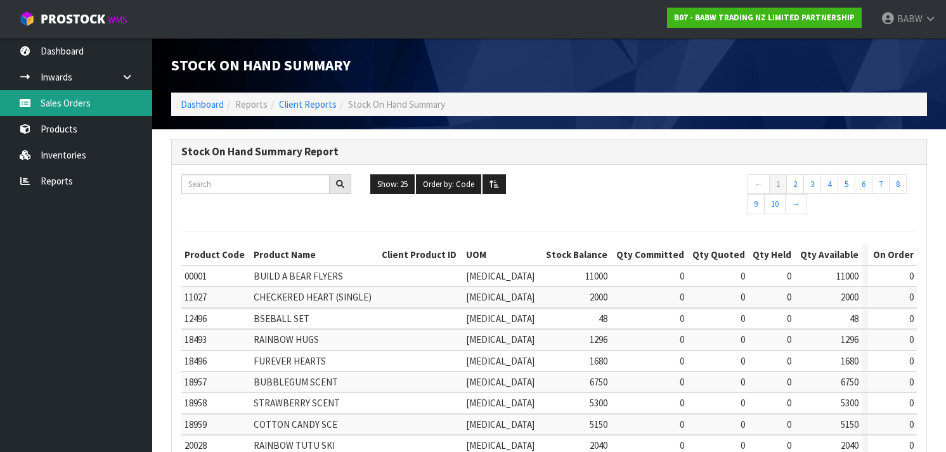
scroll to position [429, 0]
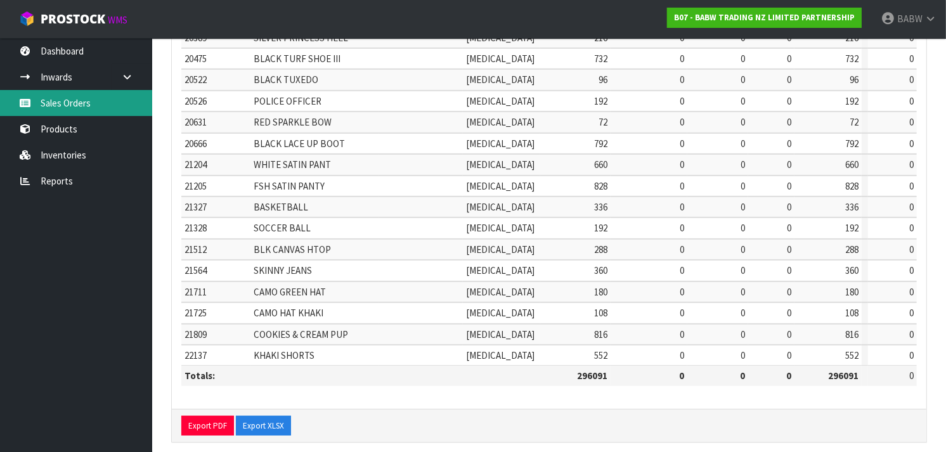
click at [75, 106] on link "Sales Orders" at bounding box center [76, 103] width 152 height 26
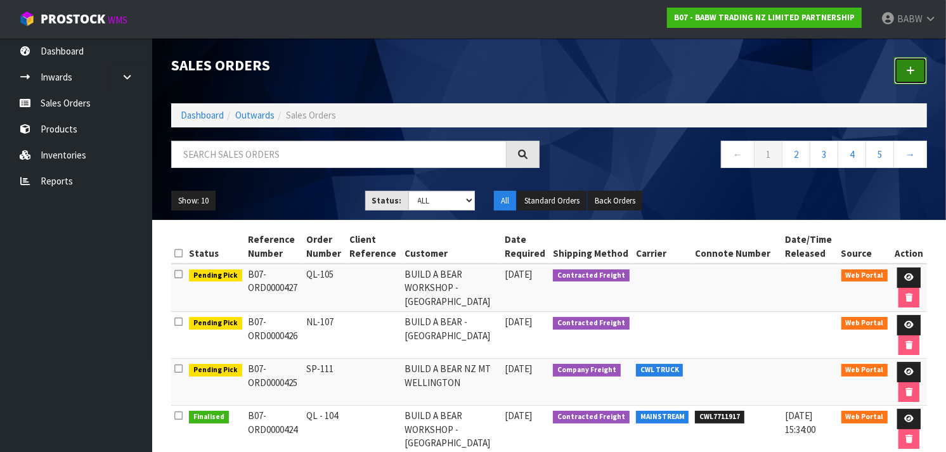
click at [902, 65] on link at bounding box center [910, 70] width 33 height 27
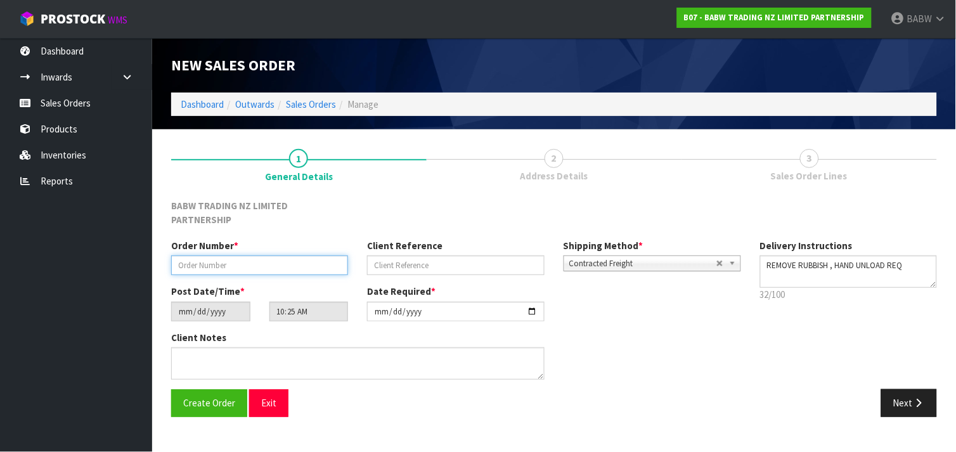
click at [252, 256] on input "text" at bounding box center [259, 266] width 177 height 20
type input "BL-01"
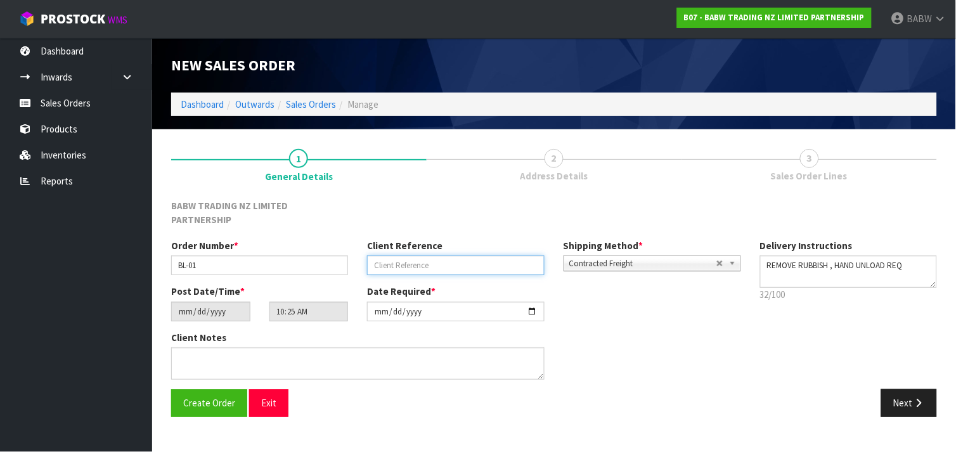
click at [390, 256] on input "text" at bounding box center [455, 266] width 177 height 20
type input "M"
type input "BALLANTYNES [GEOGRAPHIC_DATA]"
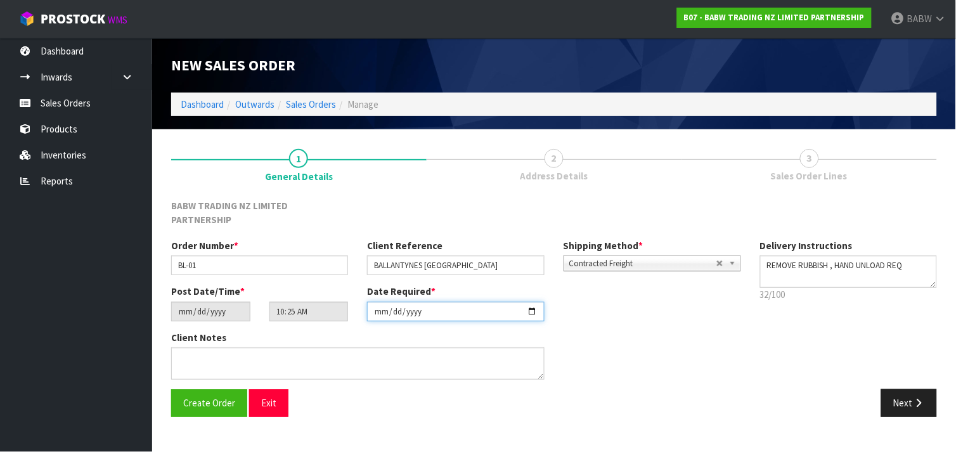
click at [434, 302] on input "[DATE]" at bounding box center [455, 312] width 177 height 20
click at [541, 302] on input "[DATE]" at bounding box center [455, 312] width 177 height 20
click at [533, 302] on input "[DATE]" at bounding box center [455, 312] width 177 height 20
click at [505, 331] on div "Client Notes" at bounding box center [357, 355] width 373 height 49
click at [930, 389] on button "Next" at bounding box center [909, 402] width 56 height 27
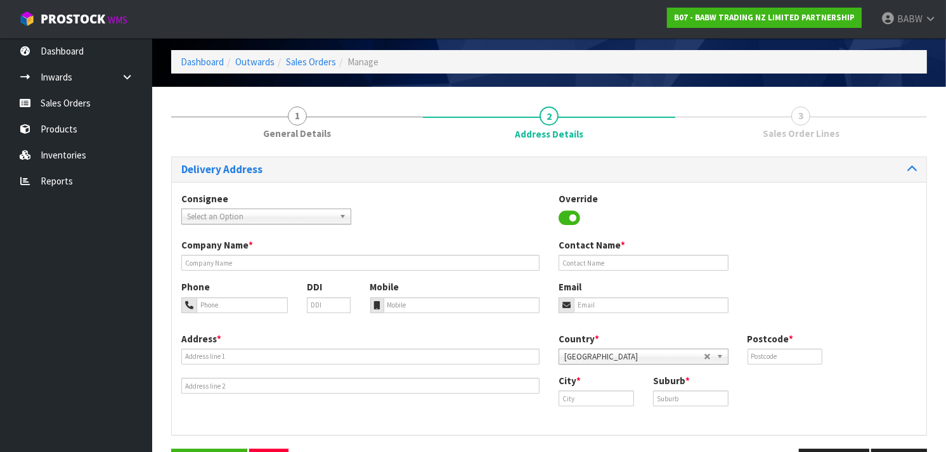
scroll to position [86, 0]
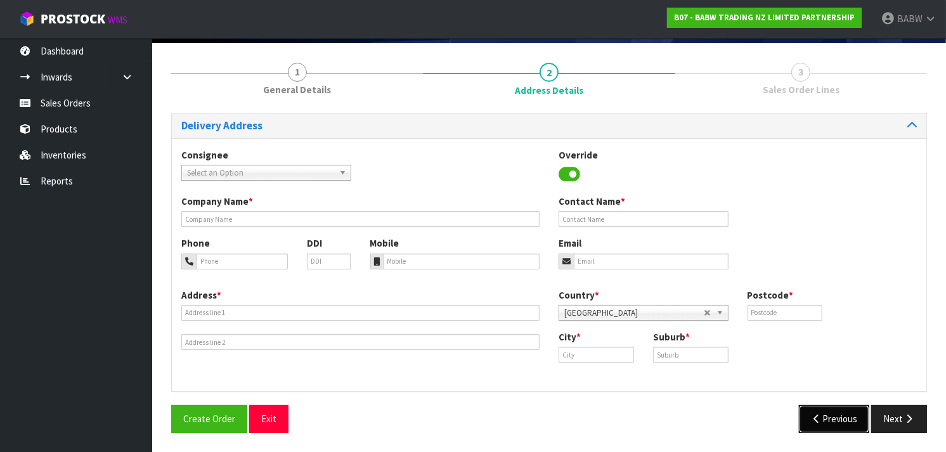
click at [818, 410] on button "Previous" at bounding box center [834, 418] width 71 height 27
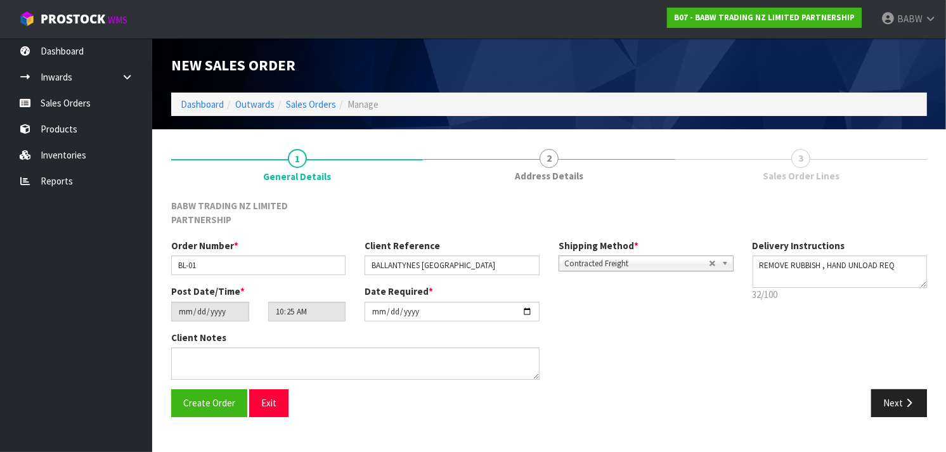
scroll to position [0, 0]
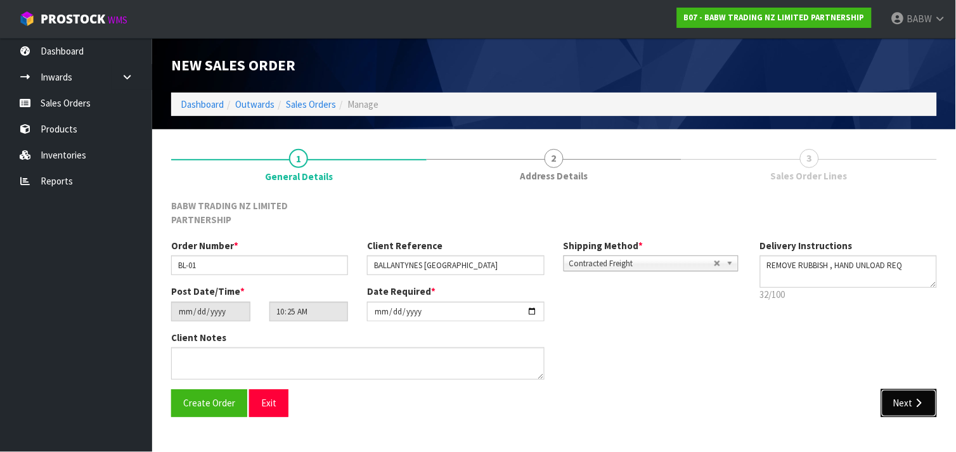
click at [928, 394] on button "Next" at bounding box center [909, 402] width 56 height 27
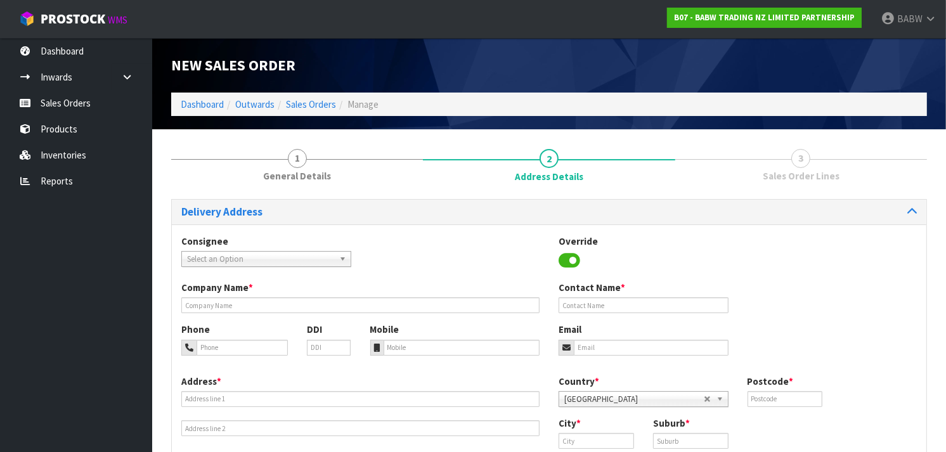
click at [301, 257] on span "Select an Option" at bounding box center [260, 259] width 147 height 15
type input "W"
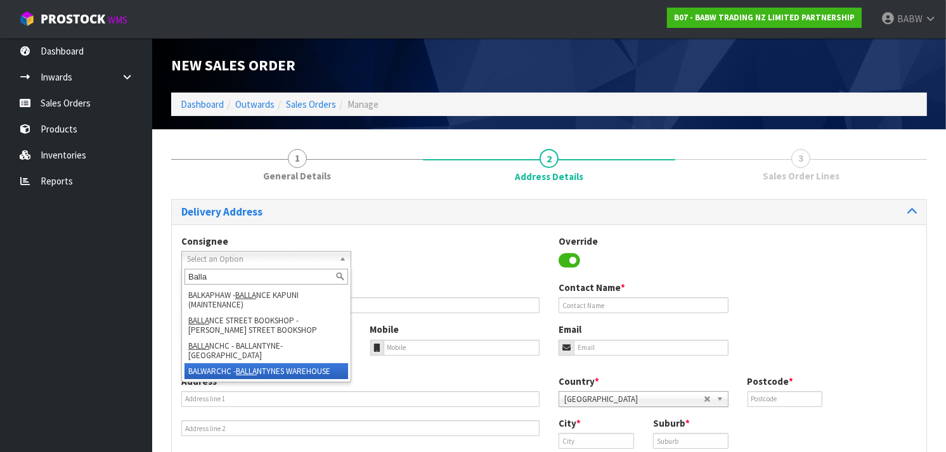
type input "Balla"
click at [294, 363] on li "BALWARCHC - BALLA NTYNES WAREHOUSE" at bounding box center [267, 371] width 164 height 16
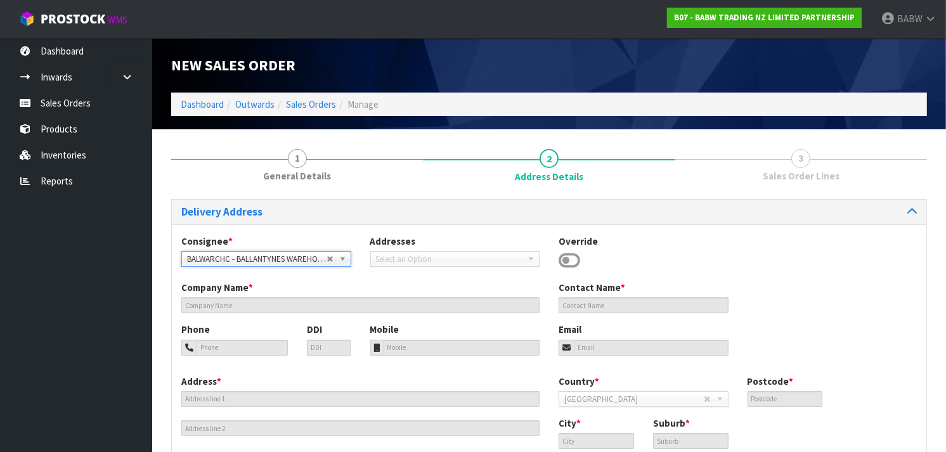
type input "BALLANTYNES WAREHOUSE"
type input "[STREET_ADDRESS][PERSON_NAME]"
type input "8011"
type input "[GEOGRAPHIC_DATA]"
type input "PHILLIPSTOWN"
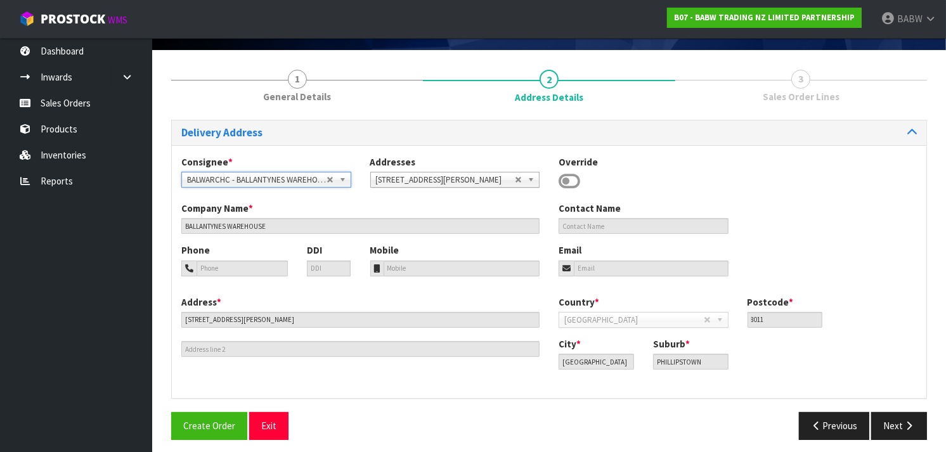
scroll to position [86, 0]
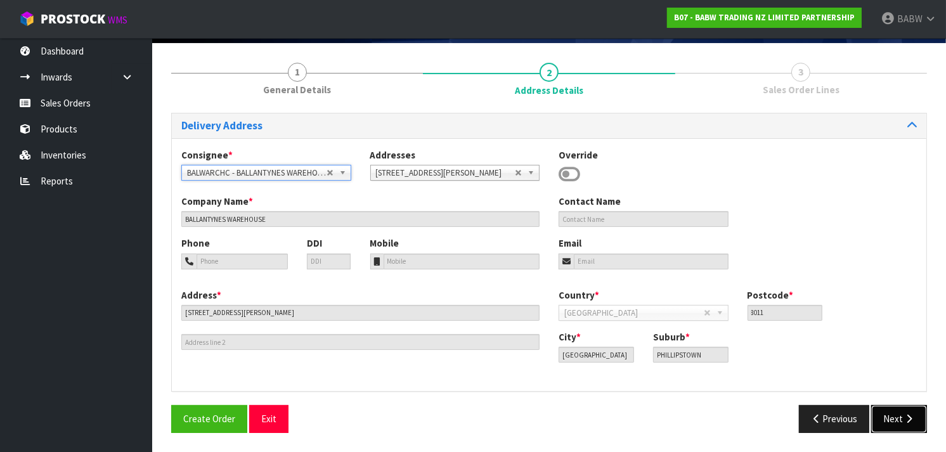
click at [905, 418] on icon "button" at bounding box center [909, 419] width 12 height 10
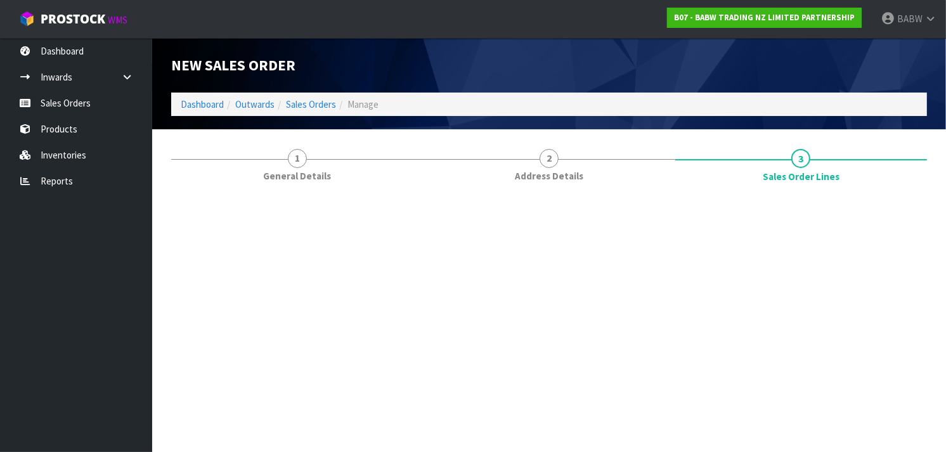
scroll to position [0, 0]
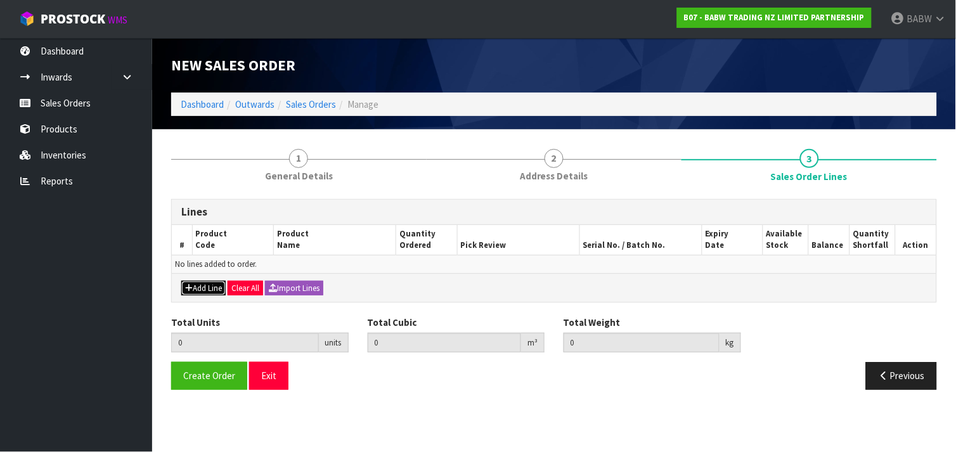
click at [217, 283] on button "Add Line" at bounding box center [203, 288] width 44 height 15
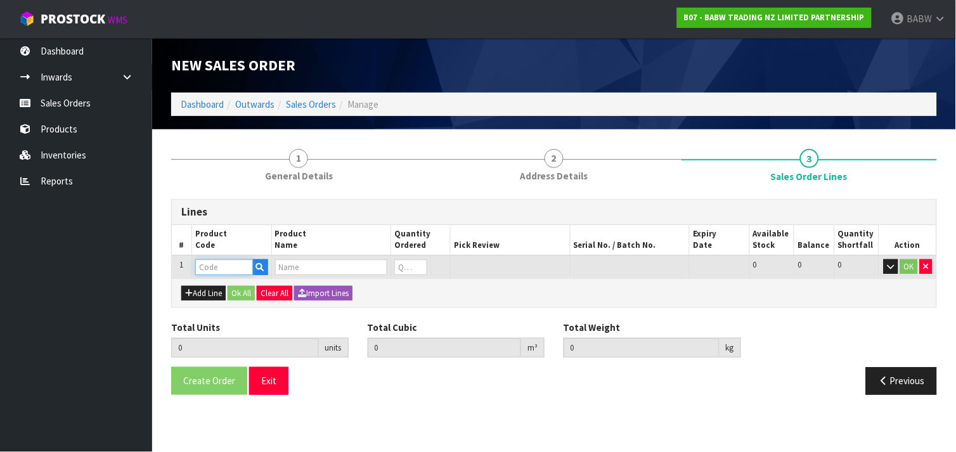
click at [238, 268] on input "text" at bounding box center [224, 267] width 58 height 16
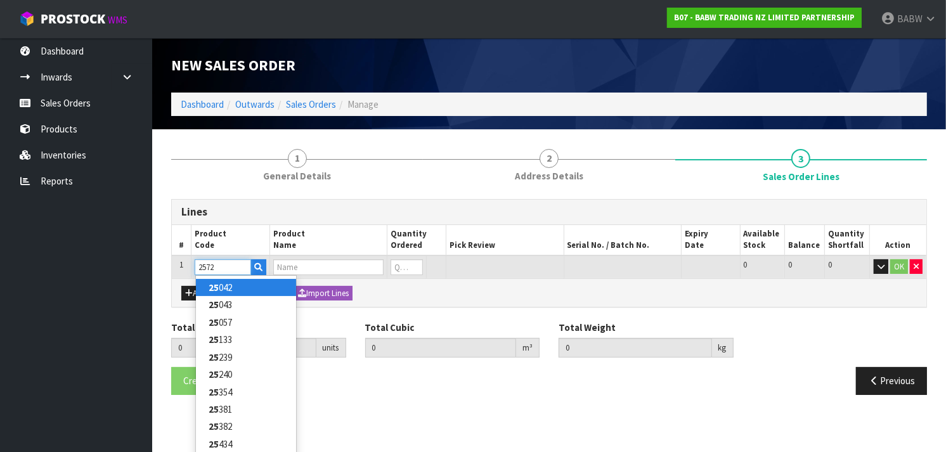
type input "25720"
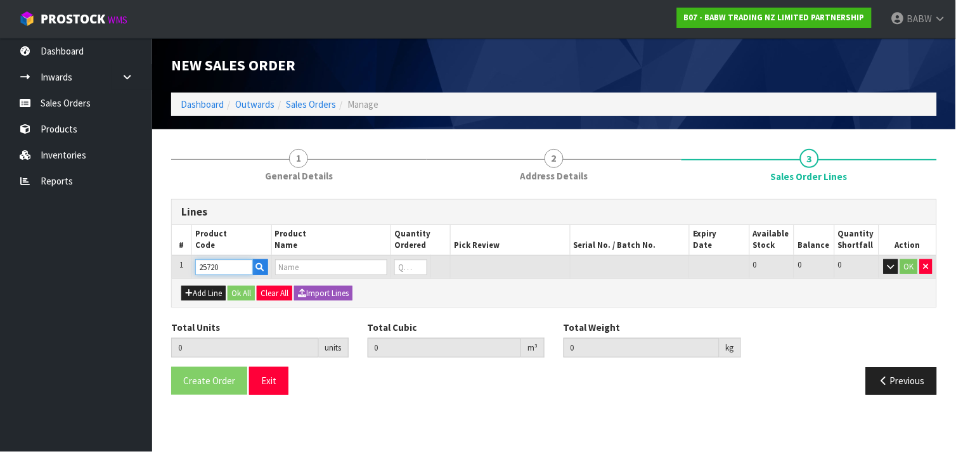
type input "0.000000"
type input "0.000"
type input "[PERSON_NAME] CUB"
type input "0"
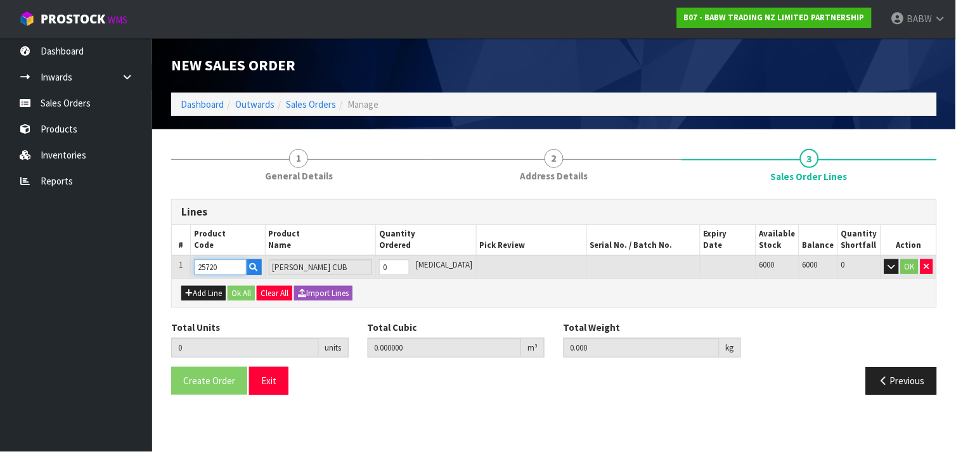
type input "25720"
click at [409, 268] on input "0" at bounding box center [394, 267] width 30 height 16
type input "0"
type input "2"
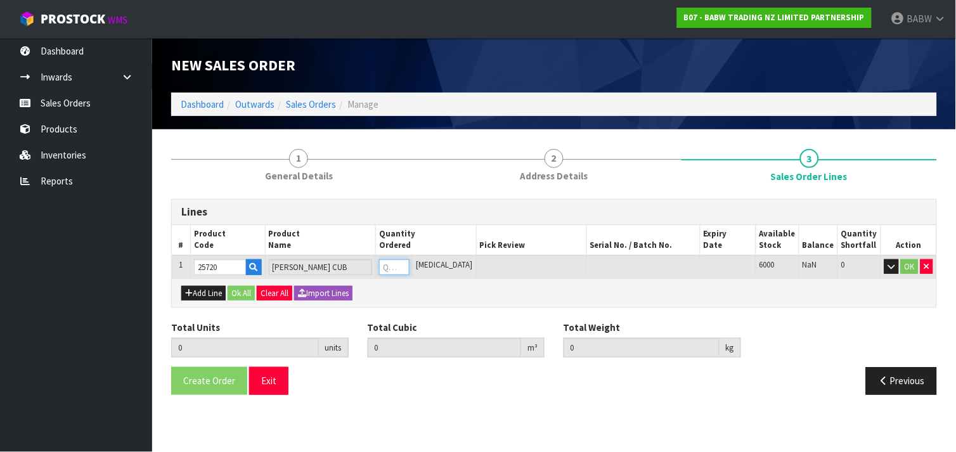
type input "0.00226"
type input "0.242"
type input "2"
type input "22"
type input "0.02486"
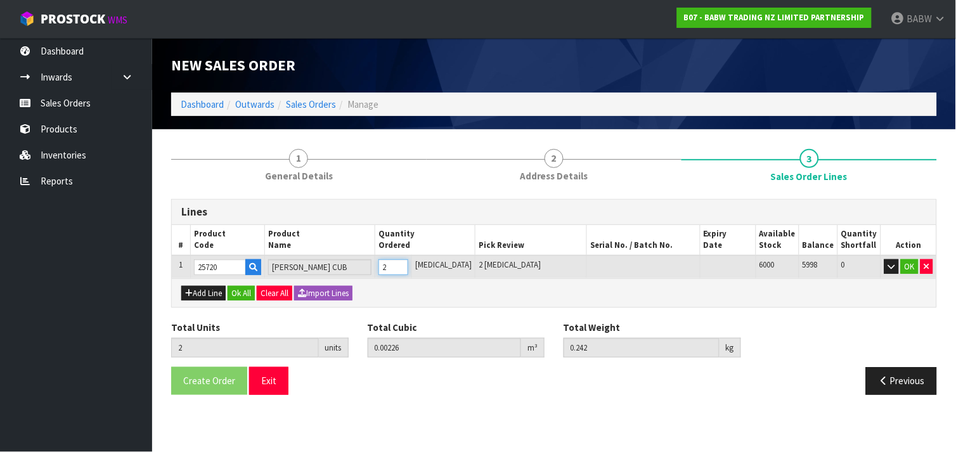
type input "2.662"
type input "22"
type input "2"
type input "0.00226"
type input "0.242"
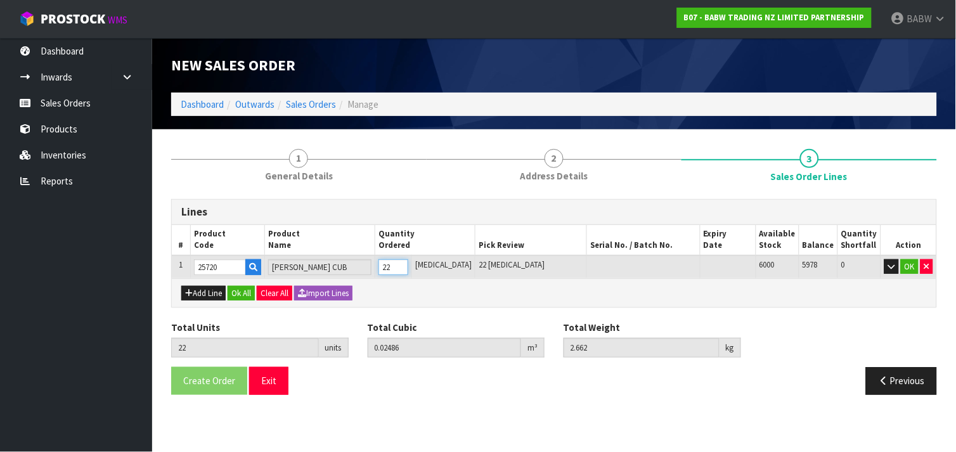
type input "2"
type input "24"
type input "0.027132"
type input "2.9"
type input "24"
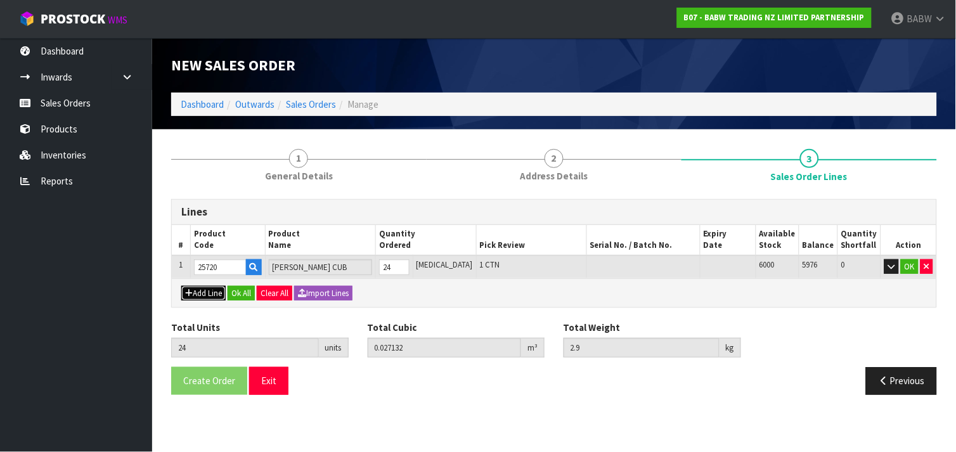
click at [218, 289] on button "Add Line" at bounding box center [203, 293] width 44 height 15
type input "0"
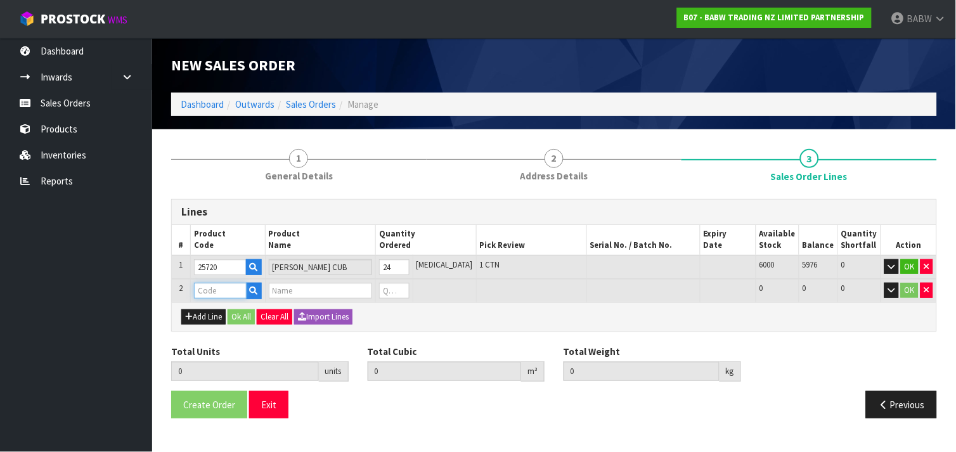
click at [216, 289] on input "text" at bounding box center [220, 291] width 53 height 16
type input "24663"
type input "24"
type input "0.027132"
type input "2.9"
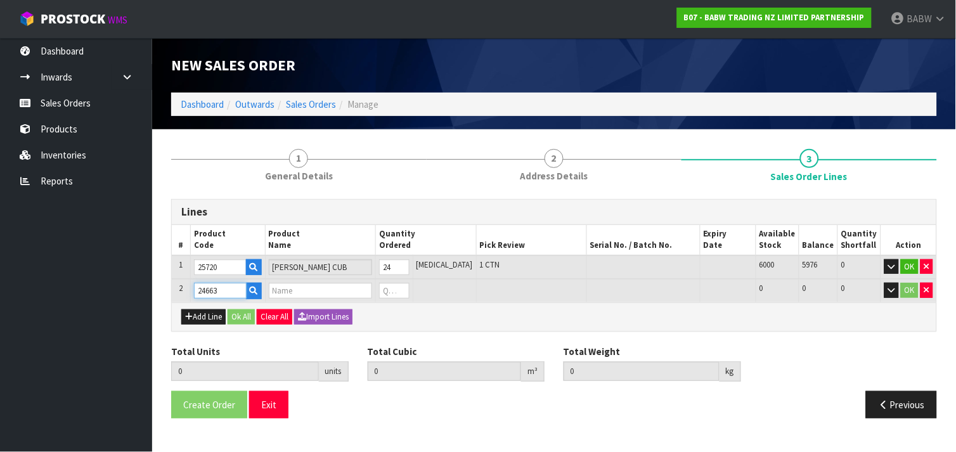
type input "PINK CUDDLES"
type input "0"
type input "24663"
click at [388, 295] on tr "2 24663 PINK CUDDLES 0 [MEDICAL_DATA] 1800 1800 0 OK" at bounding box center [554, 290] width 765 height 23
type input "26"
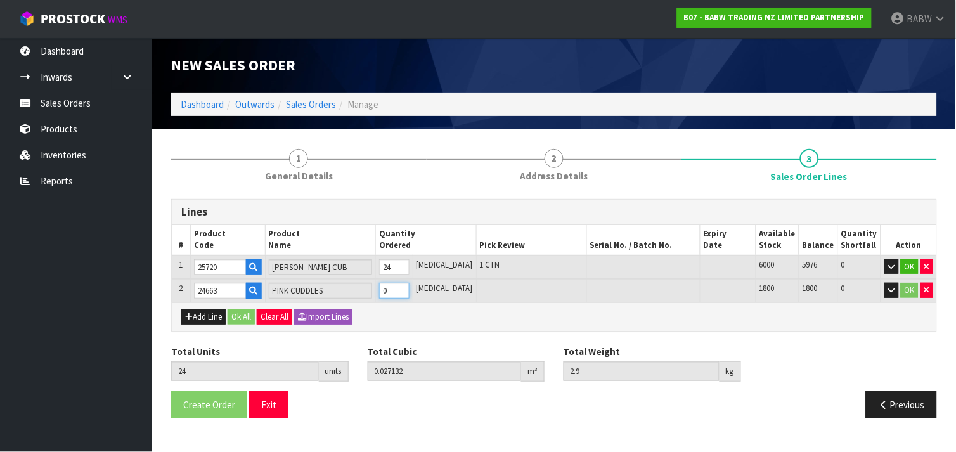
type input "0.029444"
type input "3.176"
type input "2"
type input "48"
type input "0.054876"
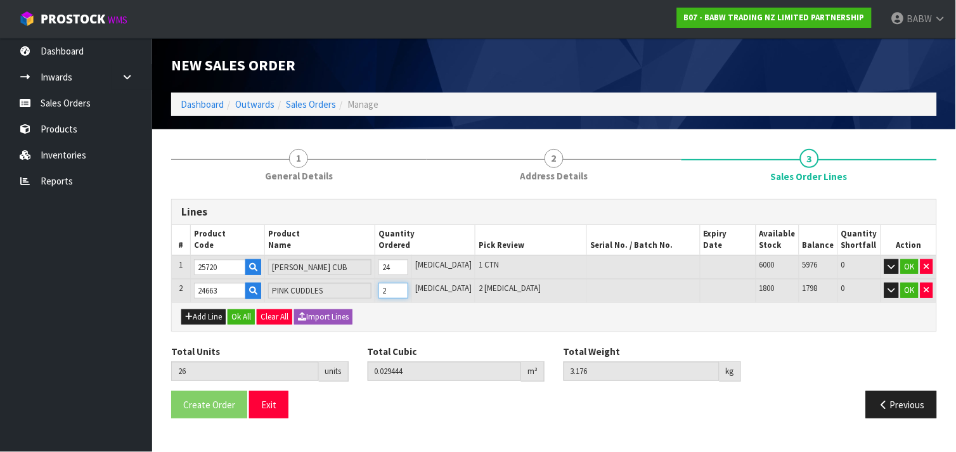
type input "6.22"
type input "24"
click at [191, 314] on icon "button" at bounding box center [189, 317] width 8 height 8
type input "0"
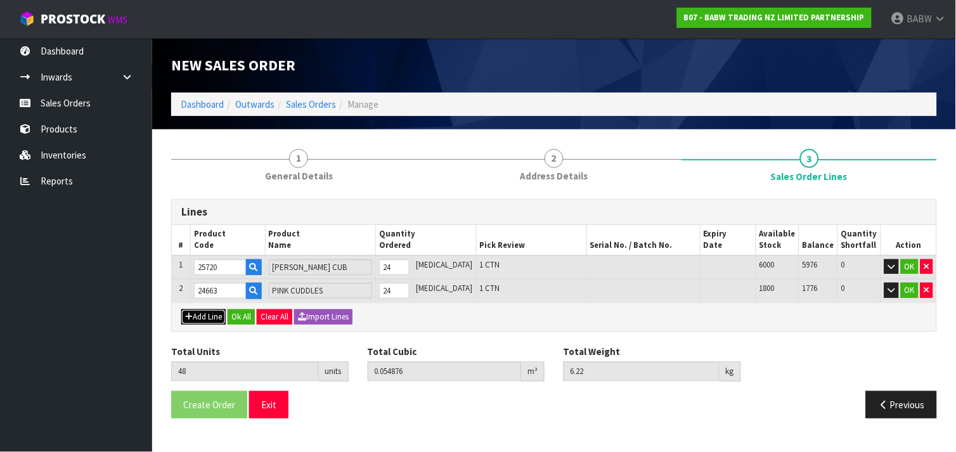
type input "0"
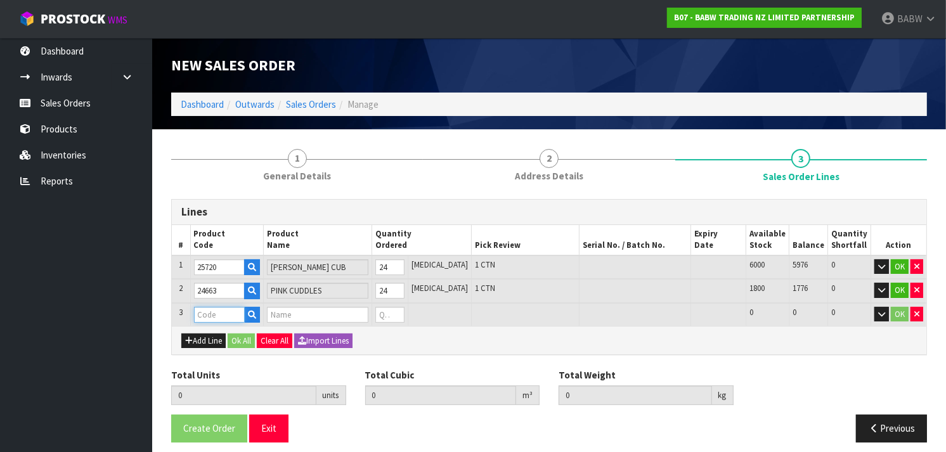
click at [206, 315] on input "text" at bounding box center [219, 315] width 51 height 16
type input "25239"
type input "48"
type input "0.054876"
type input "6.22"
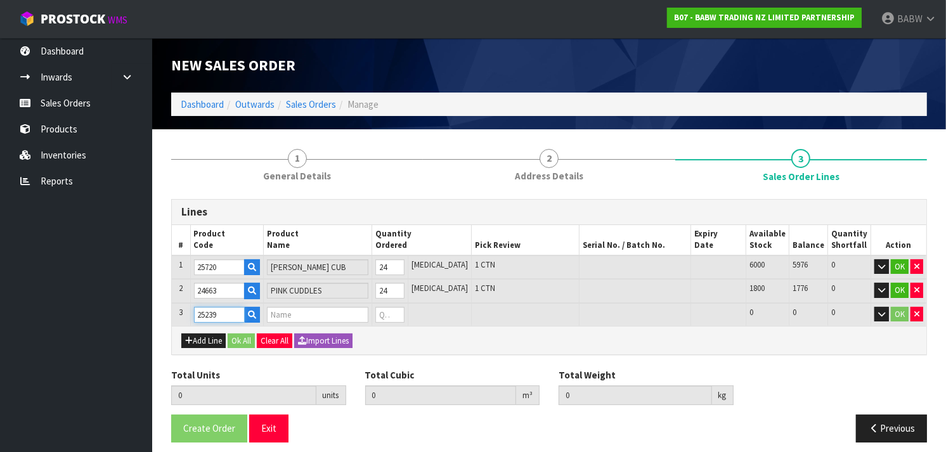
type input "[PERSON_NAME] CUB"
type input "0"
type input "25239"
click at [405, 314] on input "0" at bounding box center [389, 315] width 29 height 16
type input "50"
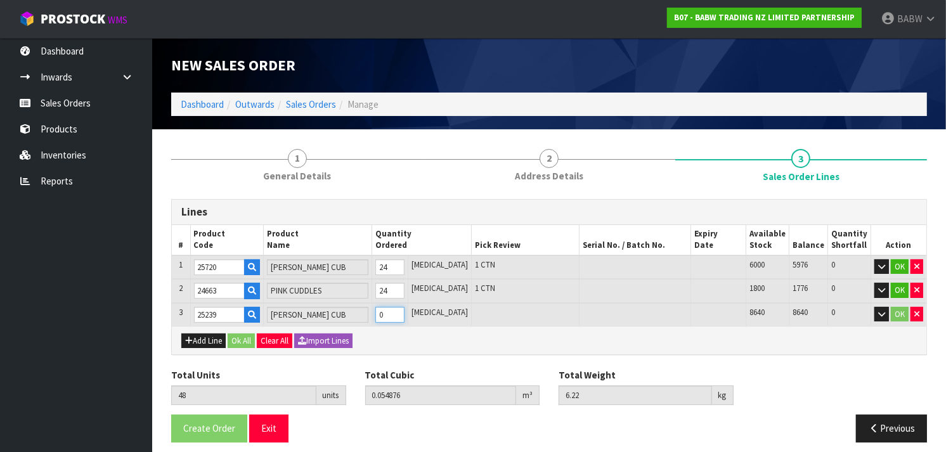
type input "0.057136"
type input "6.47"
type input "2"
type input "72"
type input "0.089152"
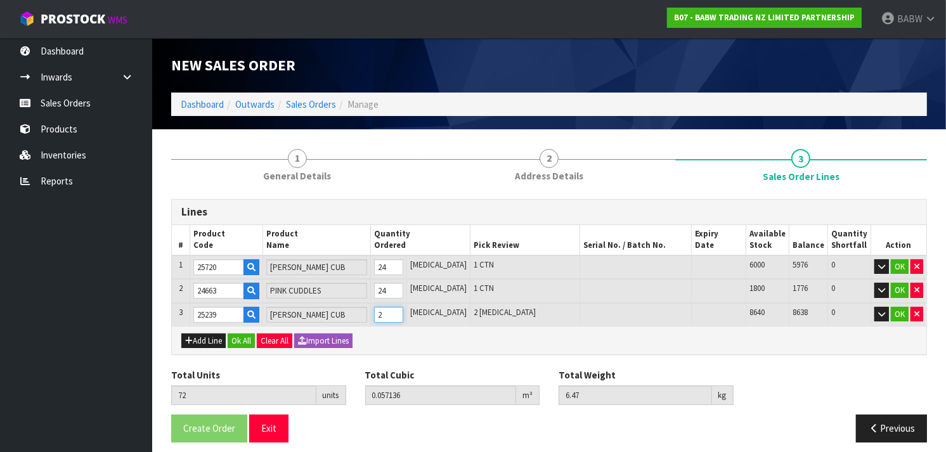
type input "10.22"
type input "24"
click at [195, 339] on button "Add Line" at bounding box center [203, 341] width 44 height 15
type input "0"
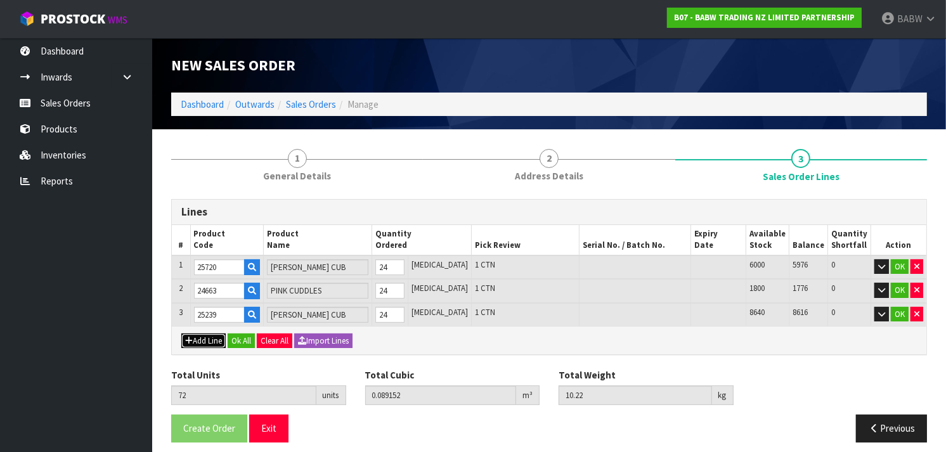
type input "0"
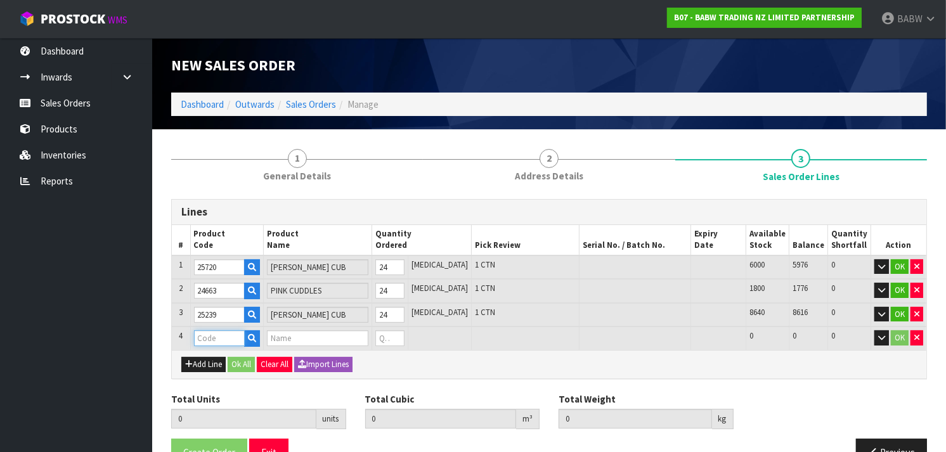
click at [219, 330] on input "text" at bounding box center [219, 338] width 51 height 16
type input "25567"
type input "72"
type input "0.089152"
type input "10.22"
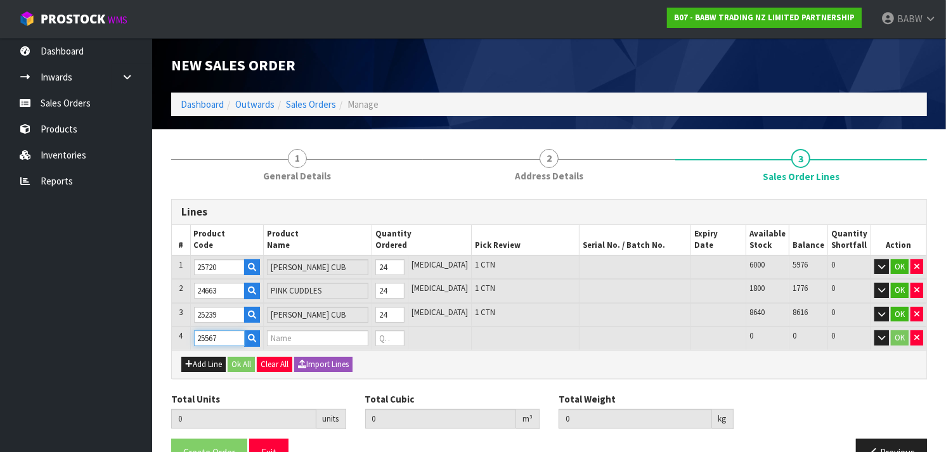
type input "HAPPY HUGS IV"
type input "0"
type input "25567"
click at [379, 339] on tr "4 25567 HAPPY HUGS IV 0 [MEDICAL_DATA] 1992 1992 0 OK" at bounding box center [549, 338] width 755 height 23
type input "74"
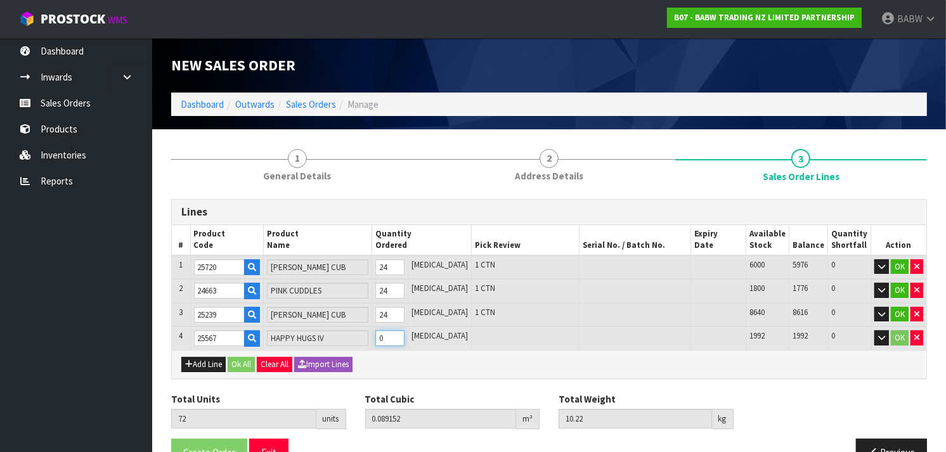
type input "0.091452"
type input "10.508"
type input "2"
type input "96"
type input "0.115752"
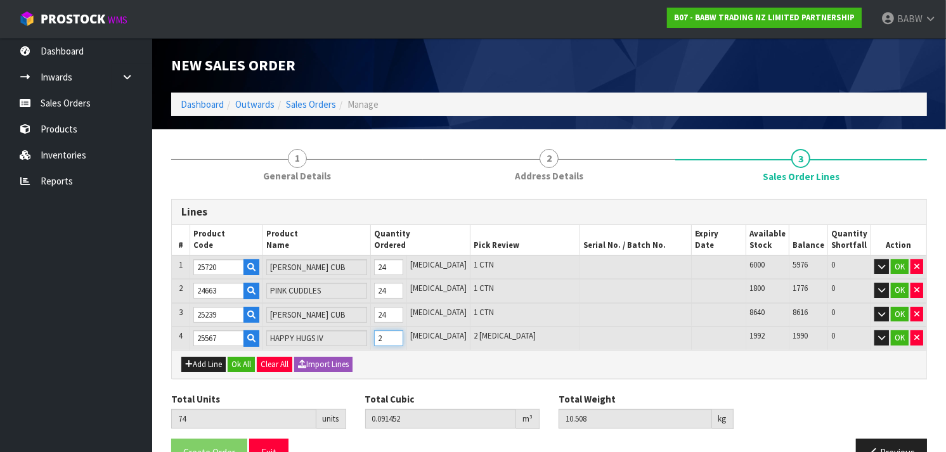
type input "13.34"
type input "24"
click at [211, 365] on button "Add Line" at bounding box center [203, 364] width 44 height 15
type input "0"
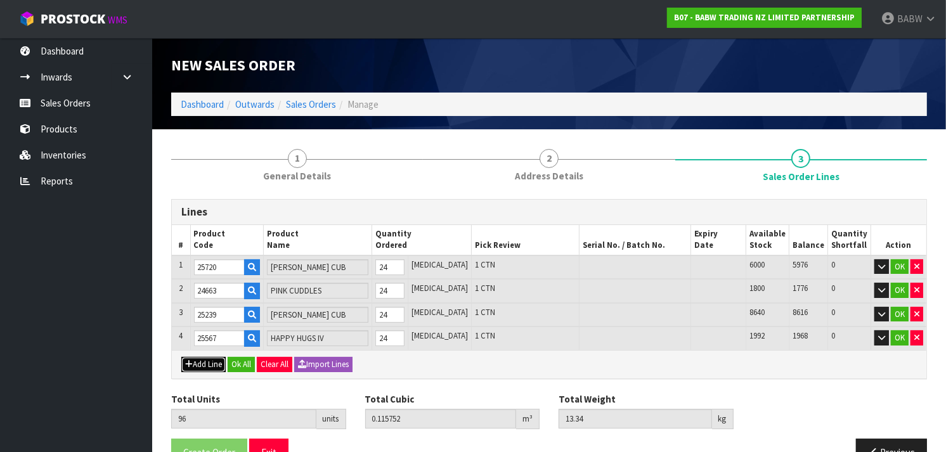
type input "0"
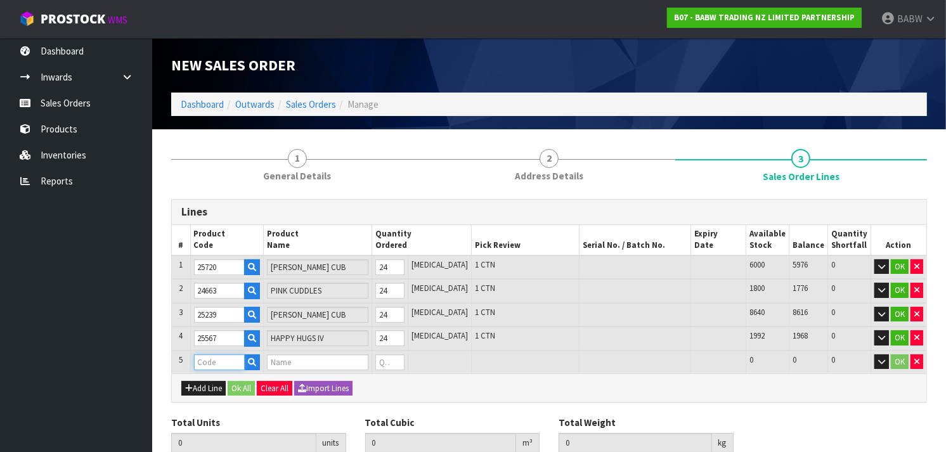
click at [213, 360] on input "text" at bounding box center [219, 362] width 51 height 16
type input "31899"
type input "96"
type input "0.115752"
type input "13.34"
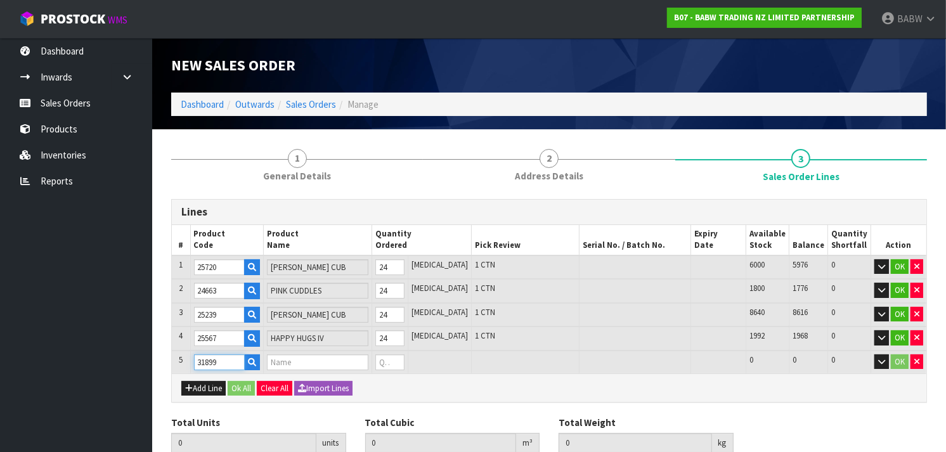
type input "RAINBOW BEAR"
type input "0"
type input "31899"
click at [367, 363] on tr "5 31899 RAINBOW BEAR 0 [MEDICAL_DATA] 1776 1776 0 OK" at bounding box center [549, 362] width 755 height 23
type input "98"
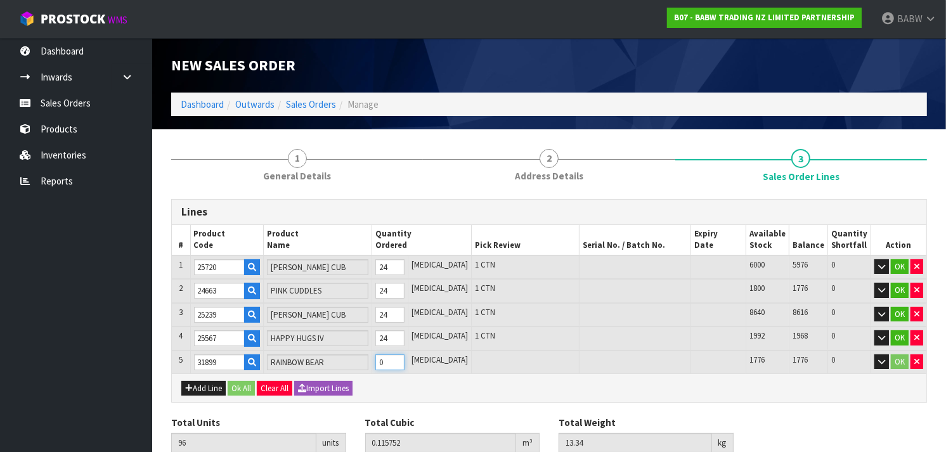
type input "0.118336"
type input "13.596"
type input "2"
type input "120"
type input "0.150228"
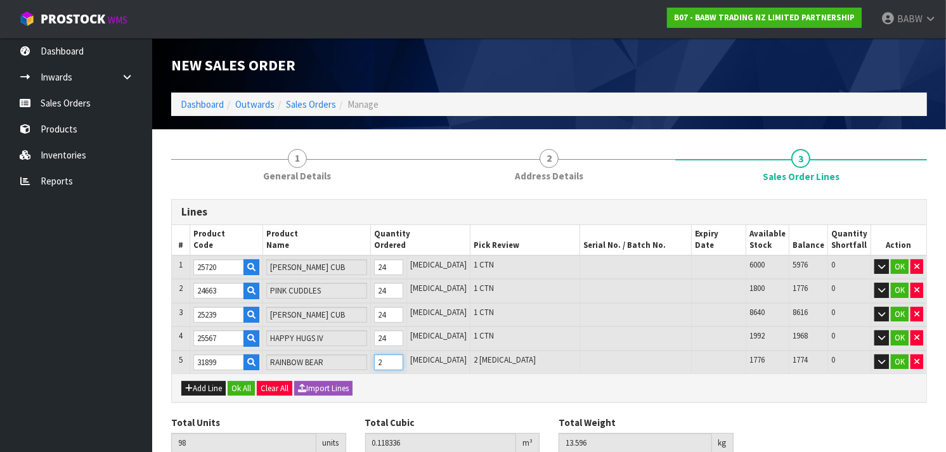
type input "16.44"
type input "24"
click at [191, 384] on icon "button" at bounding box center [189, 388] width 8 height 8
type input "0"
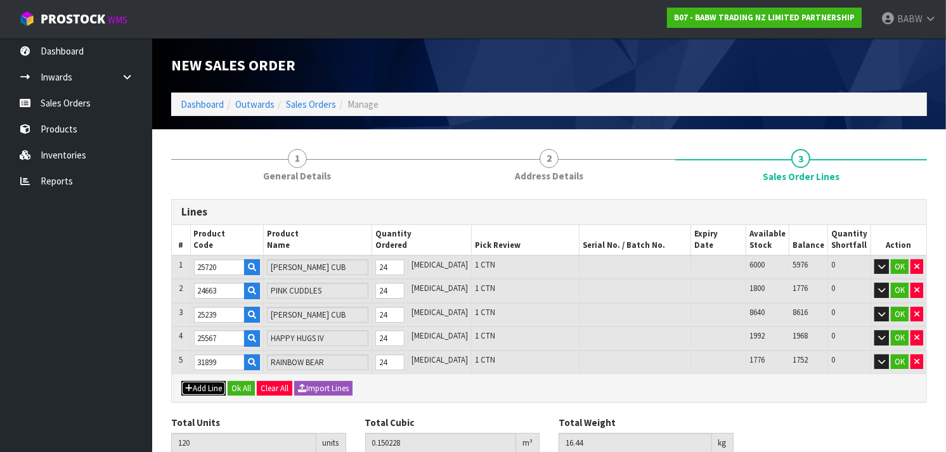
type input "0"
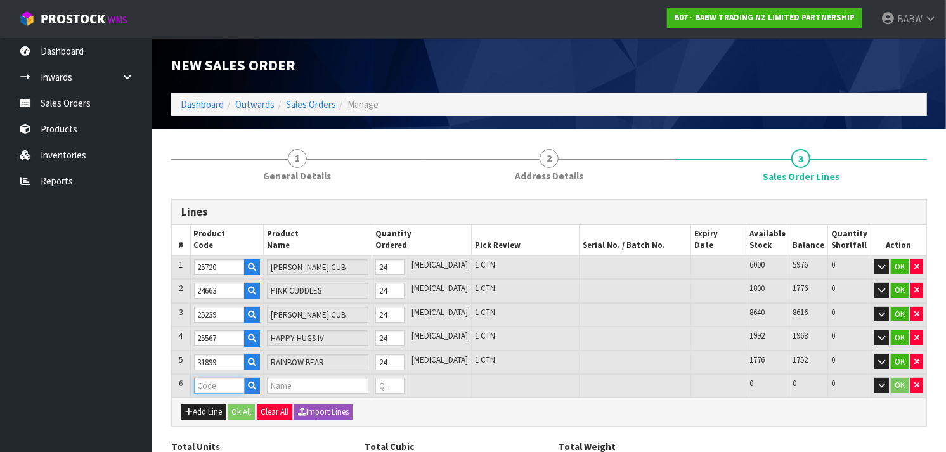
click at [209, 380] on input "text" at bounding box center [219, 386] width 51 height 16
type input "18493"
type input "120"
type input "0.150228"
type input "16.44"
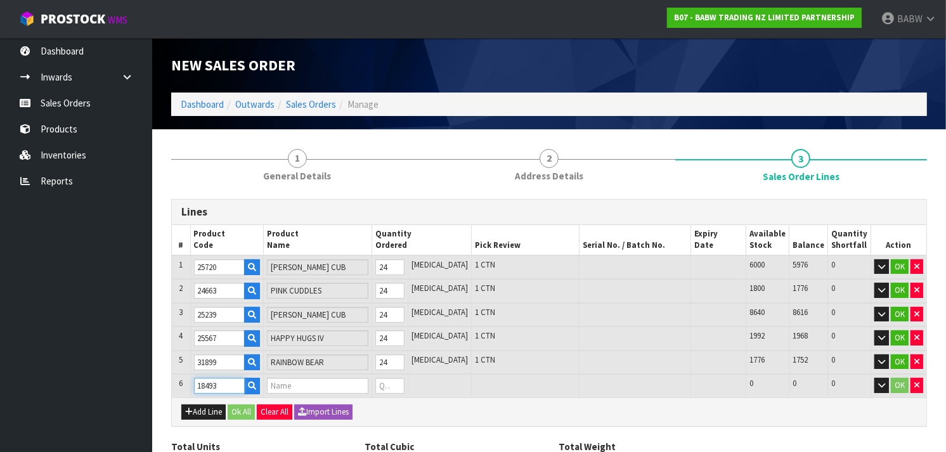
type input "RAINBOW HUGS"
type input "0"
type input "18493"
click at [378, 384] on tr "6 18493 RAINBOW HUGS 0 [MEDICAL_DATA] 1296 1296 0 OK" at bounding box center [549, 385] width 755 height 23
type input "122"
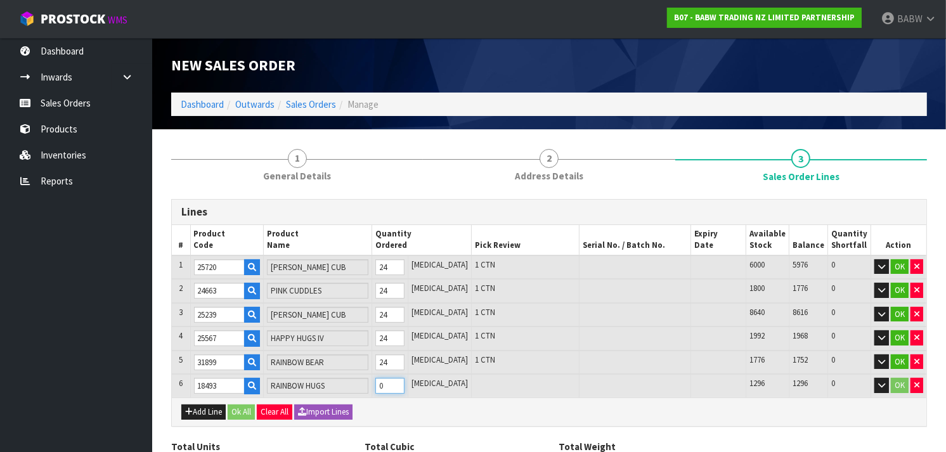
type input "0.154122"
type input "16.706"
type input "2"
type input "144"
type input "0.196968"
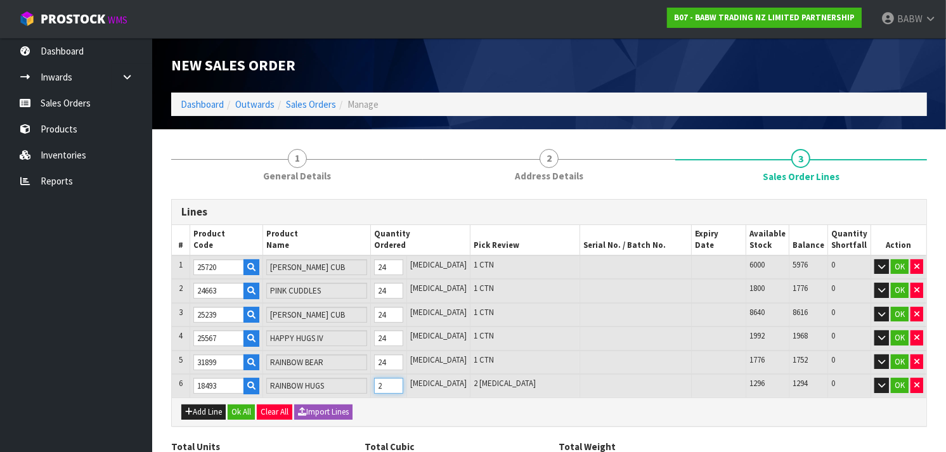
type input "19.63"
type input "24"
click at [213, 405] on button "Add Line" at bounding box center [203, 412] width 44 height 15
type input "0"
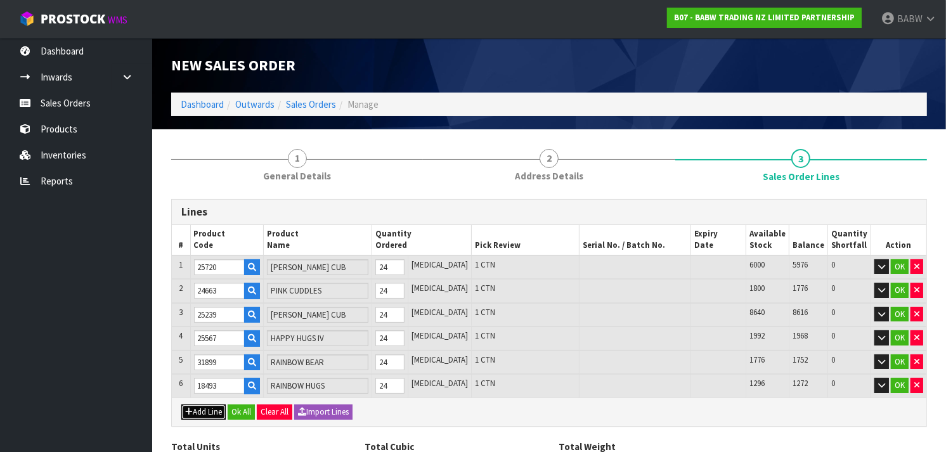
type input "0"
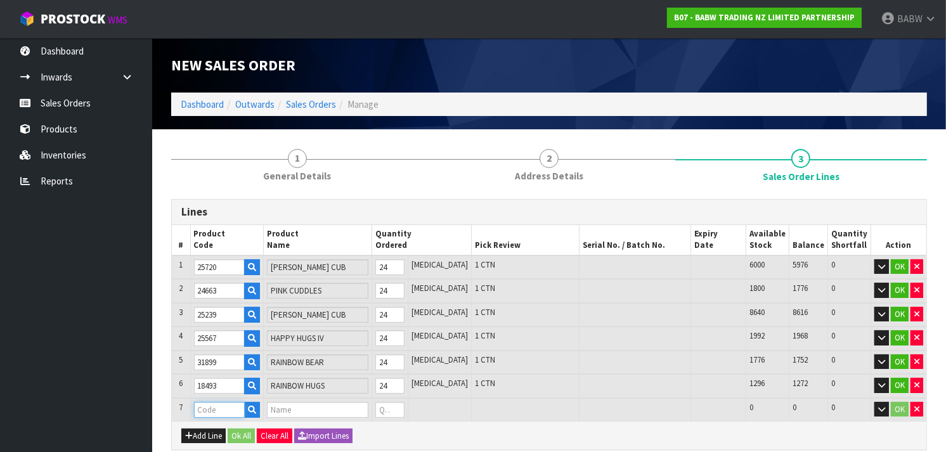
click at [217, 406] on input "text" at bounding box center [219, 410] width 51 height 16
type input "25539"
type input "144"
type input "0.196968"
type input "19.63"
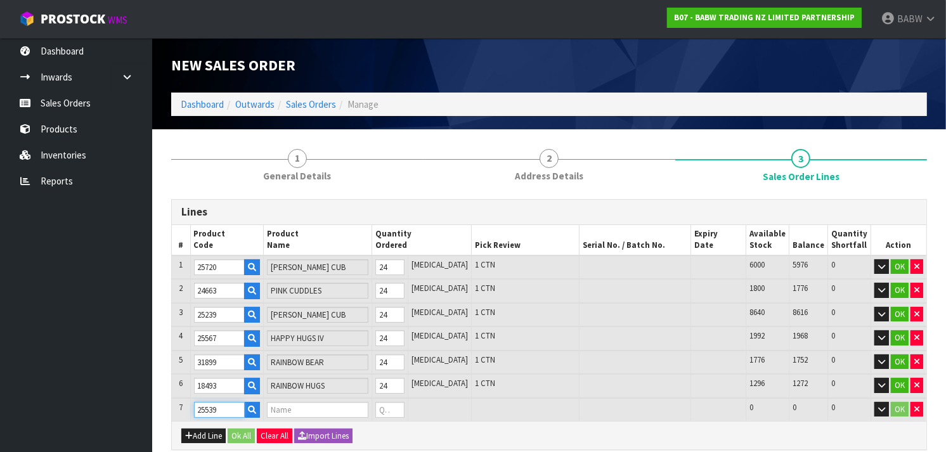
type input "SMILEY MONKEY II"
type input "0"
type input "25539"
click at [365, 413] on tr "7 25539 SMILEY MONKEY II 0 [MEDICAL_DATA] 1272 1272 0 OK" at bounding box center [549, 409] width 755 height 23
type input "146"
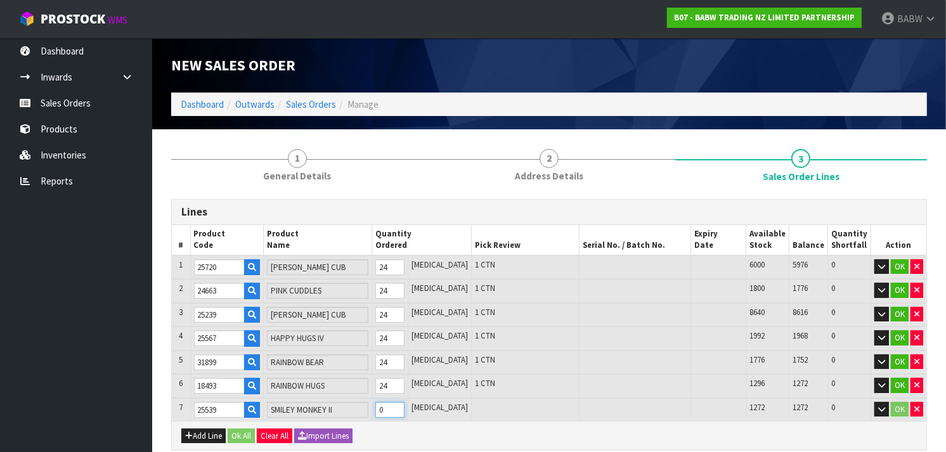
type input "0.201448"
type input "20.038"
type input "2"
type input "168"
type input "0.250719"
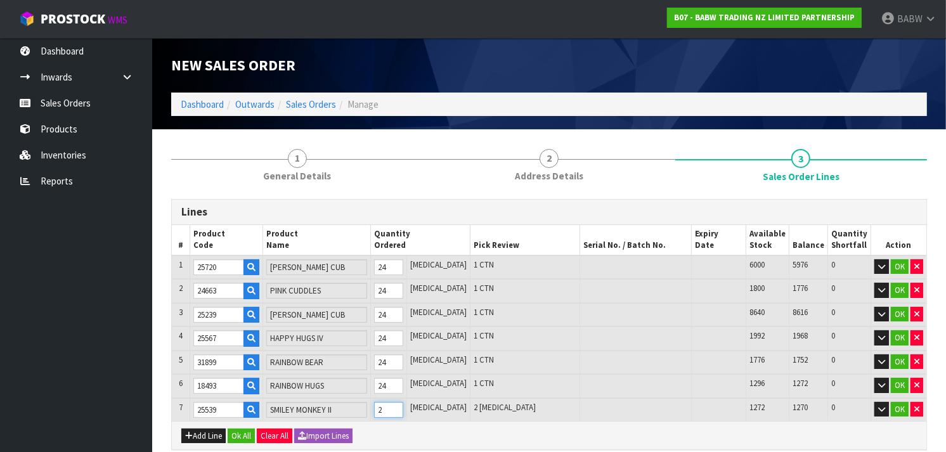
type input "24.53"
type input "24"
click at [212, 430] on button "Add Line" at bounding box center [203, 436] width 44 height 15
type input "0"
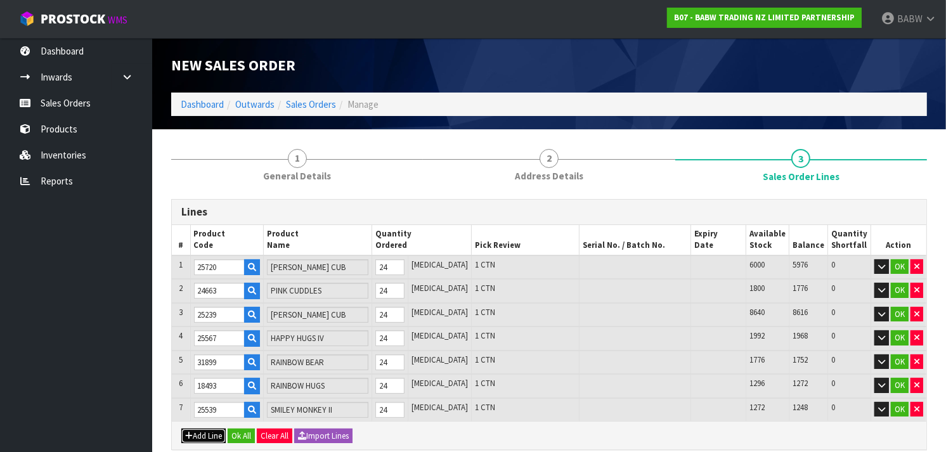
type input "0"
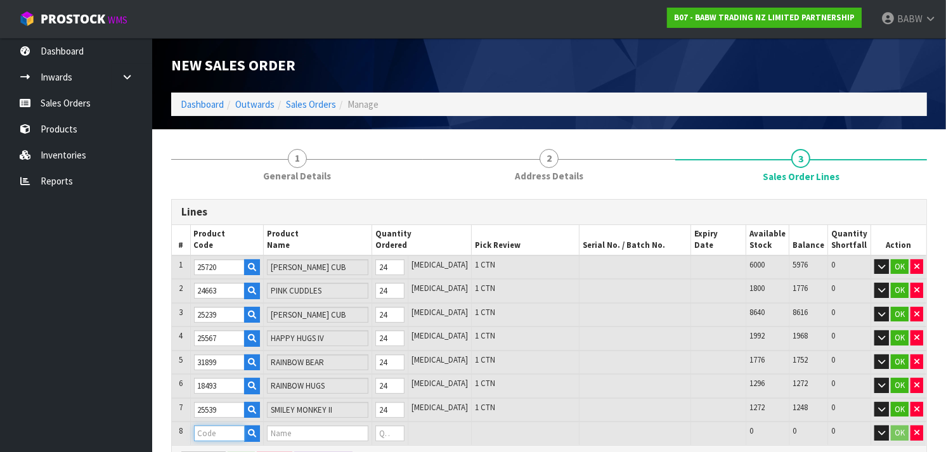
click at [221, 429] on input "text" at bounding box center [219, 433] width 51 height 16
type input "24551"
type input "168"
type input "0.250719"
type input "24.53"
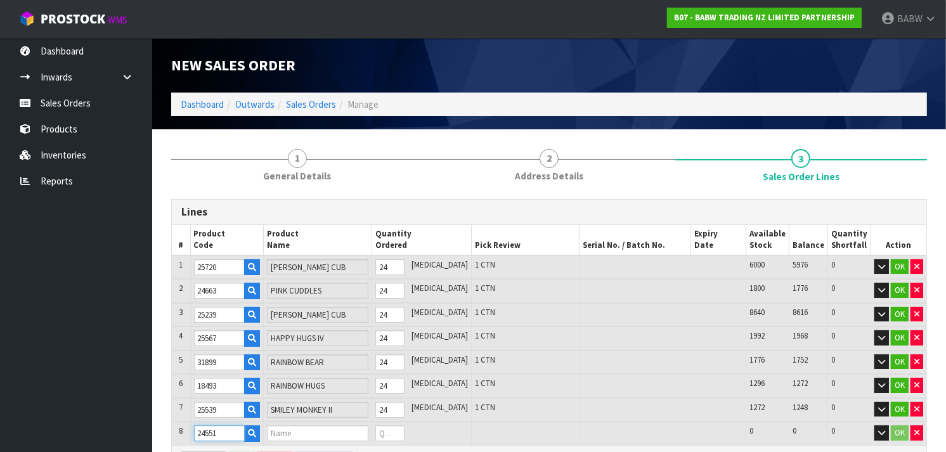
type input "TATTY TEDDY"
type input "0"
type input "24551"
drag, startPoint x: 406, startPoint y: 430, endPoint x: 353, endPoint y: 440, distance: 54.2
click at [353, 440] on div "Lines # Product Code Product Name Quantity Ordered Pick Review Serial No. / Bat…" at bounding box center [549, 336] width 756 height 275
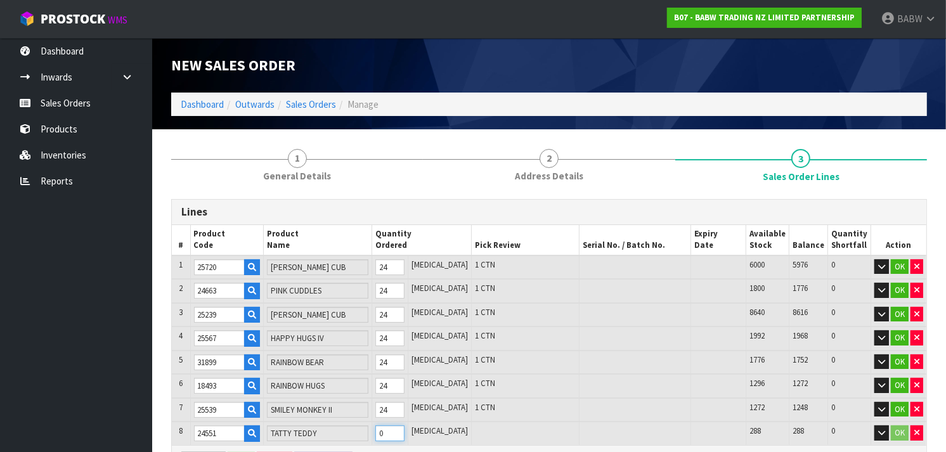
scroll to position [11, 0]
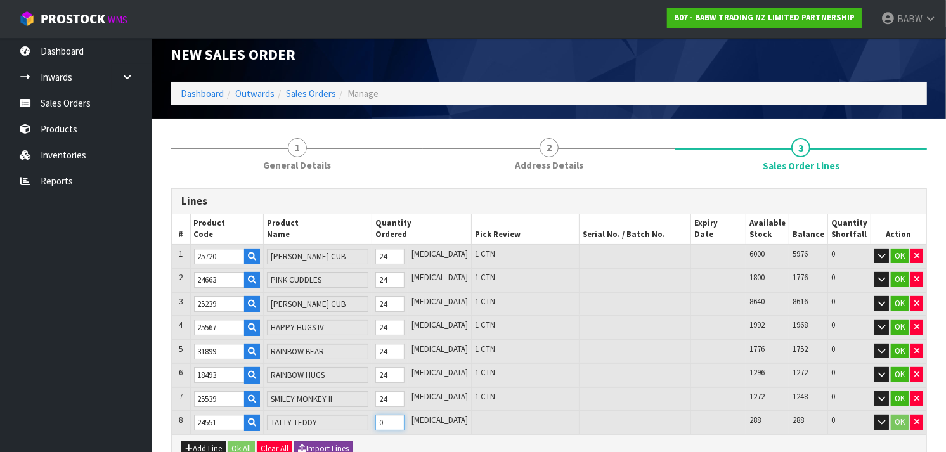
type input "170"
type input "0.253545"
type input "24.78"
type input "2"
type input "192"
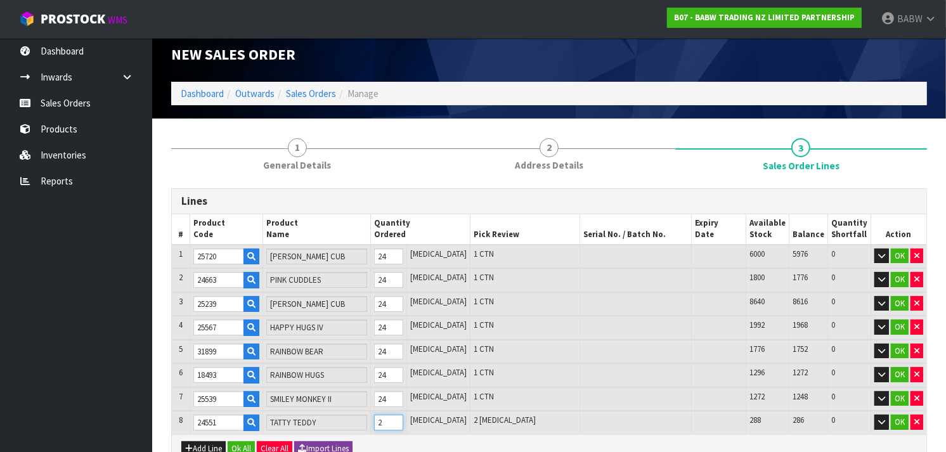
type input "0.284631"
type input "27.53"
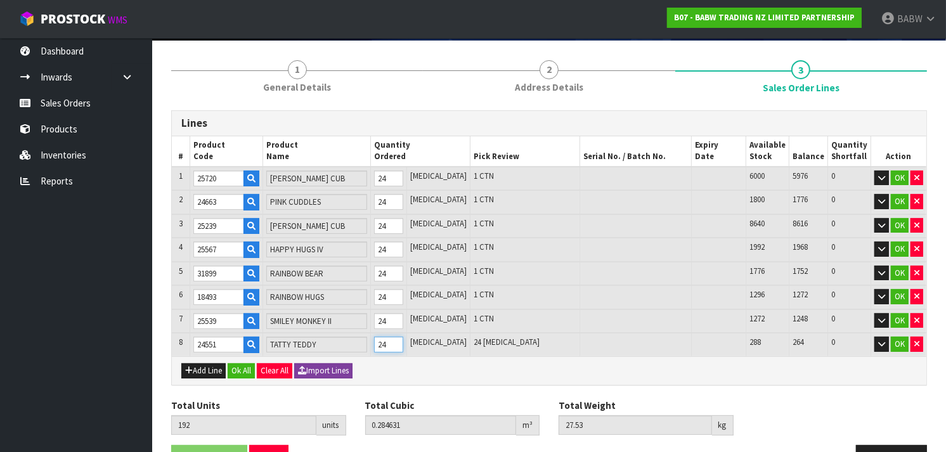
scroll to position [93, 0]
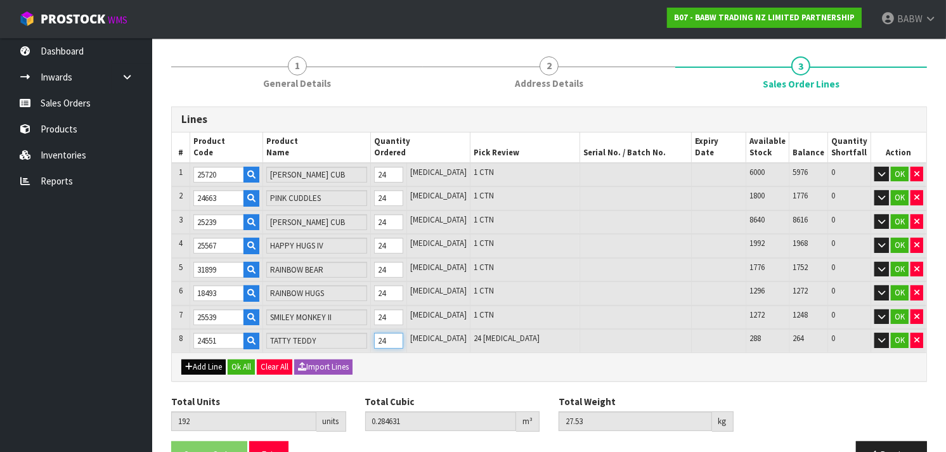
type input "24"
click at [206, 367] on button "Add Line" at bounding box center [203, 367] width 44 height 15
type input "0"
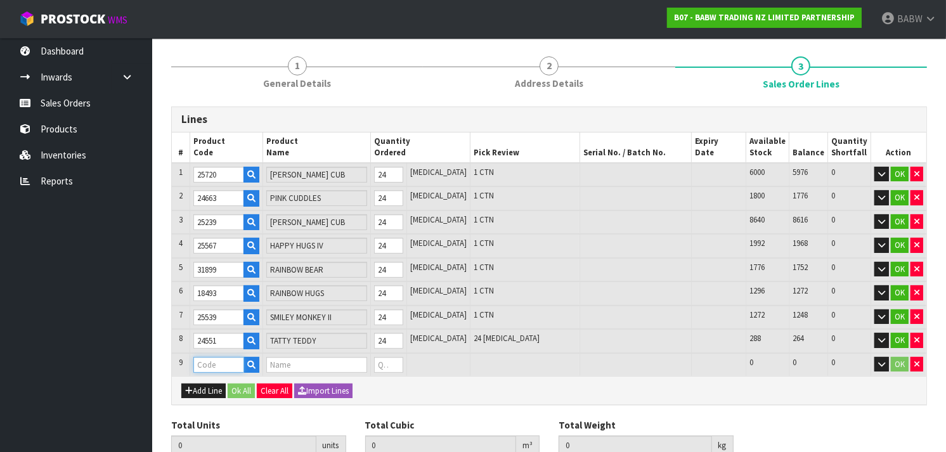
click at [210, 359] on input "text" at bounding box center [218, 365] width 51 height 16
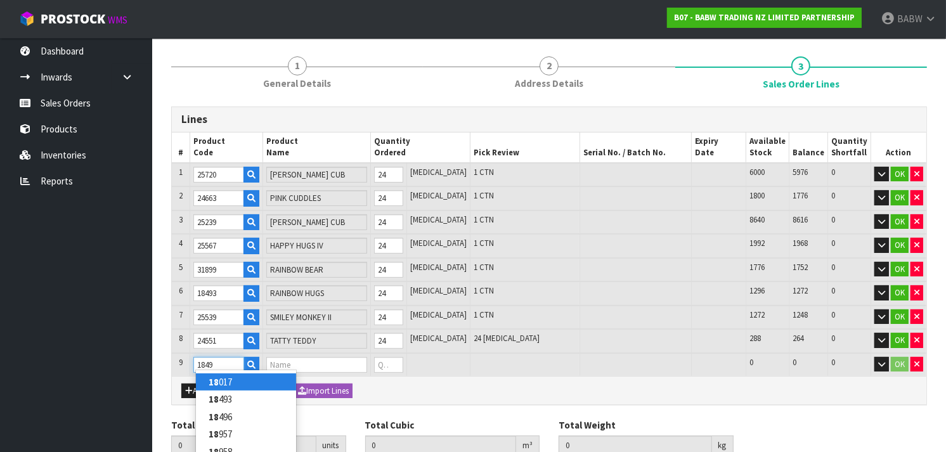
type input "18496"
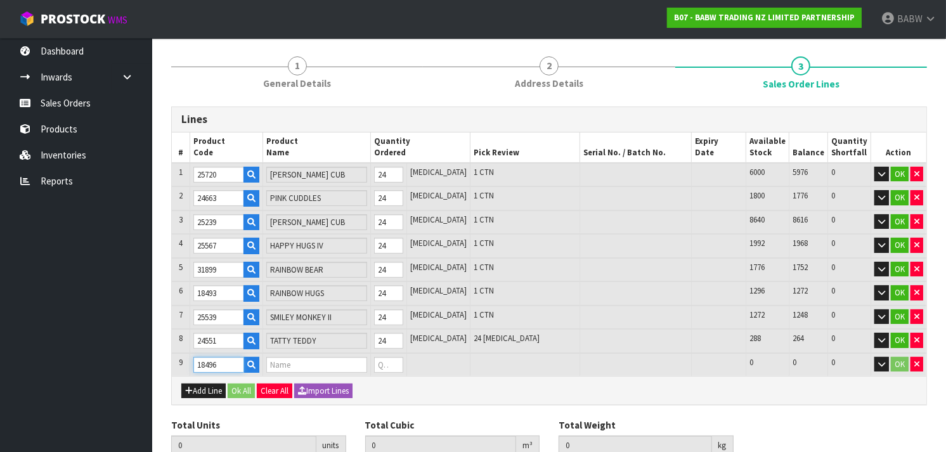
type input "192"
type input "0.284631"
type input "27.53"
type input "FUREVER HEARTS"
type input "0"
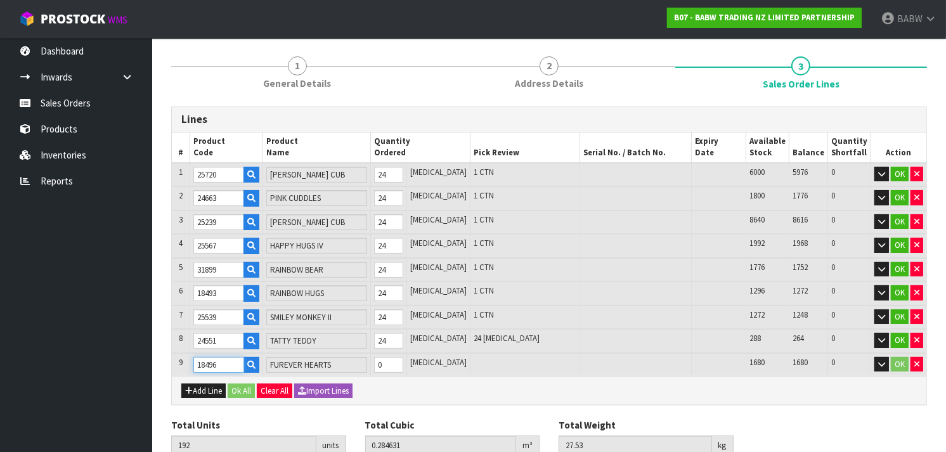
type input "18496"
click at [375, 364] on tr "9 18496 FUREVER HEARTS 0 [MEDICAL_DATA] 1680 1680 0 OK" at bounding box center [549, 364] width 755 height 23
type input "194"
type input "0.358275"
type input "34.63"
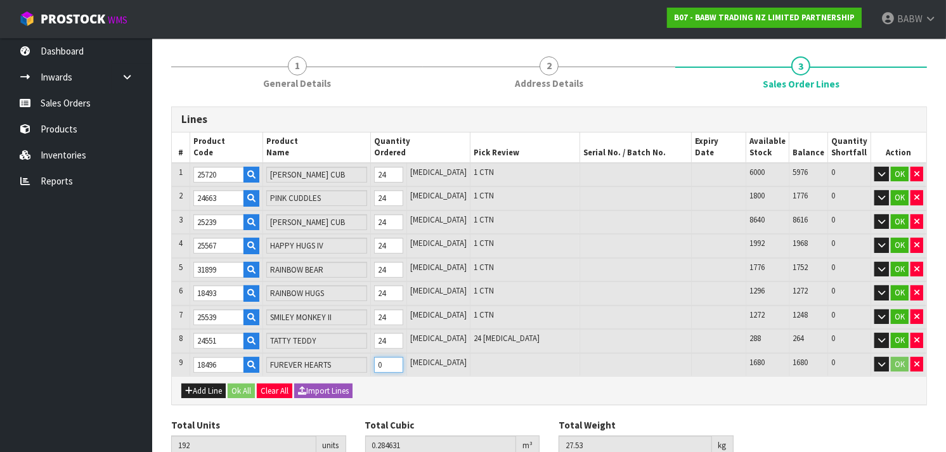
type input "2"
type input "216"
type input "0.325191"
type input "31.03"
type input "24"
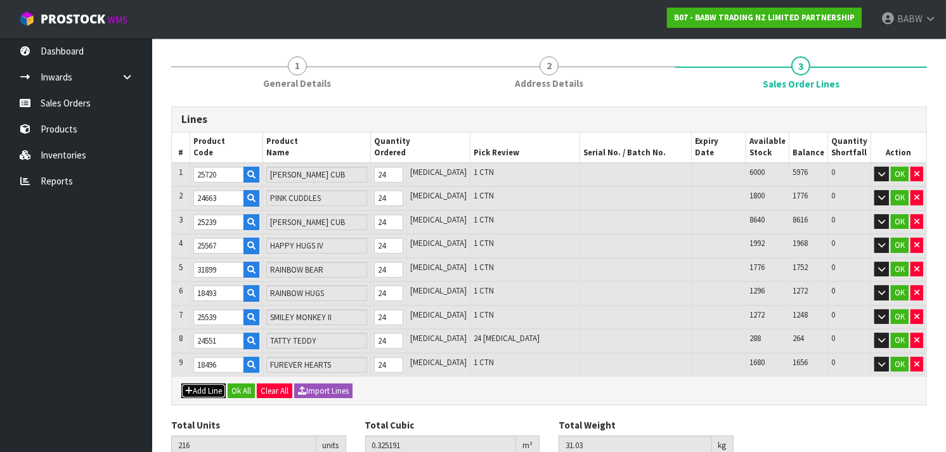
click at [201, 384] on button "Add Line" at bounding box center [203, 391] width 44 height 15
type input "0"
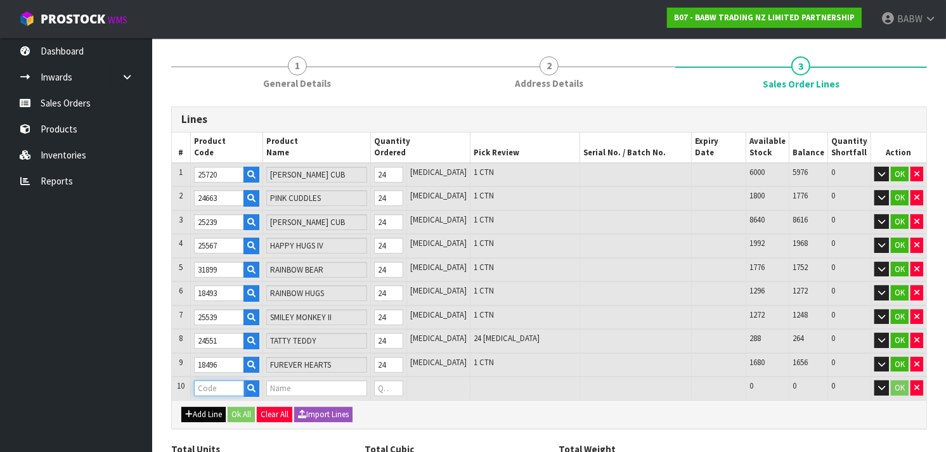
click at [201, 382] on input "text" at bounding box center [219, 388] width 51 height 16
type input "27457"
type input "216"
type input "0.325191"
type input "31.03"
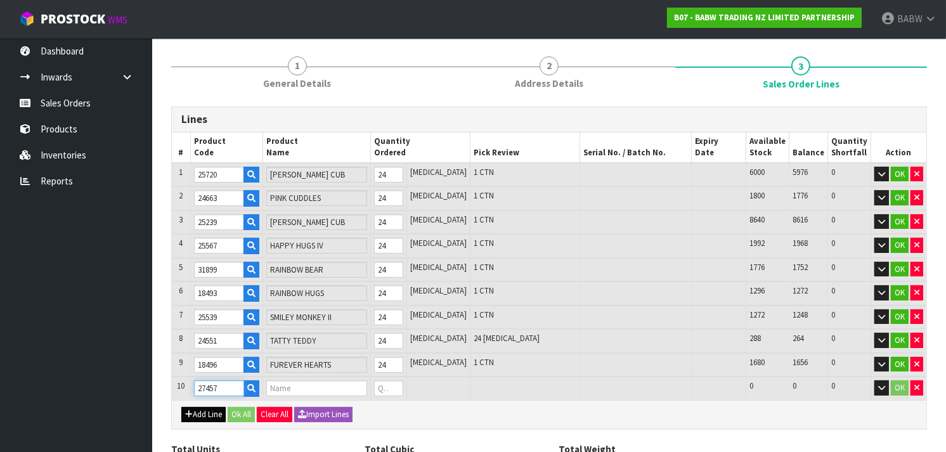
type input "RED RAPTOR"
type input "0"
type input "27457"
type input "217"
type input "0.328484"
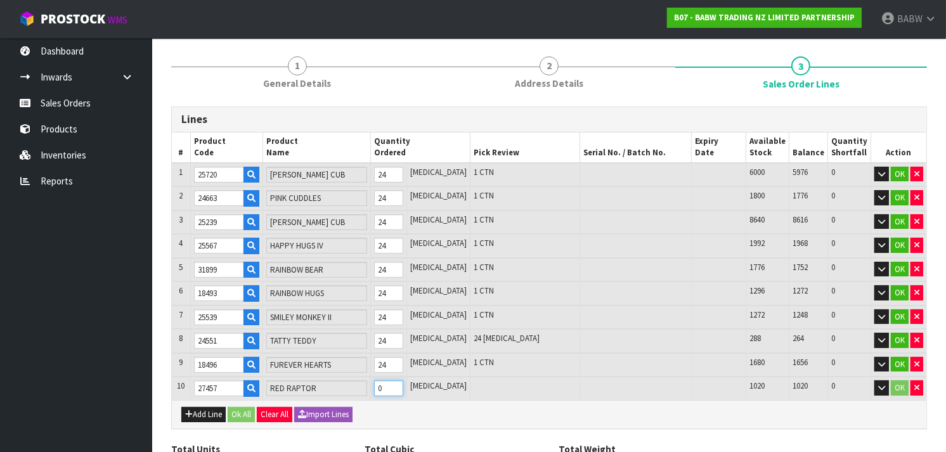
type input "31.295"
type input "1"
type input "216"
type input "0.325191"
type input "31.03"
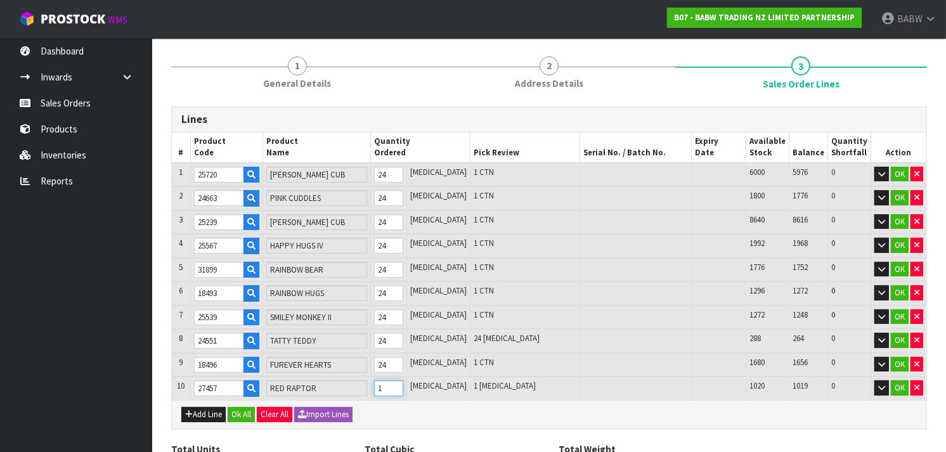
type input "0"
drag, startPoint x: 411, startPoint y: 379, endPoint x: 384, endPoint y: 383, distance: 26.9
click at [384, 383] on input "0" at bounding box center [388, 388] width 29 height 16
type input "0"
click at [223, 410] on button "Add Line" at bounding box center [203, 414] width 44 height 15
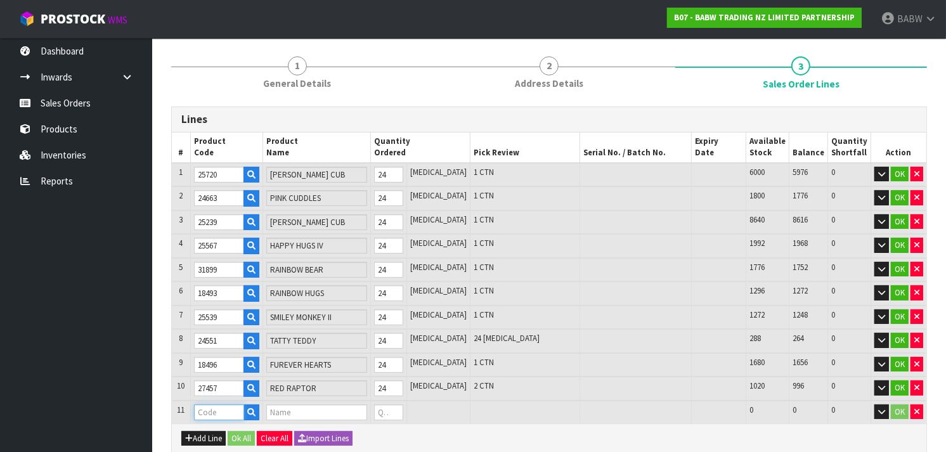
click at [224, 406] on input "text" at bounding box center [219, 413] width 51 height 16
click at [372, 410] on tr "11 21809 COOKIES & CREAM PUP 0 [MEDICAL_DATA] 816 816 0 OK" at bounding box center [549, 412] width 755 height 23
click at [204, 431] on button "Add Line" at bounding box center [203, 438] width 44 height 15
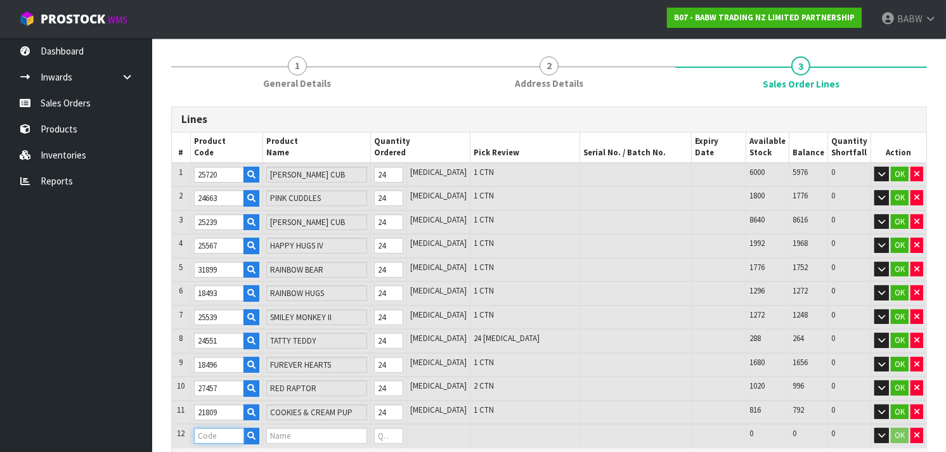
click at [202, 430] on input "text" at bounding box center [219, 436] width 51 height 16
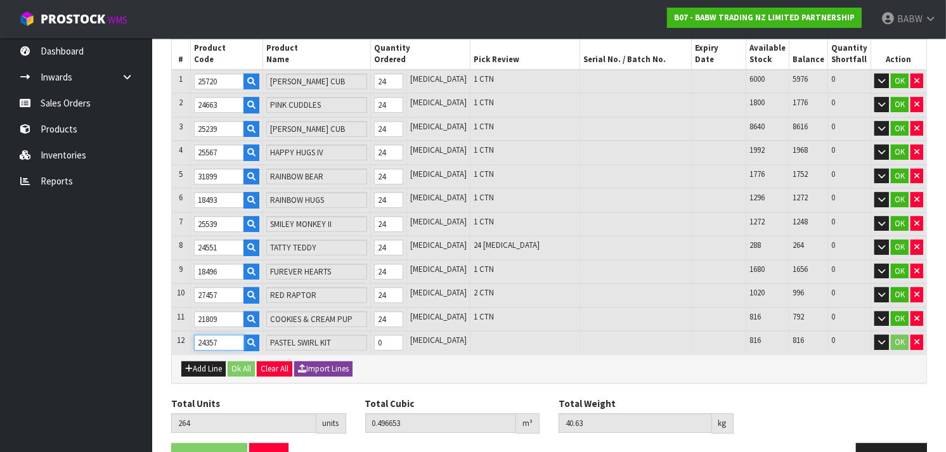
scroll to position [186, 0]
drag, startPoint x: 408, startPoint y: 335, endPoint x: 394, endPoint y: 339, distance: 14.6
click at [394, 339] on input "0" at bounding box center [388, 342] width 29 height 16
click at [198, 361] on button "Add Line" at bounding box center [203, 368] width 44 height 15
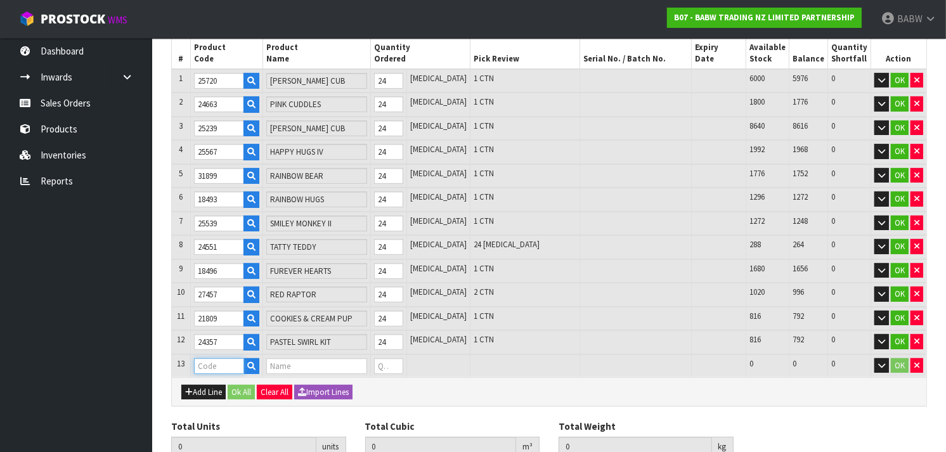
click at [213, 363] on input "text" at bounding box center [219, 366] width 51 height 16
click at [384, 359] on tr "13 30026 PP RESCUE PUP 0 [MEDICAL_DATA] 692 692 0 OK" at bounding box center [549, 365] width 755 height 23
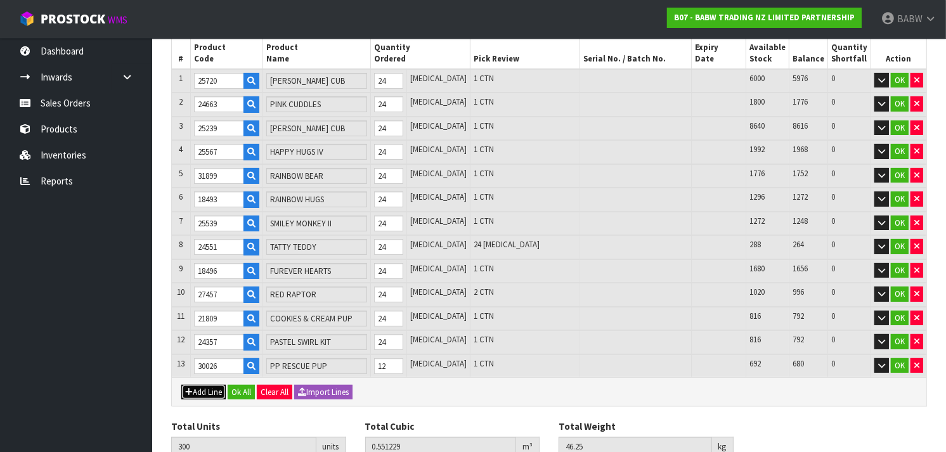
click at [200, 386] on button "Add Line" at bounding box center [203, 392] width 44 height 15
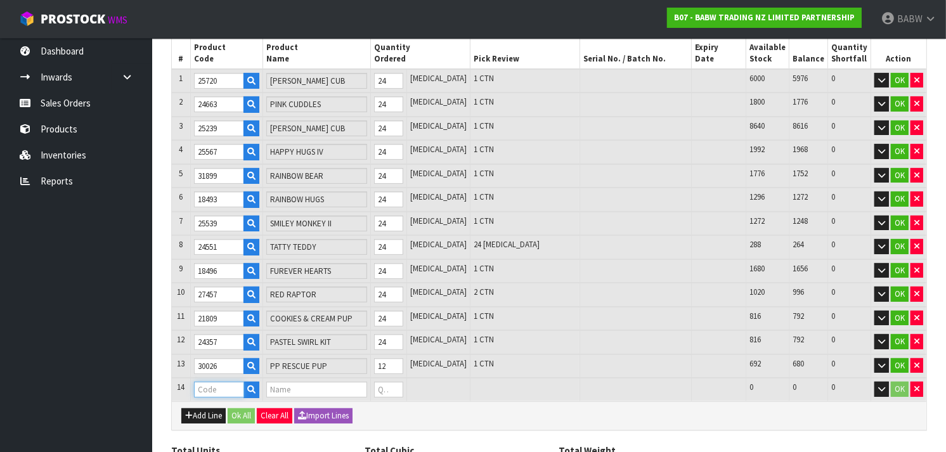
click at [200, 386] on input "text" at bounding box center [219, 390] width 51 height 16
click at [381, 390] on tr "14 32300 BFF ENCHANTED UNICORN 0 [MEDICAL_DATA] 432 432 0 OK" at bounding box center [549, 389] width 755 height 23
click at [214, 408] on button "Add Line" at bounding box center [203, 415] width 44 height 15
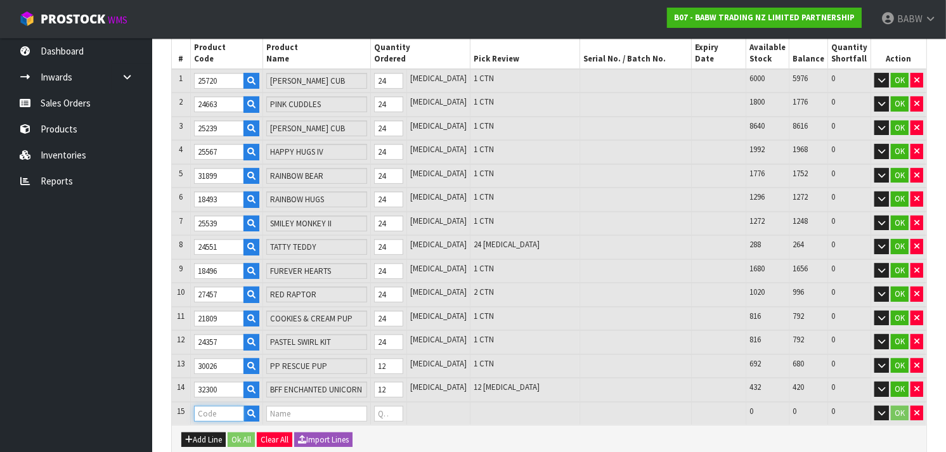
click at [214, 408] on input "text" at bounding box center [219, 414] width 51 height 16
drag, startPoint x: 408, startPoint y: 406, endPoint x: 392, endPoint y: 407, distance: 16.5
click at [392, 407] on input "0" at bounding box center [388, 414] width 29 height 16
click at [210, 432] on button "Add Line" at bounding box center [203, 439] width 44 height 15
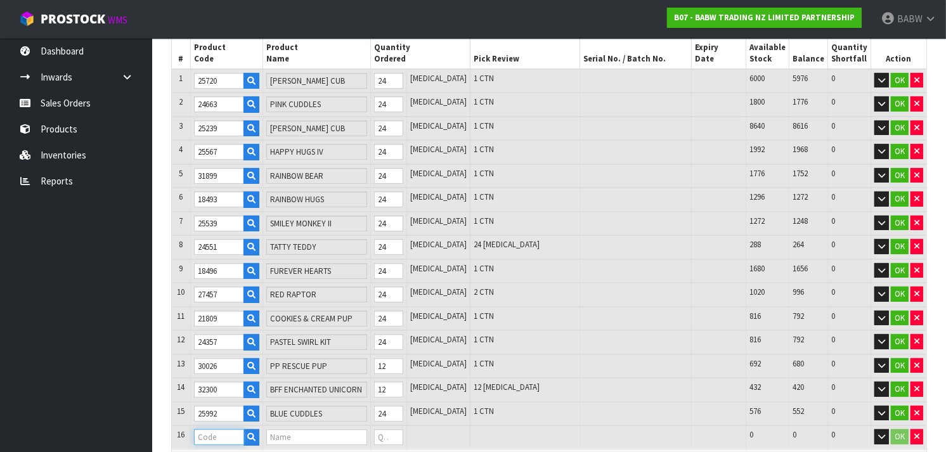
click at [209, 432] on input "text" at bounding box center [219, 437] width 51 height 16
click at [372, 435] on tr "16 18957 BUBBLEGUM SCENT 0 [MEDICAL_DATA] 6750 6750 0 OK" at bounding box center [549, 436] width 755 height 23
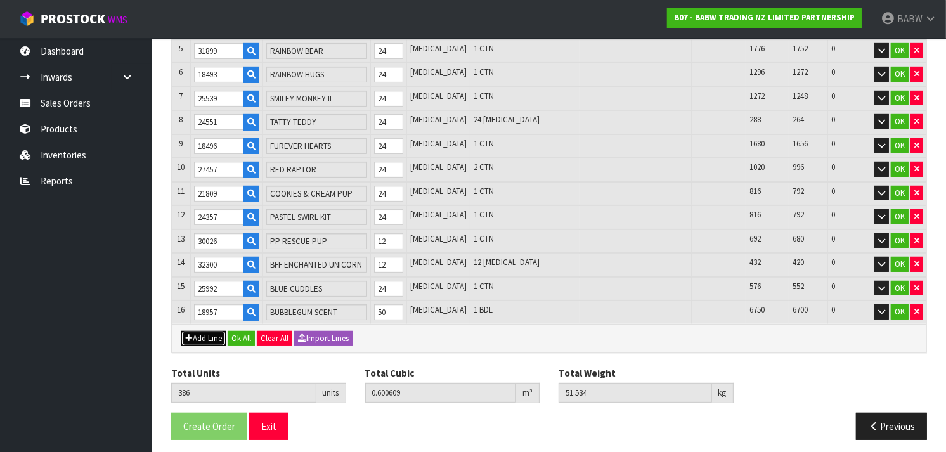
click at [186, 334] on icon "button" at bounding box center [189, 338] width 8 height 8
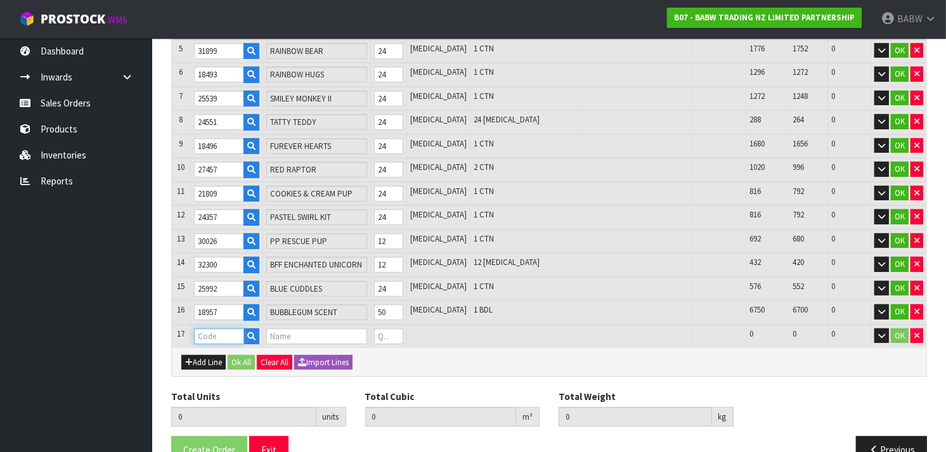
click at [204, 330] on input "text" at bounding box center [219, 336] width 51 height 16
click at [365, 336] on tr "17 18958 STRAWBERRY SCENT 0 [MEDICAL_DATA] 5300 5300 0 OK" at bounding box center [549, 336] width 755 height 23
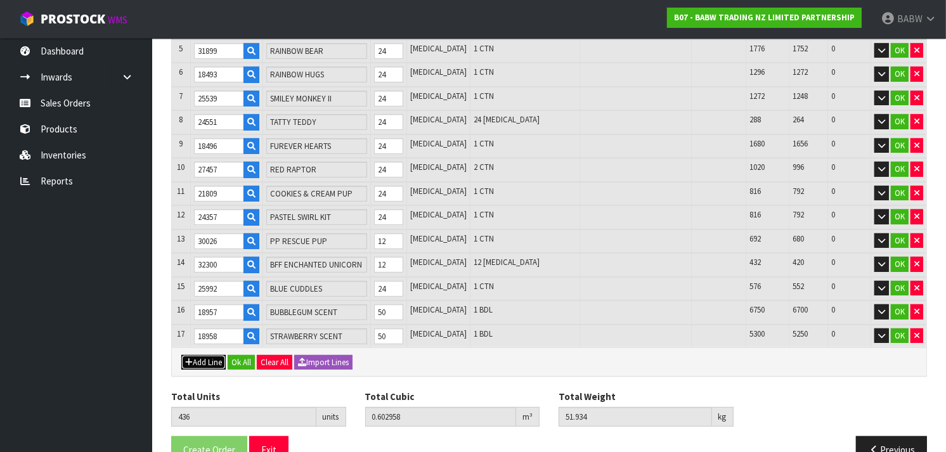
click at [203, 355] on button "Add Line" at bounding box center [203, 362] width 44 height 15
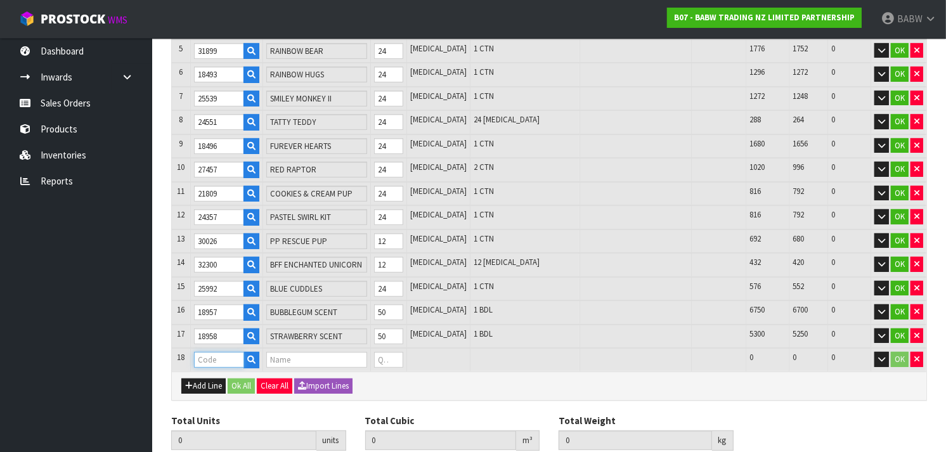
click at [209, 352] on input "text" at bounding box center [219, 360] width 51 height 16
click at [376, 349] on tr "18 24713 HEARTBEAT IV 0 [MEDICAL_DATA] 4400 4400 0 OK" at bounding box center [549, 359] width 755 height 23
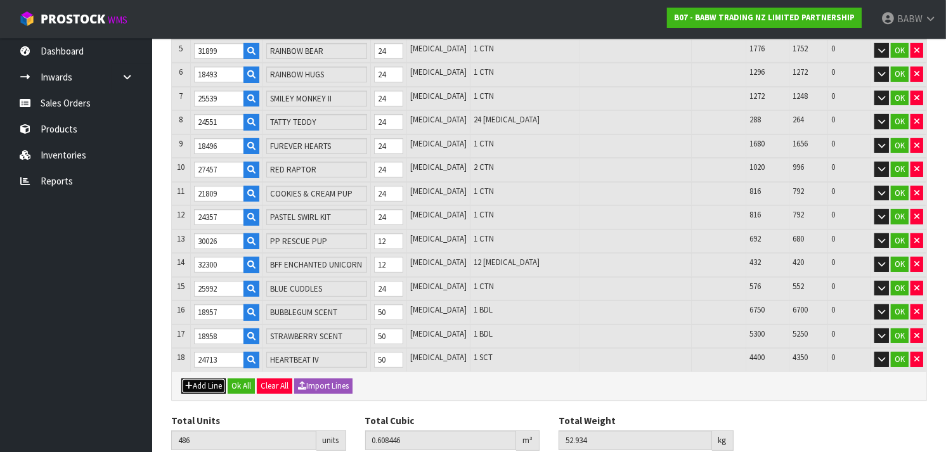
click at [219, 379] on button "Add Line" at bounding box center [203, 386] width 44 height 15
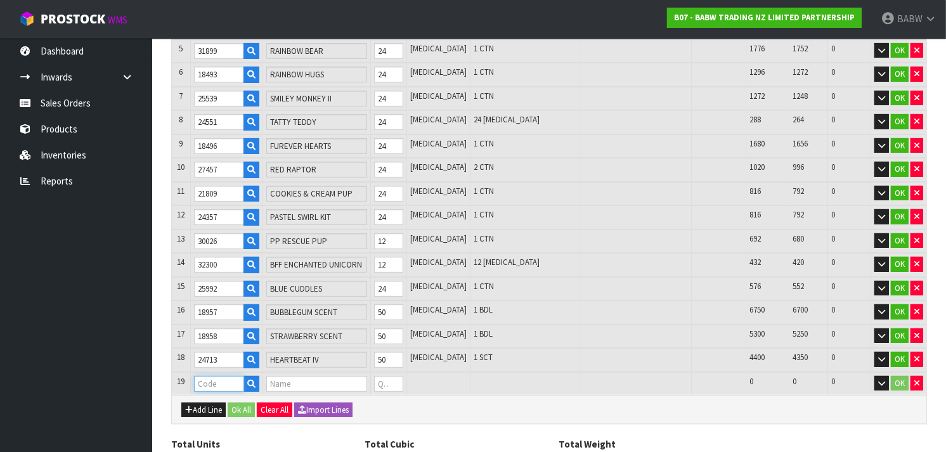
click at [207, 377] on input "text" at bounding box center [219, 384] width 51 height 16
click at [355, 379] on tr "19 18959 COTTON CANDY SCE 0 [MEDICAL_DATA] 5150 5150 0 OK" at bounding box center [549, 383] width 755 height 23
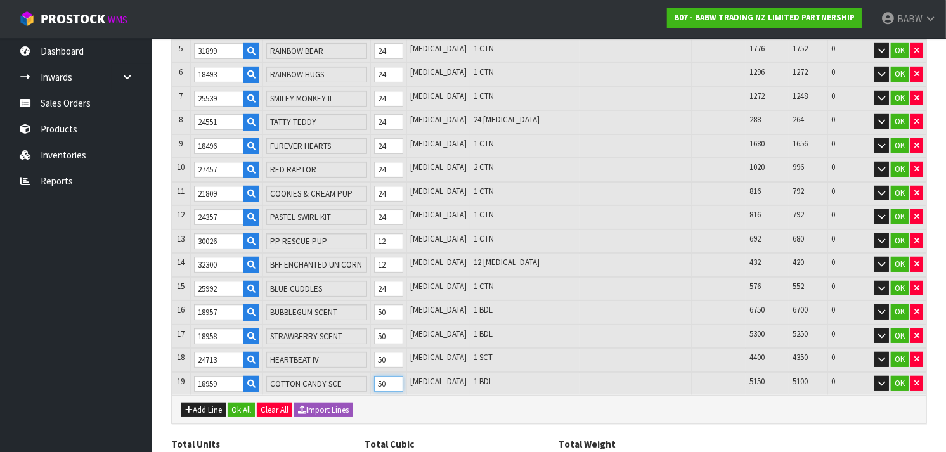
scroll to position [381, 0]
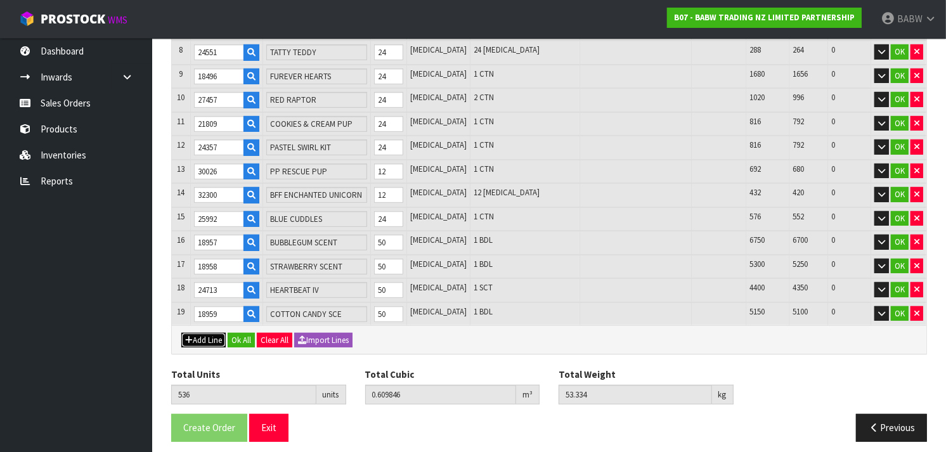
click at [194, 333] on button "Add Line" at bounding box center [203, 340] width 44 height 15
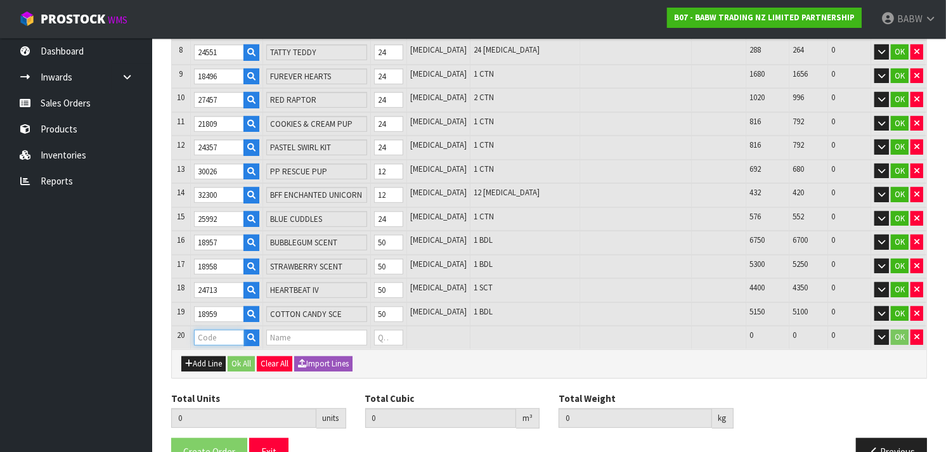
click at [219, 332] on input "text" at bounding box center [219, 338] width 51 height 16
click at [366, 330] on tr "20 24935 BUILD-A-SND 17 0 [MEDICAL_DATA] 3850 3850 0 OK" at bounding box center [549, 337] width 755 height 23
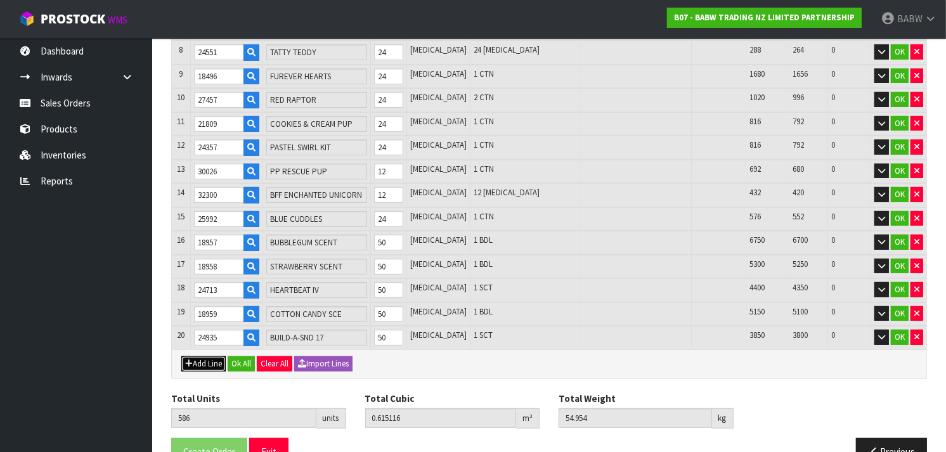
click at [198, 356] on button "Add Line" at bounding box center [203, 363] width 44 height 15
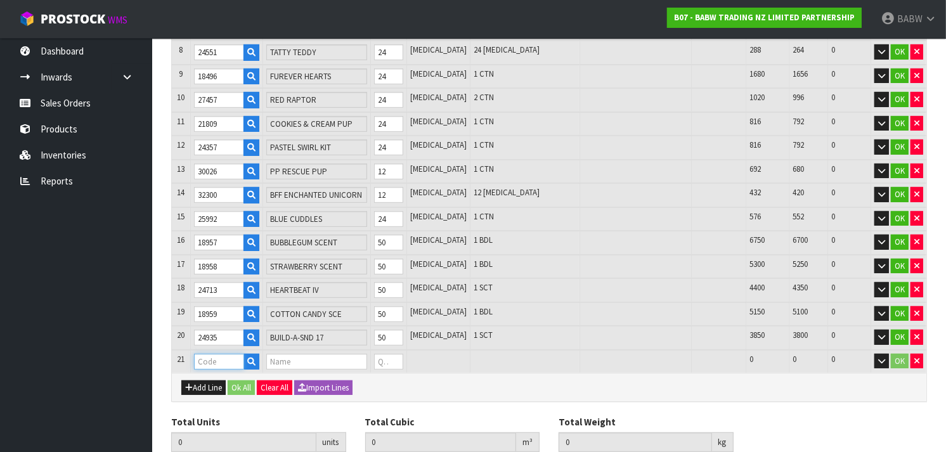
click at [204, 354] on input "text" at bounding box center [219, 362] width 51 height 16
drag, startPoint x: 403, startPoint y: 353, endPoint x: 352, endPoint y: 360, distance: 51.9
click at [352, 360] on tr "21 25716 BIRTHDAY SONG II 0 [MEDICAL_DATA] 2125 2125 0 OK" at bounding box center [549, 361] width 755 height 23
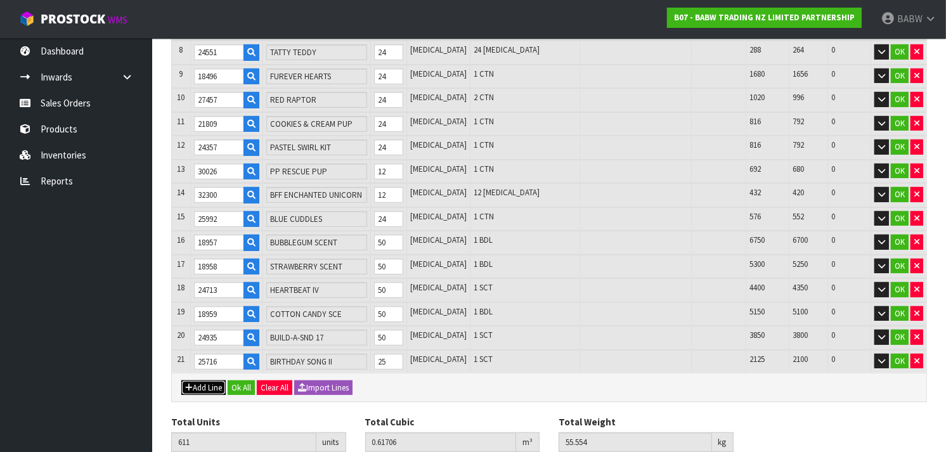
click at [204, 382] on button "Add Line" at bounding box center [203, 387] width 44 height 15
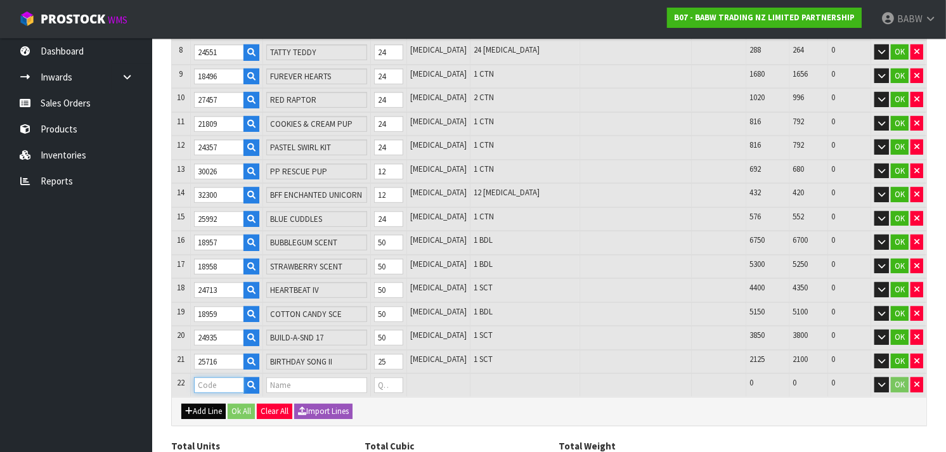
click at [204, 382] on input "text" at bounding box center [219, 385] width 51 height 16
click at [358, 379] on tr "22 27196 BLUE BIRTHDAY CAKE SCENT 0 [MEDICAL_DATA] 2750 2750 0 OK" at bounding box center [549, 384] width 755 height 23
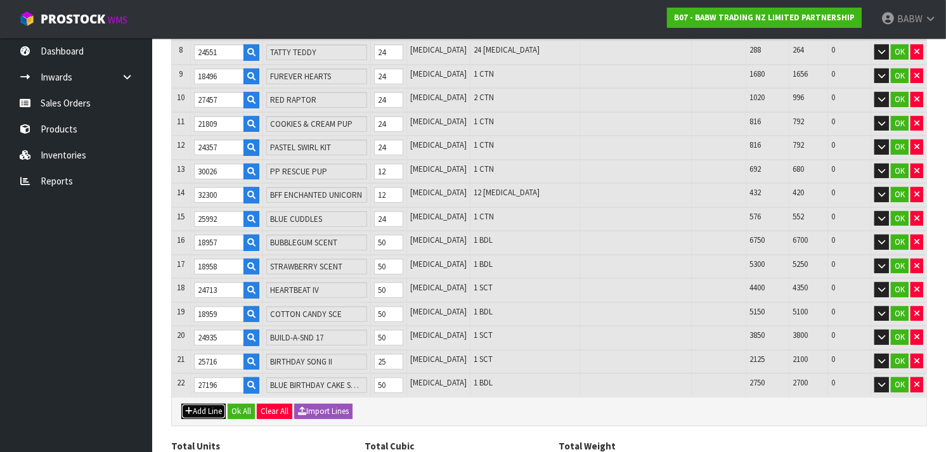
click at [199, 404] on button "Add Line" at bounding box center [203, 411] width 44 height 15
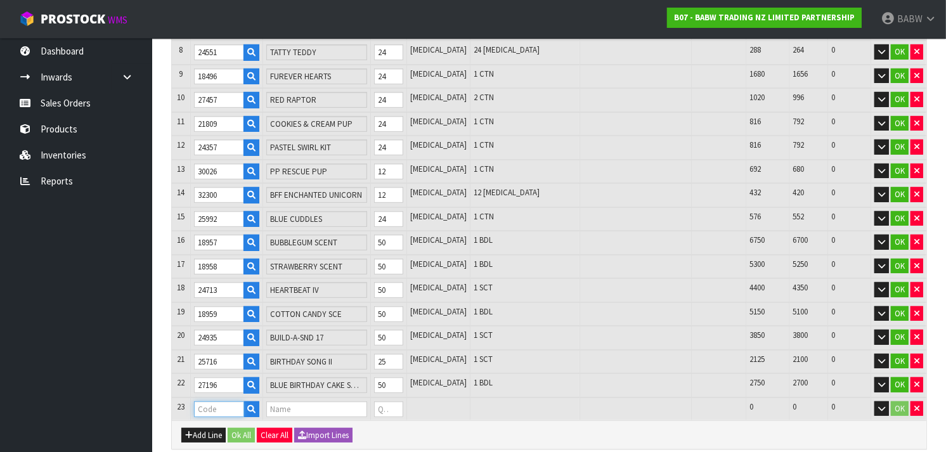
click at [212, 401] on input "text" at bounding box center [219, 409] width 51 height 16
click at [401, 401] on input "0" at bounding box center [388, 409] width 29 height 16
click at [205, 428] on button "Add Line" at bounding box center [203, 435] width 44 height 15
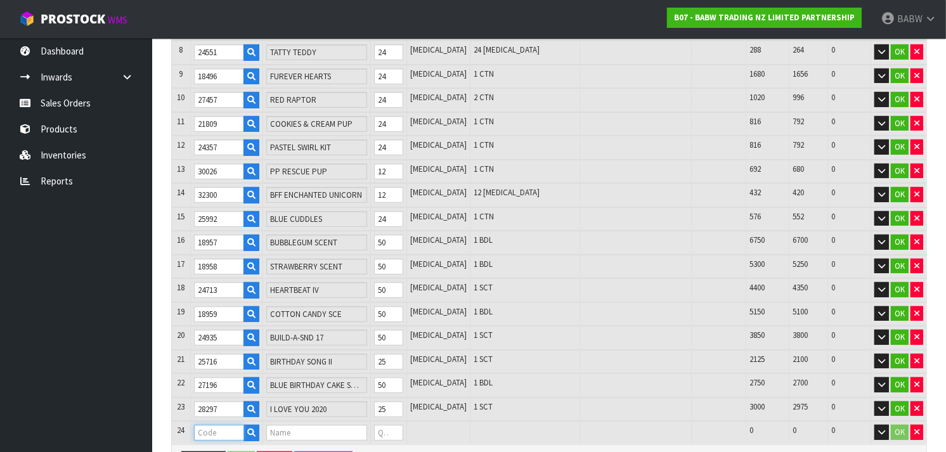
click at [205, 428] on input "text" at bounding box center [219, 433] width 51 height 16
click at [373, 425] on tr "24 28121 KITTY 4 IN 1 0 [MEDICAL_DATA] 2925 2925 0 OK" at bounding box center [549, 432] width 755 height 23
click at [218, 451] on button "Add Line" at bounding box center [203, 458] width 44 height 15
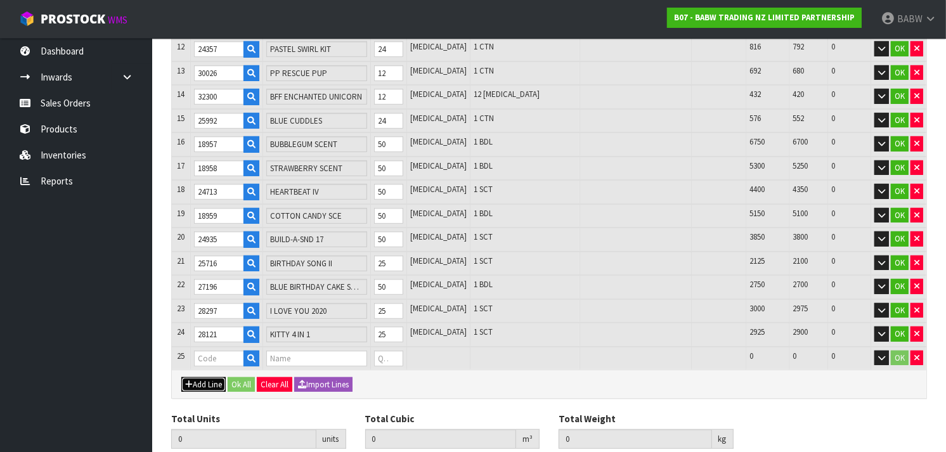
scroll to position [481, 0]
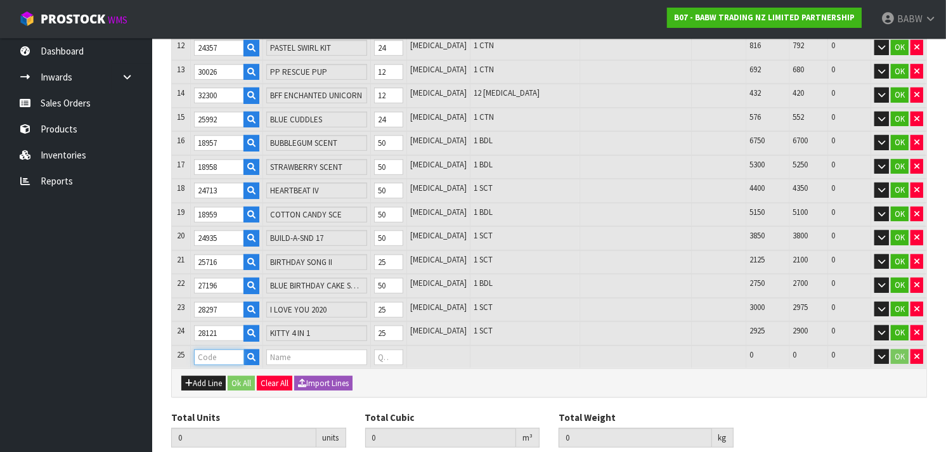
click at [204, 349] on input "text" at bounding box center [219, 357] width 51 height 16
click at [365, 347] on tr "25 28111 ROAR SOUND MULTI 0 [MEDICAL_DATA] 2725 2725 0 OK" at bounding box center [549, 357] width 755 height 23
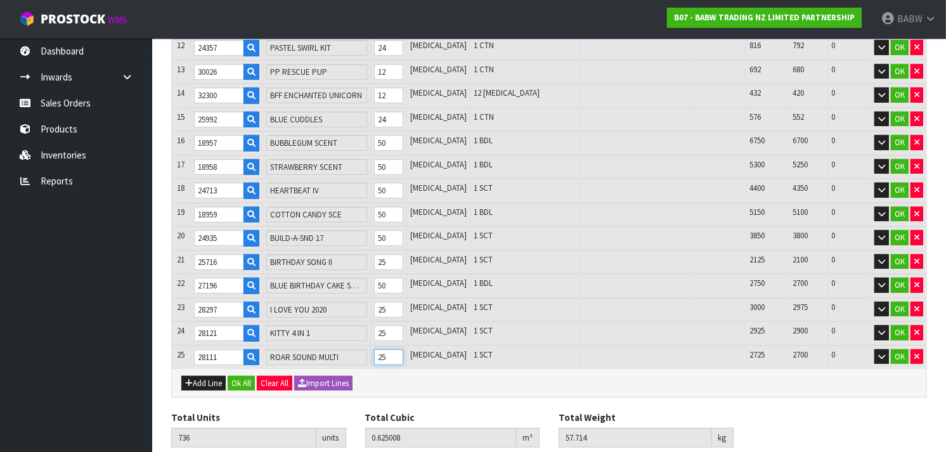
scroll to position [521, 0]
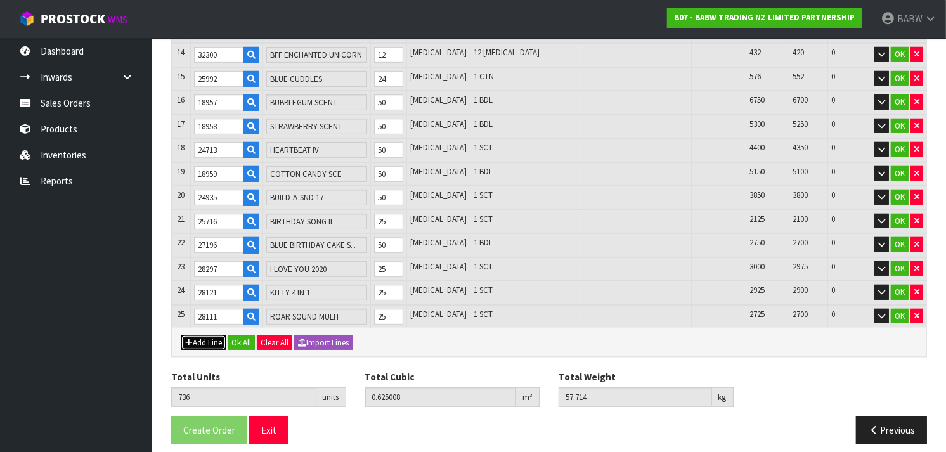
click at [204, 335] on button "Add Line" at bounding box center [203, 342] width 44 height 15
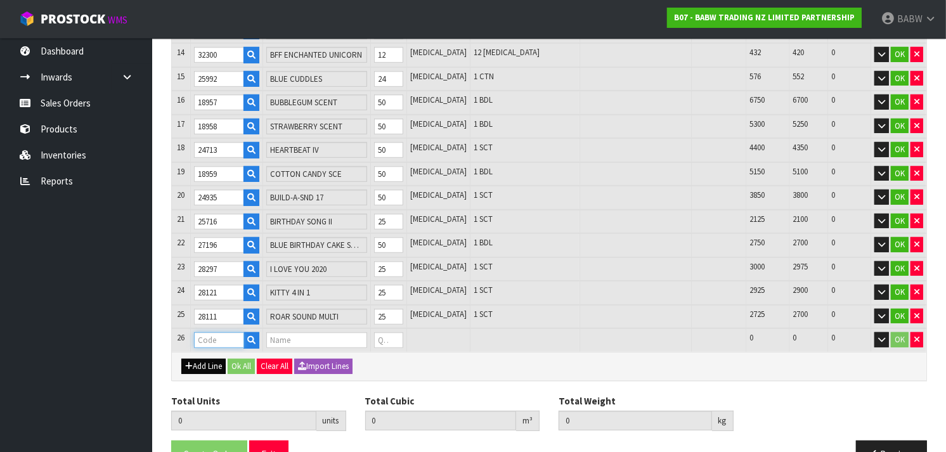
click at [204, 332] on input "text" at bounding box center [219, 340] width 51 height 16
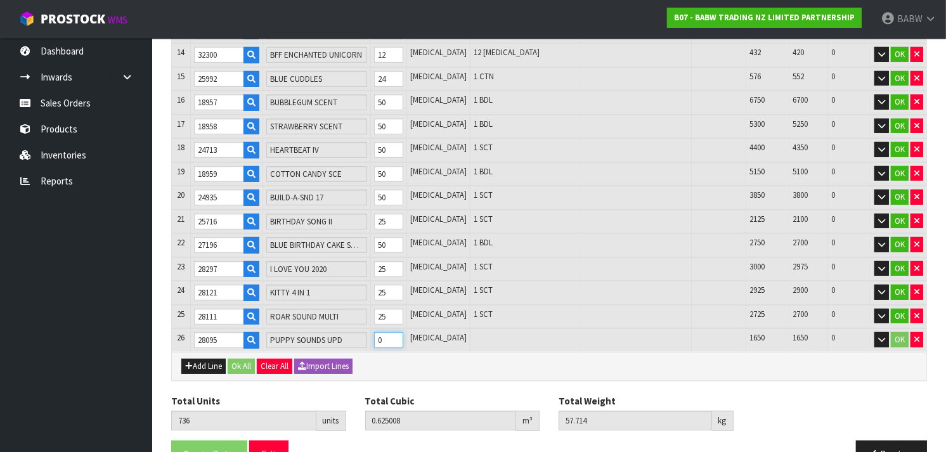
drag, startPoint x: 371, startPoint y: 330, endPoint x: 349, endPoint y: 337, distance: 22.7
click at [349, 337] on tr "26 28095 PUPPY SOUNDS UPD 0 [MEDICAL_DATA] 1650 1650 0 OK" at bounding box center [549, 339] width 755 height 23
click at [205, 359] on button "Add Line" at bounding box center [203, 366] width 44 height 15
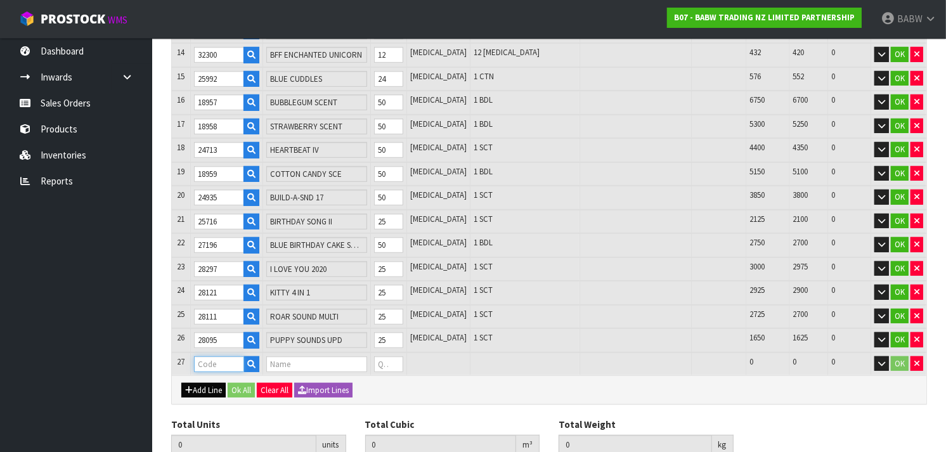
click at [205, 356] on input "text" at bounding box center [219, 364] width 51 height 16
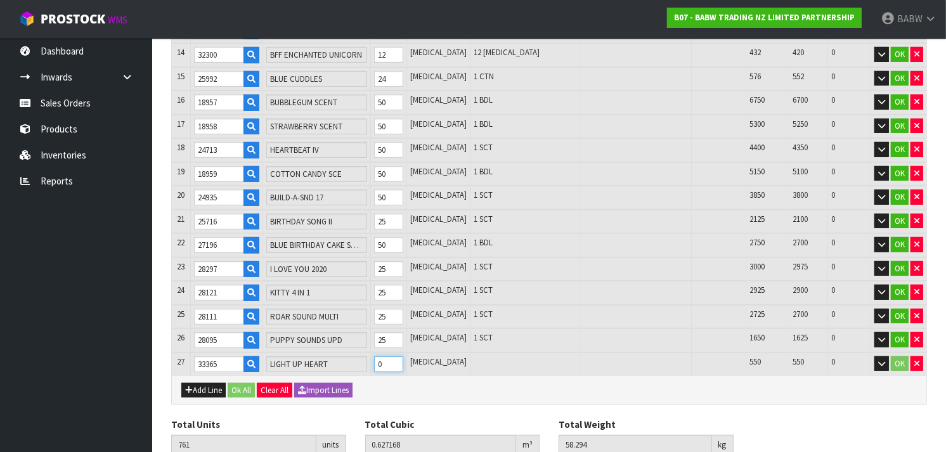
click at [357, 353] on tr "27 33365 LIGHT UP HEART 0 [MEDICAL_DATA] 550 550 0 OK" at bounding box center [549, 364] width 755 height 23
click at [201, 383] on button "Add Line" at bounding box center [203, 390] width 44 height 15
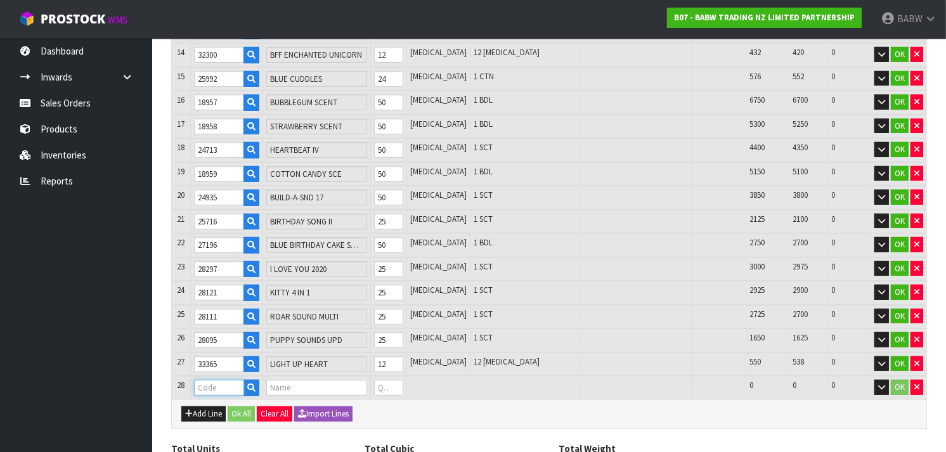
click at [201, 380] on input "text" at bounding box center [219, 388] width 51 height 16
drag, startPoint x: 404, startPoint y: 375, endPoint x: 393, endPoint y: 372, distance: 11.2
click at [393, 380] on input "0" at bounding box center [388, 388] width 29 height 16
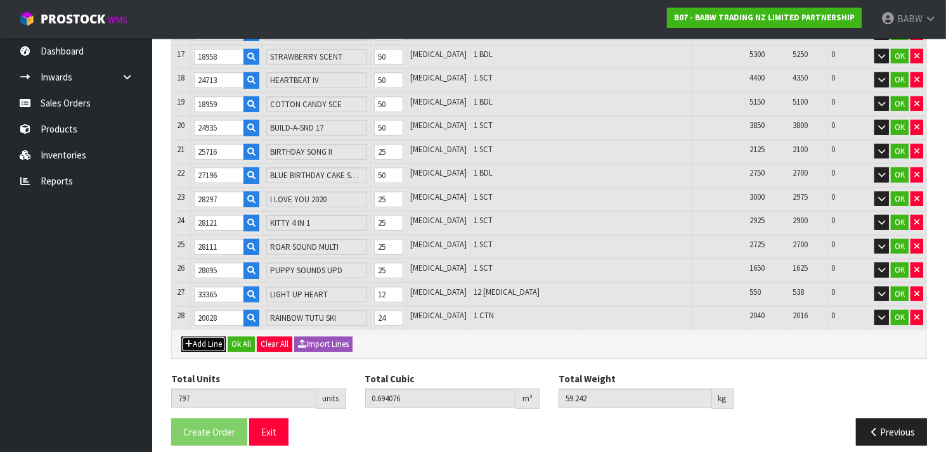
click at [205, 337] on button "Add Line" at bounding box center [203, 344] width 44 height 15
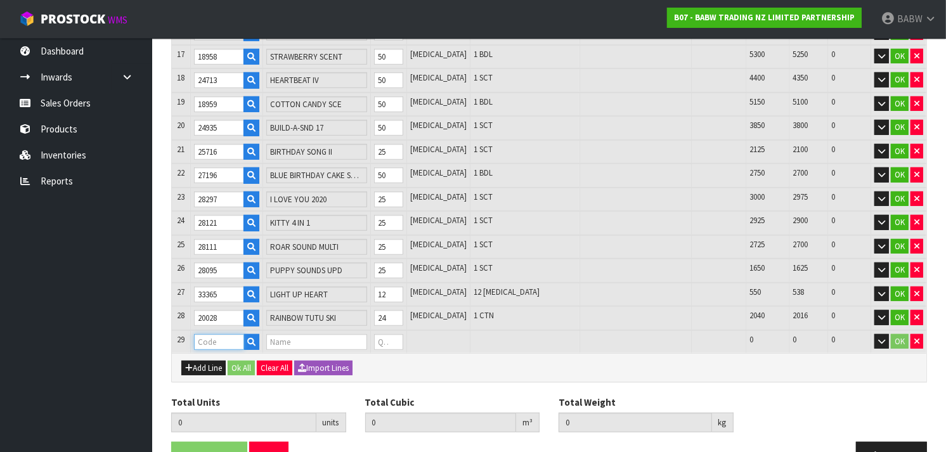
drag, startPoint x: 205, startPoint y: 334, endPoint x: 199, endPoint y: 328, distance: 8.1
click at [199, 334] on input "text" at bounding box center [219, 342] width 51 height 16
drag, startPoint x: 403, startPoint y: 328, endPoint x: 385, endPoint y: 328, distance: 18.4
click at [385, 330] on tr "29 22379 FUSHIA PAW BRUSH 0 [MEDICAL_DATA] 994 994 0 OK" at bounding box center [549, 341] width 755 height 23
click at [197, 361] on button "Add Line" at bounding box center [203, 368] width 44 height 15
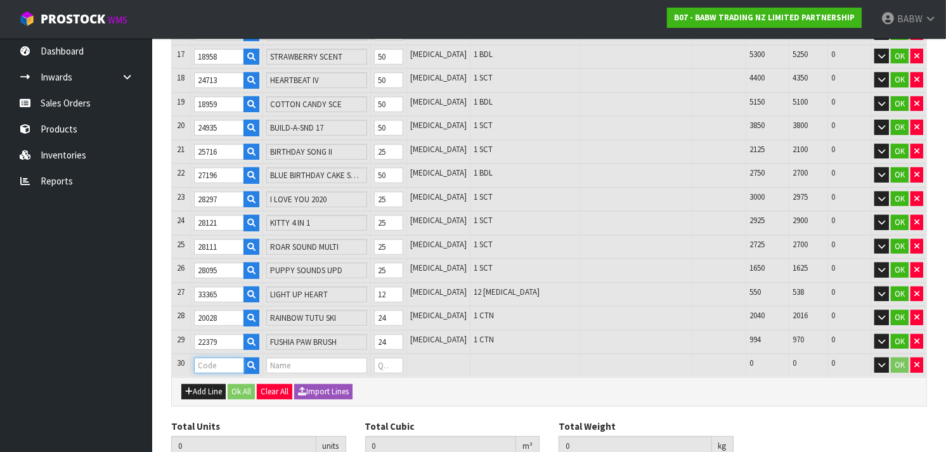
click at [201, 358] on input "text" at bounding box center [219, 366] width 51 height 16
click at [380, 356] on tr "30 22381 HEART BRUSH 0 [MEDICAL_DATA] 926 926 0 OK" at bounding box center [549, 365] width 755 height 23
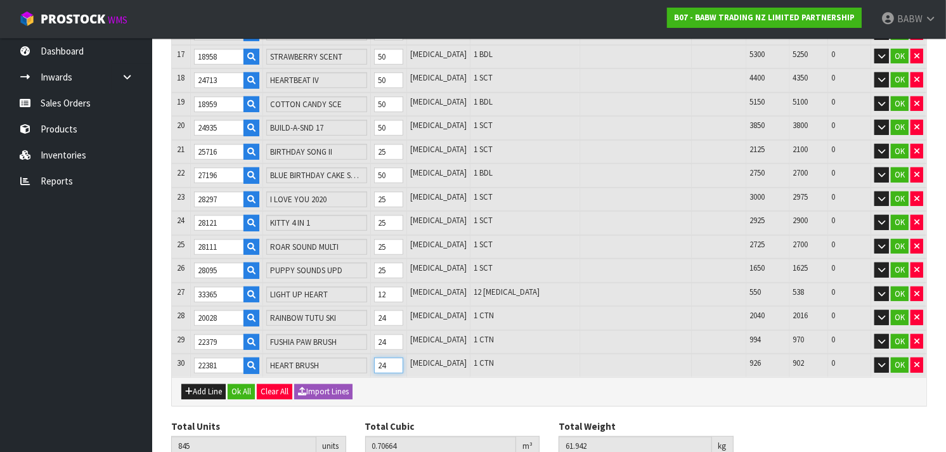
scroll to position [637, 0]
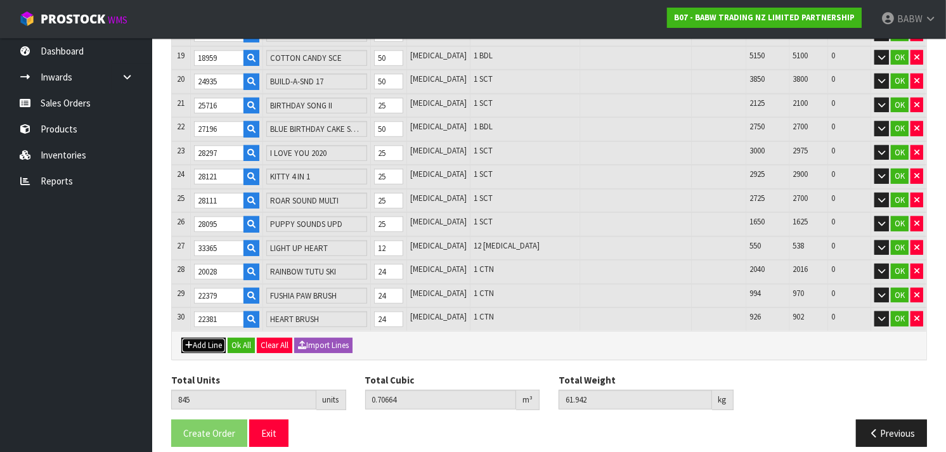
click at [214, 338] on button "Add Line" at bounding box center [203, 345] width 44 height 15
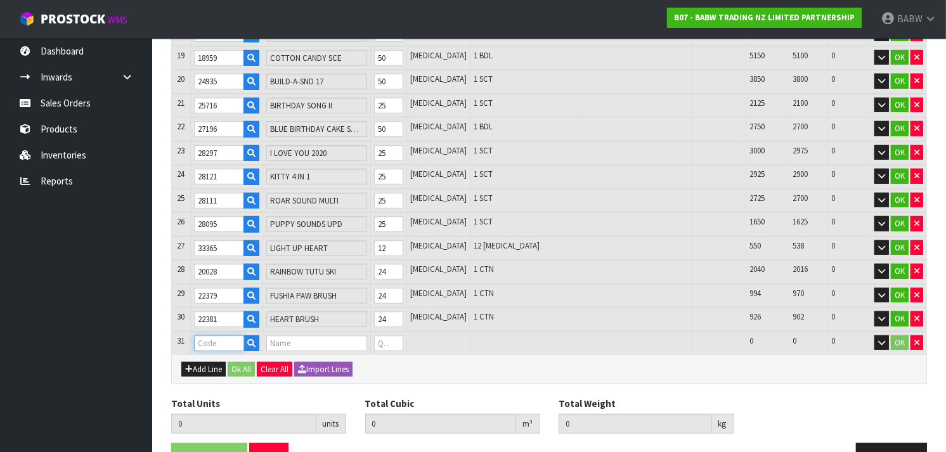
click at [211, 335] on input "text" at bounding box center [219, 343] width 51 height 16
click at [378, 333] on tr "31 28677 BLACK FRAME GLASSES 0 [MEDICAL_DATA] 1212 1212 0 OK" at bounding box center [549, 343] width 755 height 23
click at [212, 362] on button "Add Line" at bounding box center [203, 369] width 44 height 15
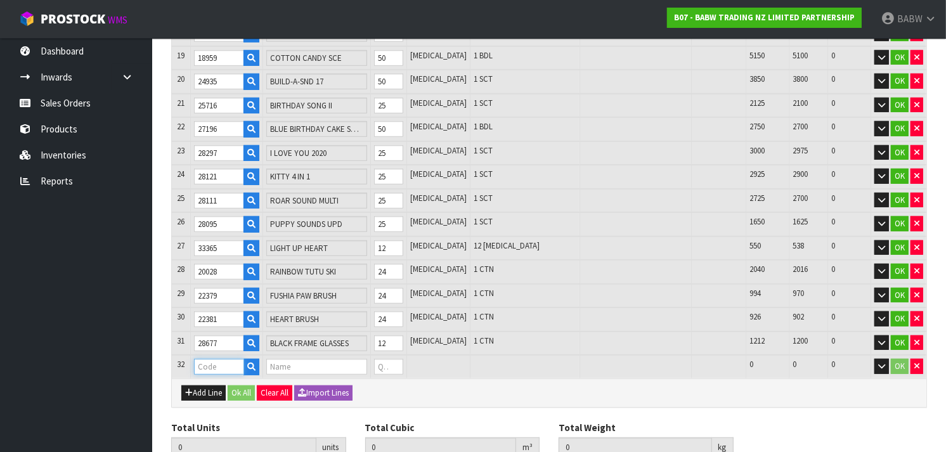
click at [211, 359] on input "text" at bounding box center [219, 367] width 51 height 16
click at [361, 355] on tr "32 28679 BLACK SUNGLASSES 0 [MEDICAL_DATA] 528 528 0 OK" at bounding box center [549, 366] width 755 height 23
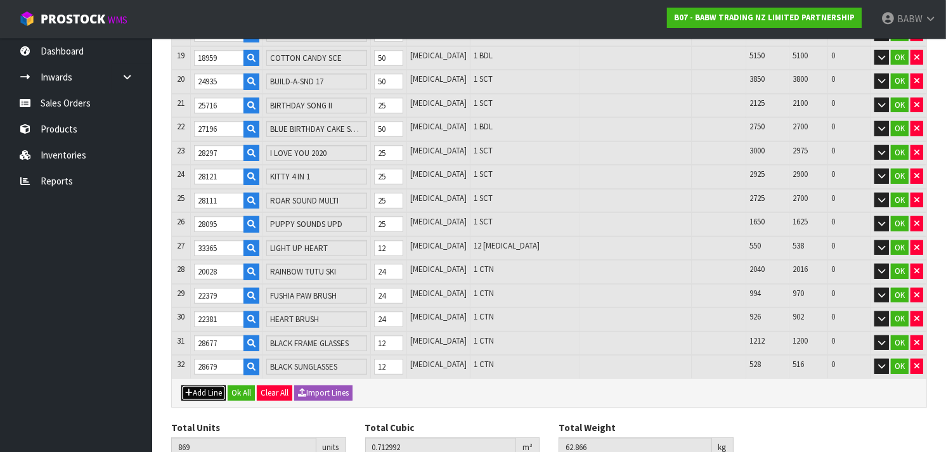
click at [211, 386] on button "Add Line" at bounding box center [203, 393] width 44 height 15
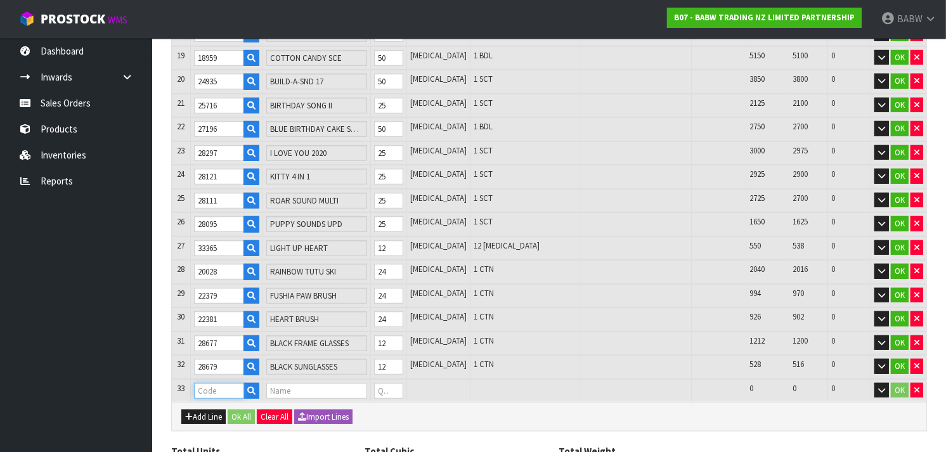
click at [219, 383] on input "text" at bounding box center [219, 391] width 51 height 16
click at [362, 379] on tr "33 25043 FSHA SMARTPHONE 0 [MEDICAL_DATA] 960 960 0 OK" at bounding box center [549, 390] width 755 height 23
click at [204, 410] on button "Add Line" at bounding box center [203, 417] width 44 height 15
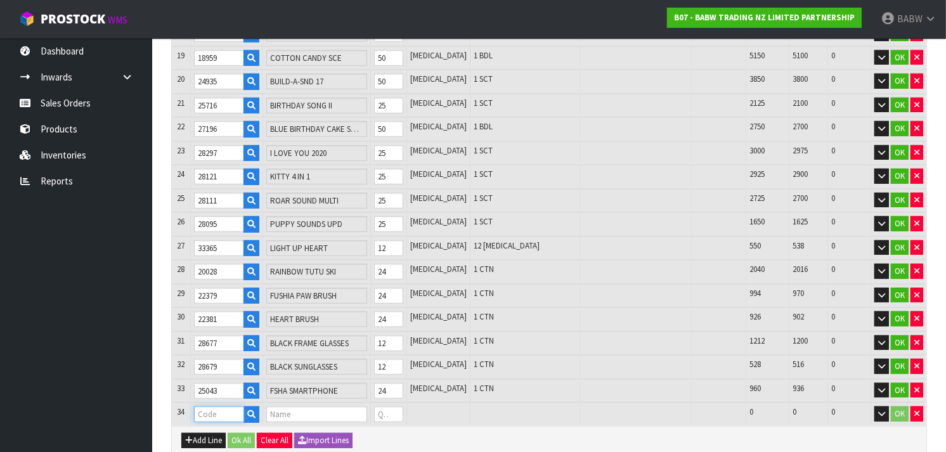
click at [204, 406] on input "text" at bounding box center [219, 414] width 51 height 16
click at [400, 406] on input "0" at bounding box center [388, 414] width 29 height 16
click at [211, 433] on button "Add Line" at bounding box center [203, 440] width 44 height 15
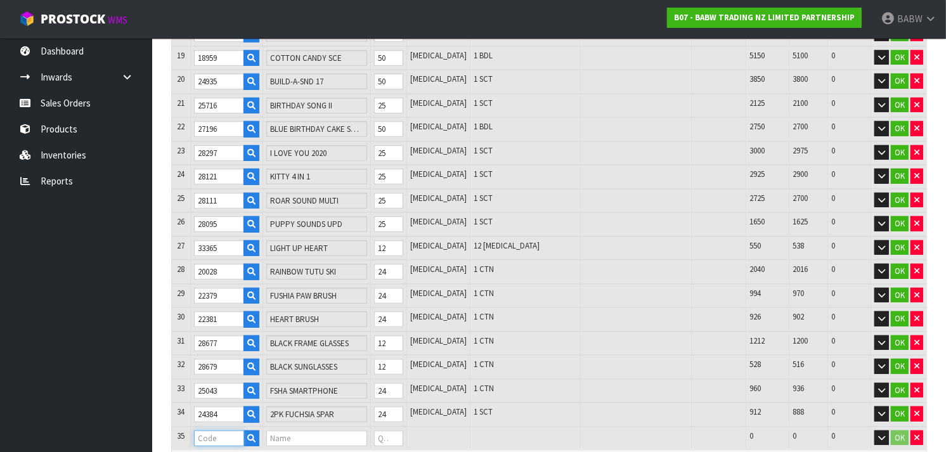
click at [211, 431] on input "text" at bounding box center [219, 439] width 51 height 16
click at [380, 427] on tr "35 27830 RAINBOW HTOP II 0 [MEDICAL_DATA] 1332 1332 0 OK" at bounding box center [549, 438] width 755 height 23
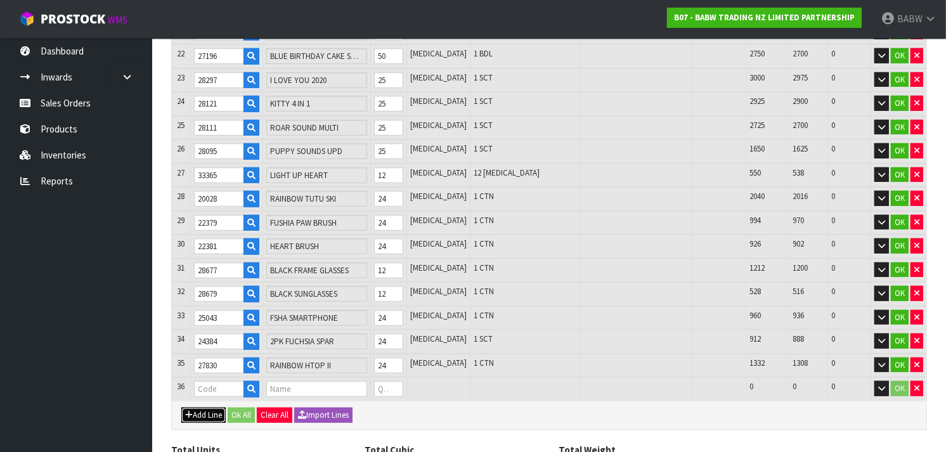
scroll to position [713, 0]
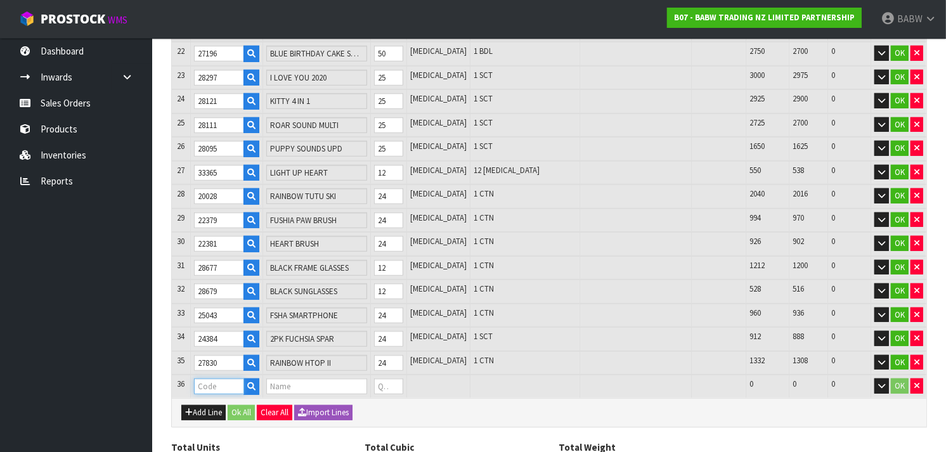
click at [216, 379] on input "text" at bounding box center [219, 387] width 51 height 16
click at [371, 375] on tr "36 24582 RAINBOW SKATE UPDATE 0 [MEDICAL_DATA] 1008 1008 0 OK" at bounding box center [549, 386] width 755 height 23
click at [217, 405] on button "Add Line" at bounding box center [203, 412] width 44 height 15
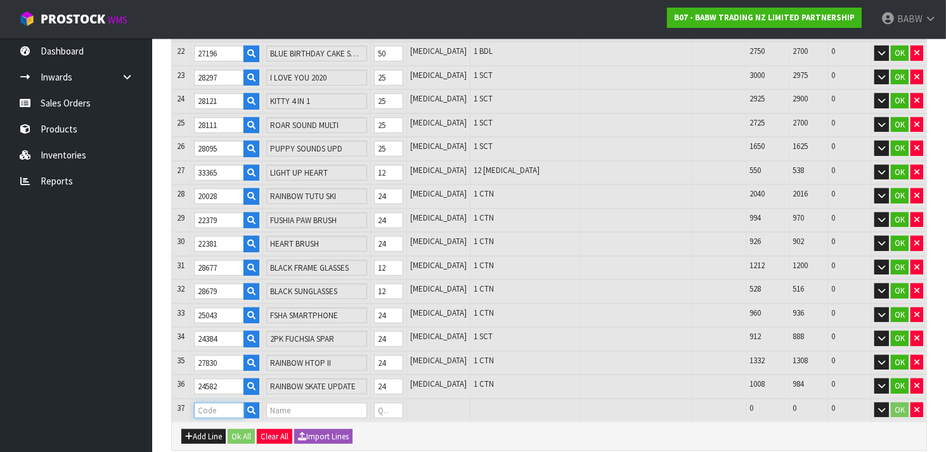
click at [217, 403] on input "text" at bounding box center [219, 411] width 51 height 16
drag, startPoint x: 404, startPoint y: 396, endPoint x: 364, endPoint y: 401, distance: 40.4
click at [364, 401] on tr "37 24621 RAINBOW FLAT UPDATE 0 [MEDICAL_DATA] 660 660 0 OK" at bounding box center [549, 410] width 755 height 23
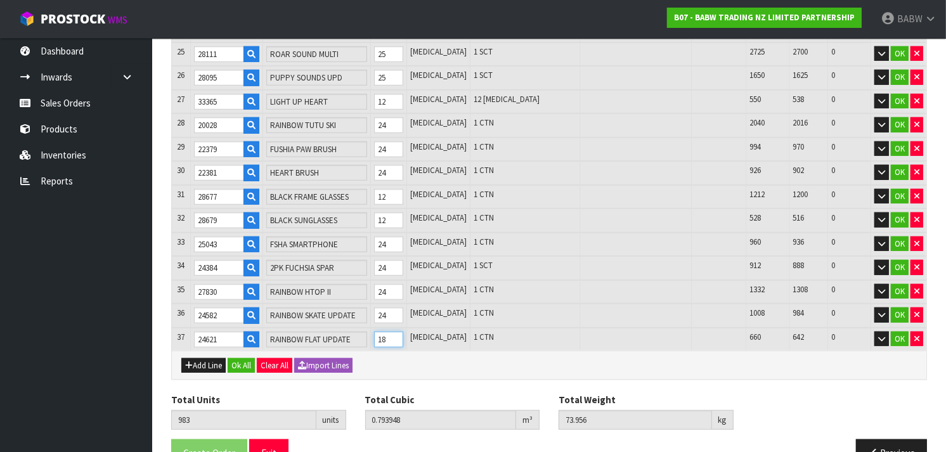
scroll to position [801, 0]
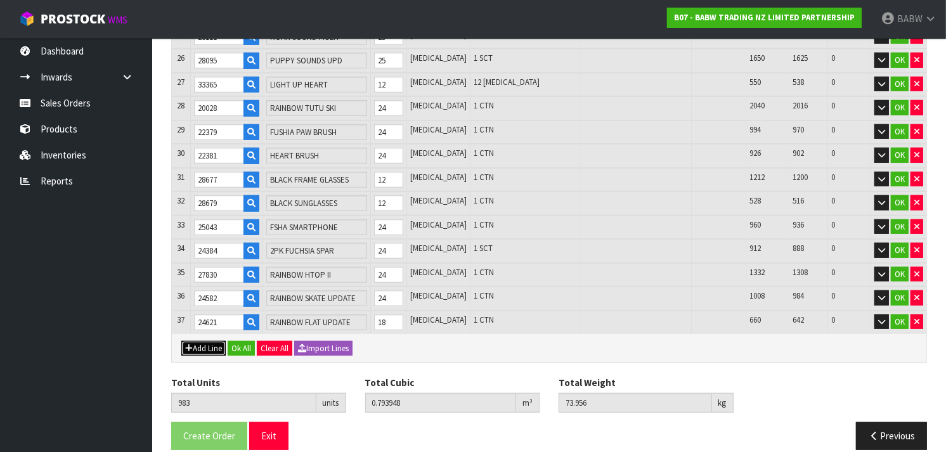
click at [207, 341] on button "Add Line" at bounding box center [203, 348] width 44 height 15
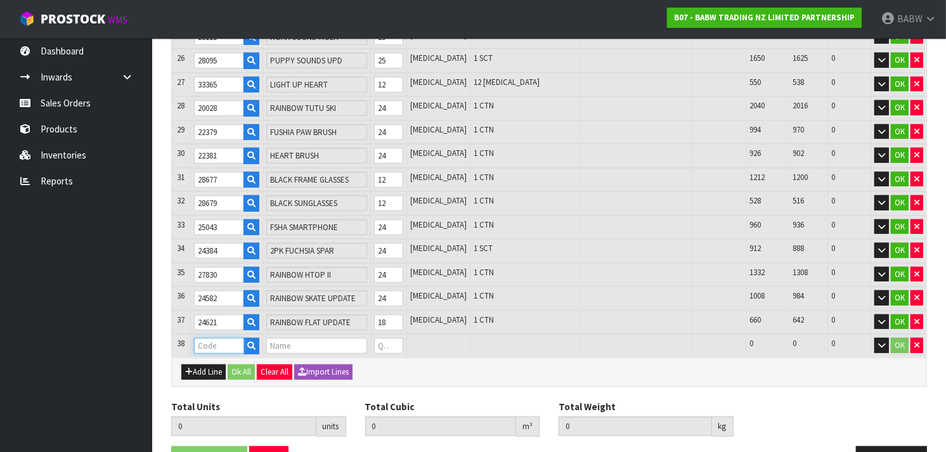
click at [207, 338] on input "text" at bounding box center [219, 346] width 51 height 16
click at [359, 334] on tr "38 26195 RED CANVAS HI-TOP 0 [MEDICAL_DATA] 768 768 0 OK" at bounding box center [549, 345] width 755 height 23
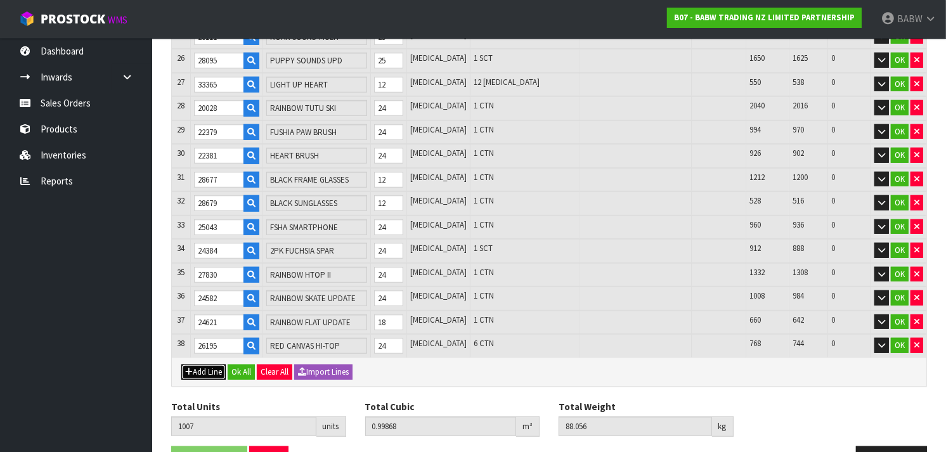
click at [203, 365] on button "Add Line" at bounding box center [203, 372] width 44 height 15
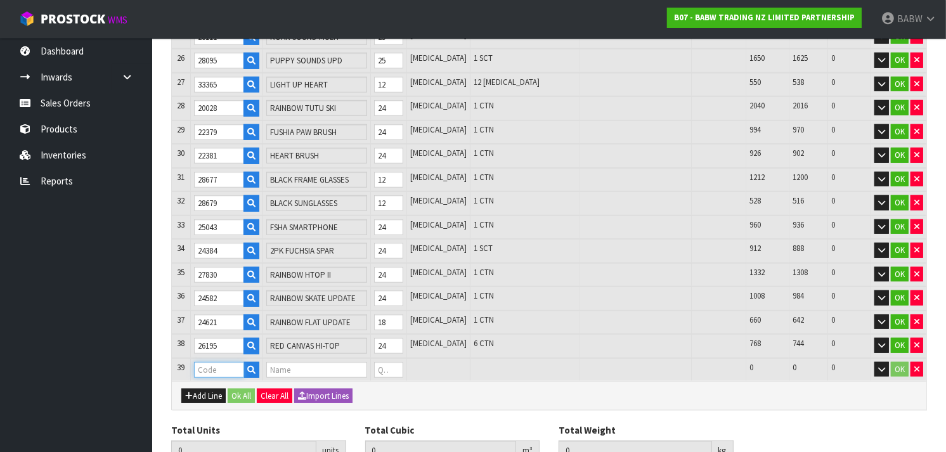
click at [219, 362] on input "text" at bounding box center [219, 370] width 51 height 16
click at [400, 362] on input "0" at bounding box center [388, 370] width 29 height 16
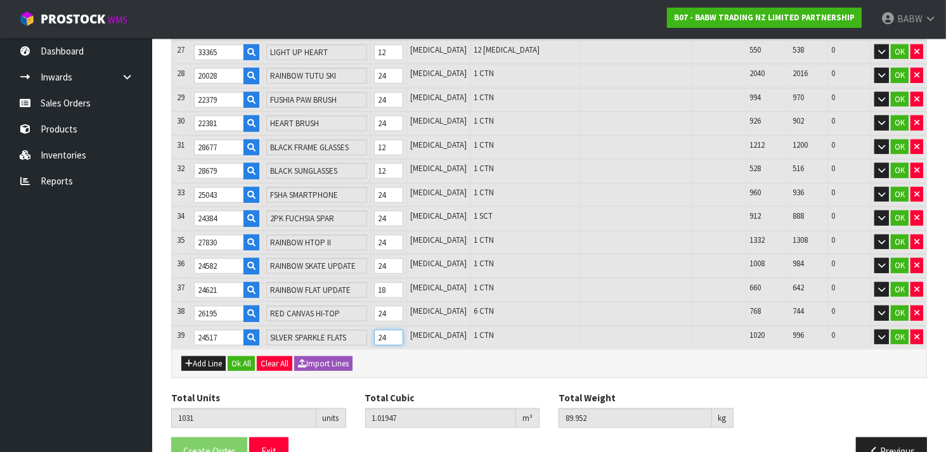
scroll to position [836, 0]
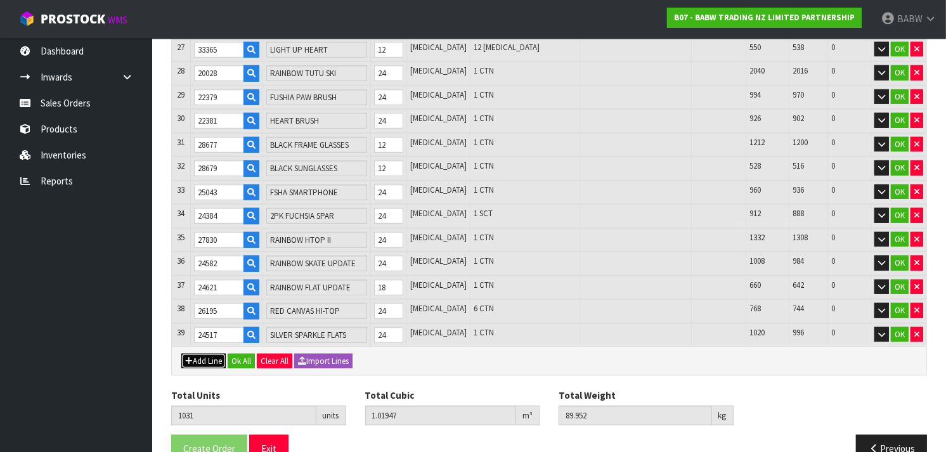
click at [191, 357] on icon "button" at bounding box center [189, 361] width 8 height 8
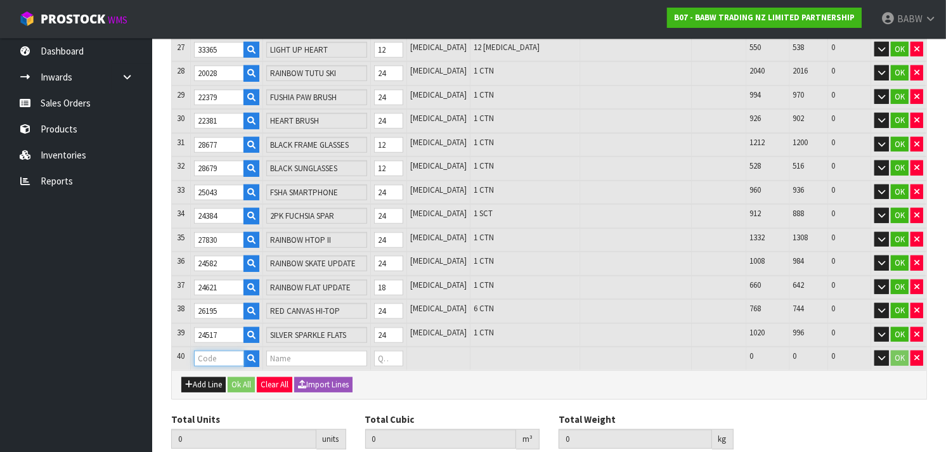
click at [200, 351] on input "text" at bounding box center [219, 359] width 51 height 16
click at [382, 347] on tr "40 24355 FSHA SEQ FLAT UPDATE 0 [MEDICAL_DATA] 984 984 0 OK" at bounding box center [549, 358] width 755 height 23
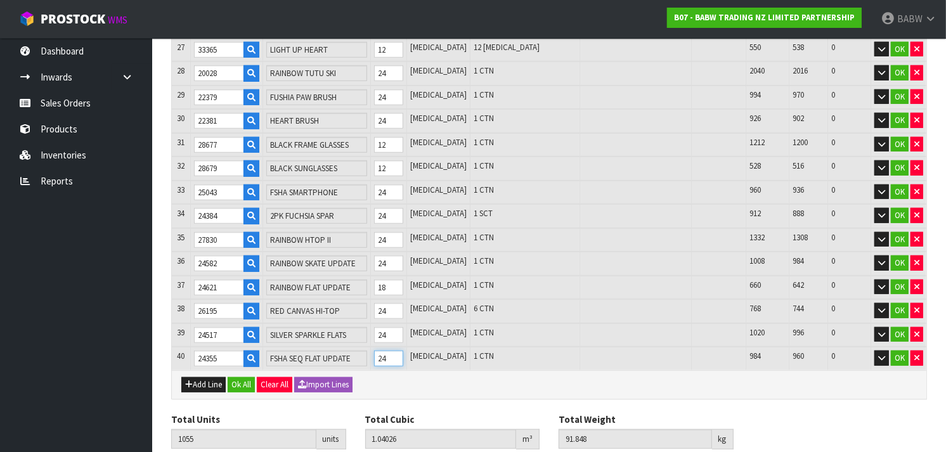
scroll to position [871, 0]
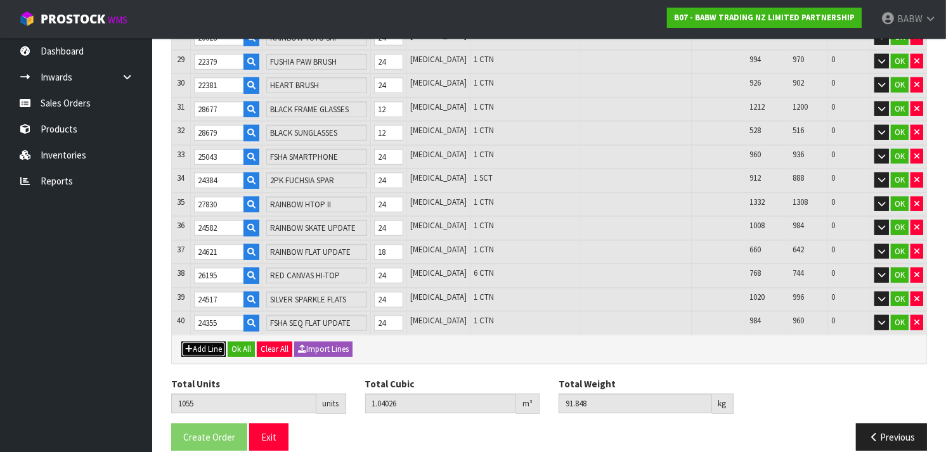
click at [186, 345] on icon "button" at bounding box center [189, 349] width 8 height 8
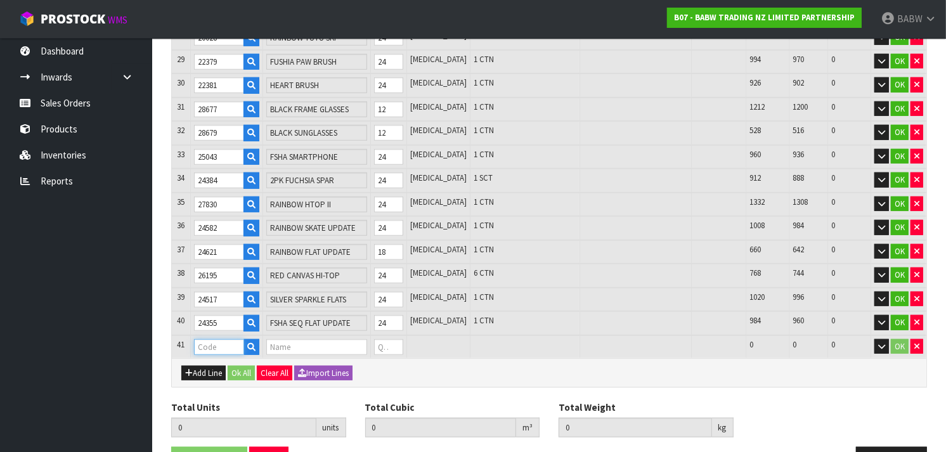
click at [209, 339] on input "text" at bounding box center [219, 347] width 51 height 16
drag, startPoint x: 405, startPoint y: 328, endPoint x: 360, endPoint y: 339, distance: 46.3
click at [360, 339] on tr "41 20389 SILVER PRINCESS HEEL 0 [MEDICAL_DATA] 192 192 0 OK" at bounding box center [549, 346] width 755 height 23
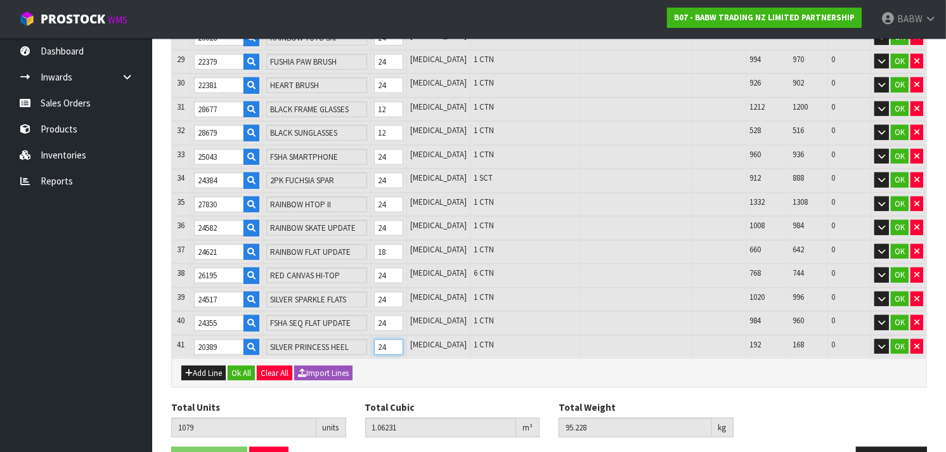
scroll to position [895, 0]
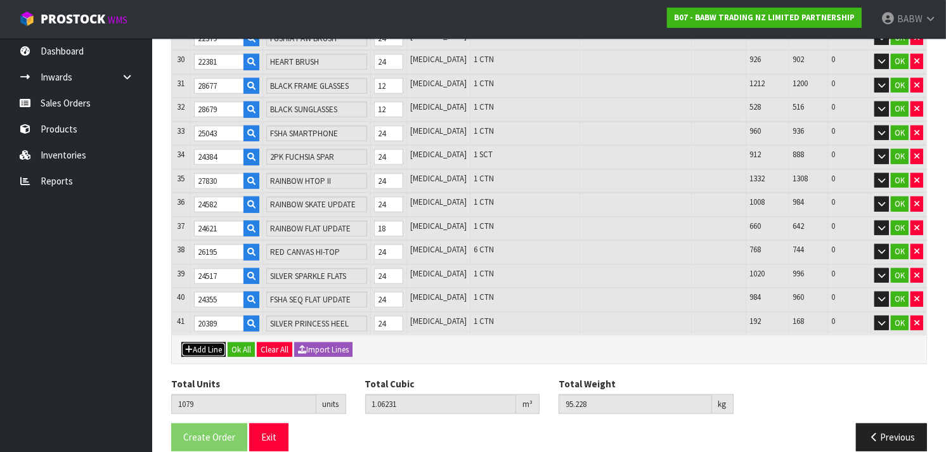
click at [184, 342] on button "Add Line" at bounding box center [203, 349] width 44 height 15
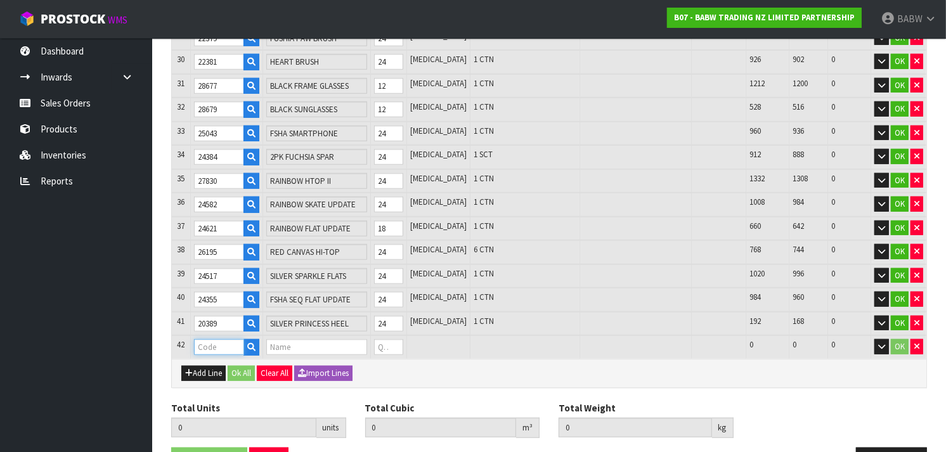
click at [217, 339] on input "text" at bounding box center [219, 347] width 51 height 16
click at [384, 335] on tr "42 20666 BLACK LACE UP BOOT 0 [MEDICAL_DATA] 792 792 0 OK" at bounding box center [549, 346] width 755 height 23
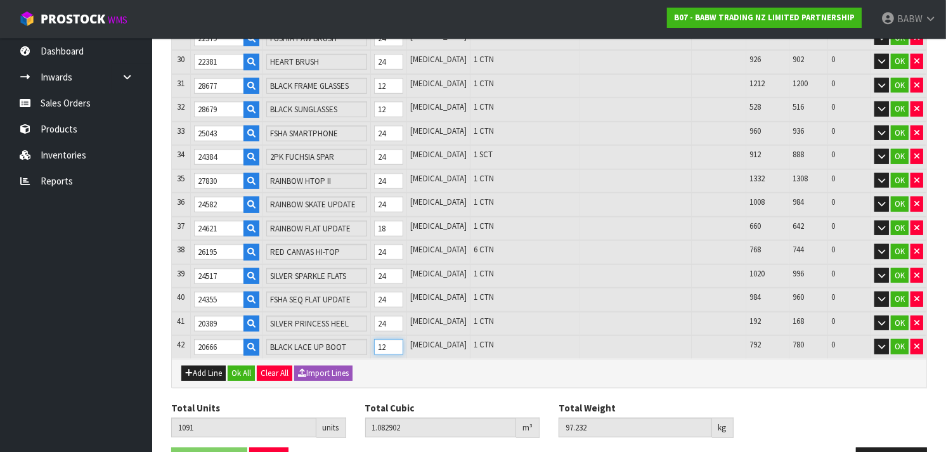
scroll to position [918, 0]
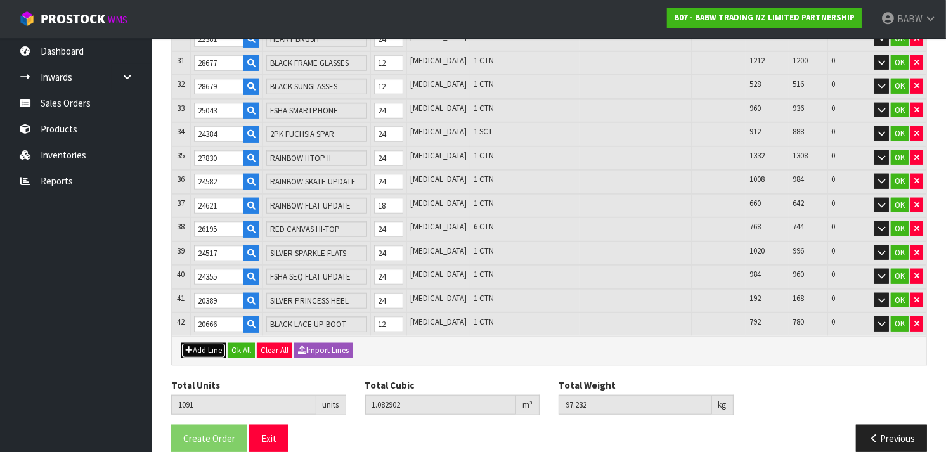
click at [207, 343] on button "Add Line" at bounding box center [203, 350] width 44 height 15
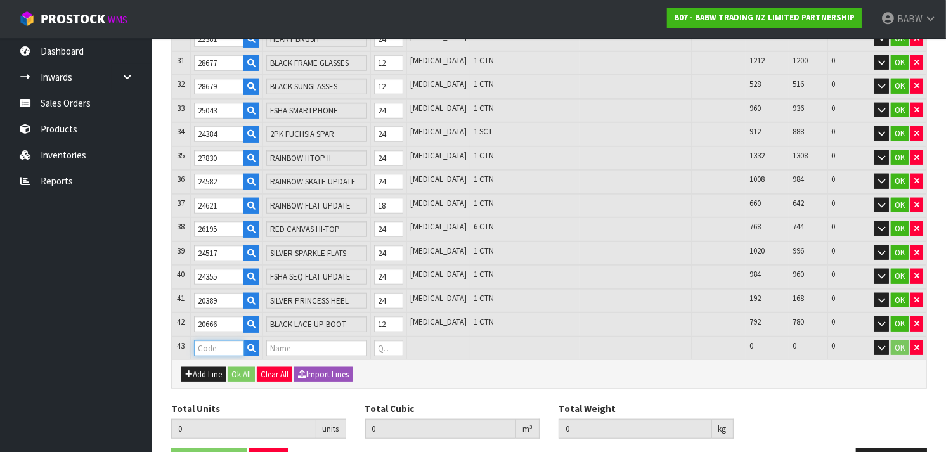
click at [207, 341] on input "text" at bounding box center [219, 349] width 51 height 16
click at [403, 341] on input "0" at bounding box center [388, 349] width 29 height 16
click at [212, 367] on button "Add Line" at bounding box center [203, 374] width 44 height 15
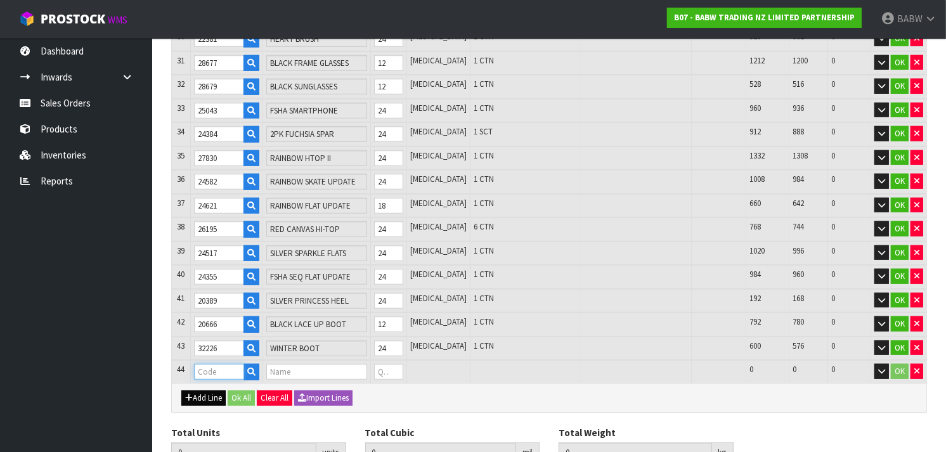
click at [212, 364] on input "text" at bounding box center [219, 372] width 51 height 16
click at [379, 360] on tr "44 20475 BLACK TURF SHOE III 0 [MEDICAL_DATA] 732 732 0 OK" at bounding box center [549, 371] width 755 height 23
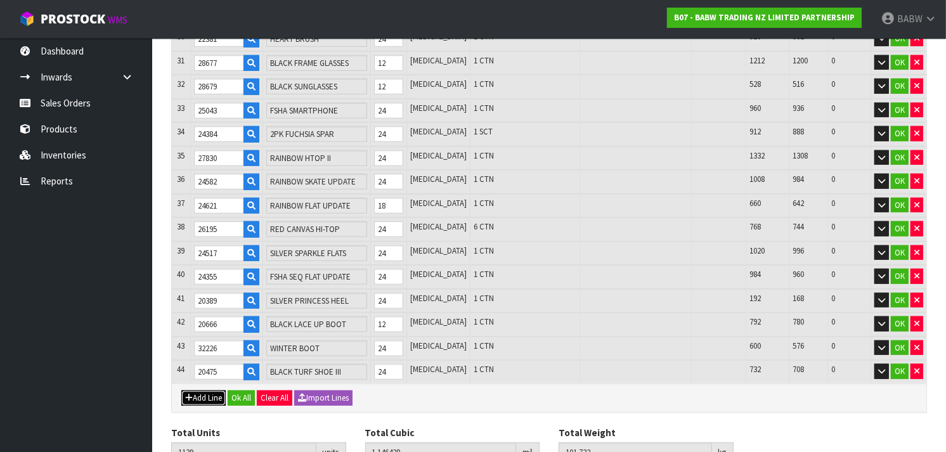
click at [194, 391] on button "Add Line" at bounding box center [203, 398] width 44 height 15
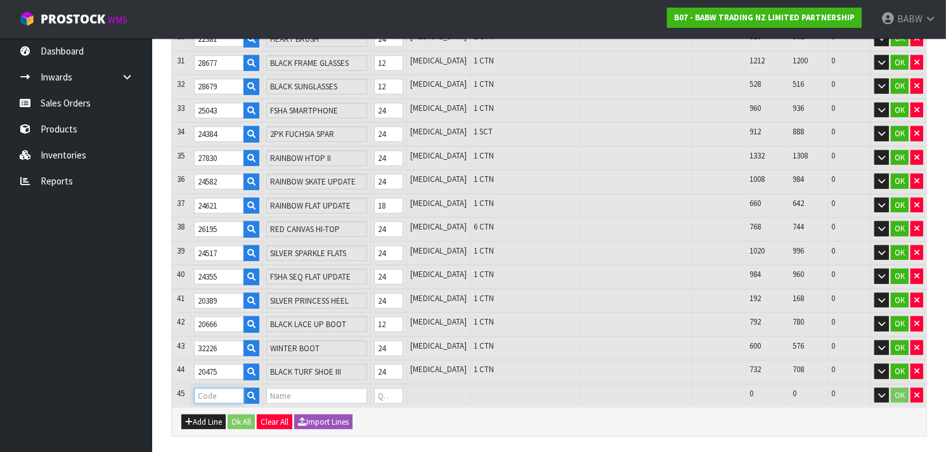
click at [230, 388] on input "text" at bounding box center [219, 396] width 51 height 16
click at [378, 384] on tr "45 25973 RAINBOW SPARKLE TUTU 0 [MEDICAL_DATA] 1848 1848 0 OK" at bounding box center [549, 395] width 755 height 23
click at [193, 415] on button "Add Line" at bounding box center [203, 422] width 44 height 15
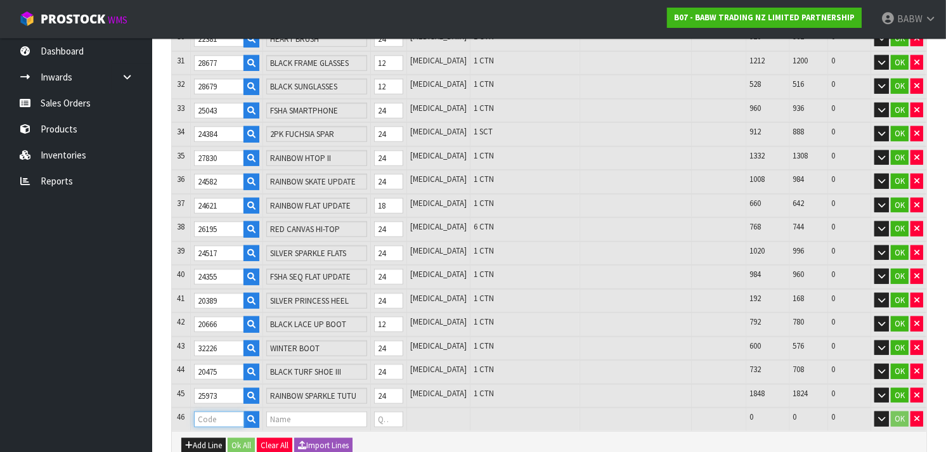
click at [214, 412] on input "text" at bounding box center [219, 420] width 51 height 16
drag, startPoint x: 406, startPoint y: 400, endPoint x: 391, endPoint y: 398, distance: 14.7
click at [391, 412] on input "0" at bounding box center [388, 420] width 29 height 16
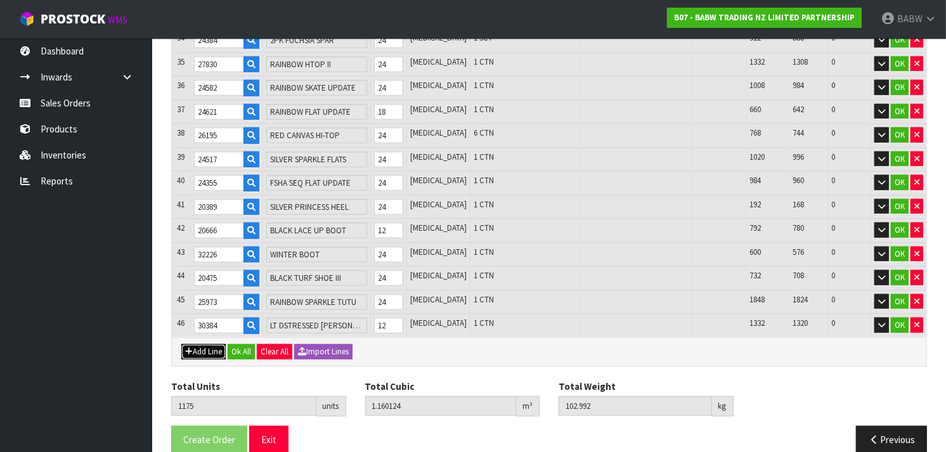
click at [189, 347] on icon "button" at bounding box center [189, 351] width 8 height 8
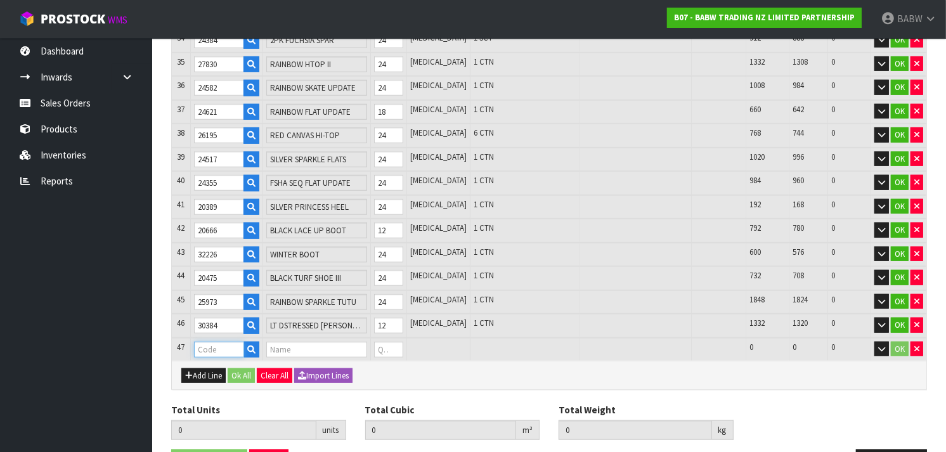
click at [200, 342] on input "text" at bounding box center [219, 350] width 51 height 16
click at [372, 338] on tr "47 29659 HUGS RAGLAN TEE 0 [MEDICAL_DATA] 852 852 0 OK" at bounding box center [549, 349] width 755 height 23
click at [212, 368] on button "Add Line" at bounding box center [203, 375] width 44 height 15
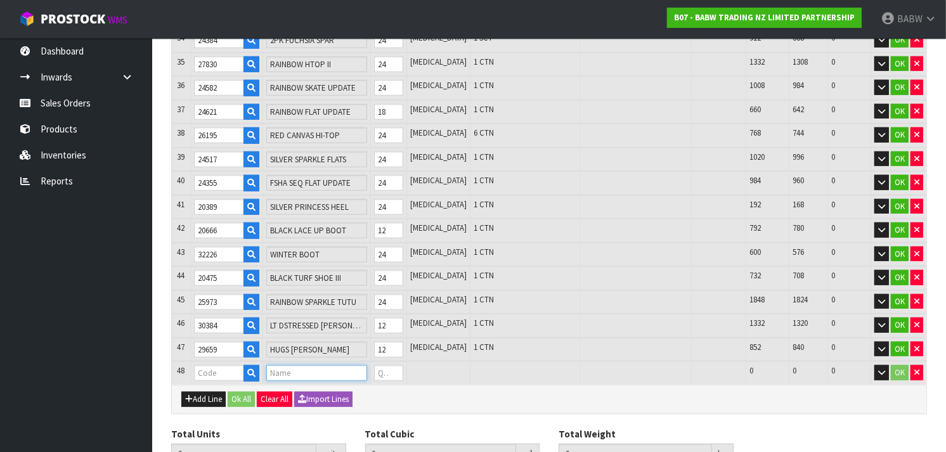
click at [287, 365] on input "text" at bounding box center [316, 373] width 101 height 16
click at [227, 365] on input "text" at bounding box center [219, 373] width 51 height 16
click at [361, 361] on tr "48 24392 BLK LEGGING UPDA 0 [MEDICAL_DATA] 408 408 0 OK" at bounding box center [549, 372] width 755 height 23
click at [210, 392] on button "Add Line" at bounding box center [203, 399] width 44 height 15
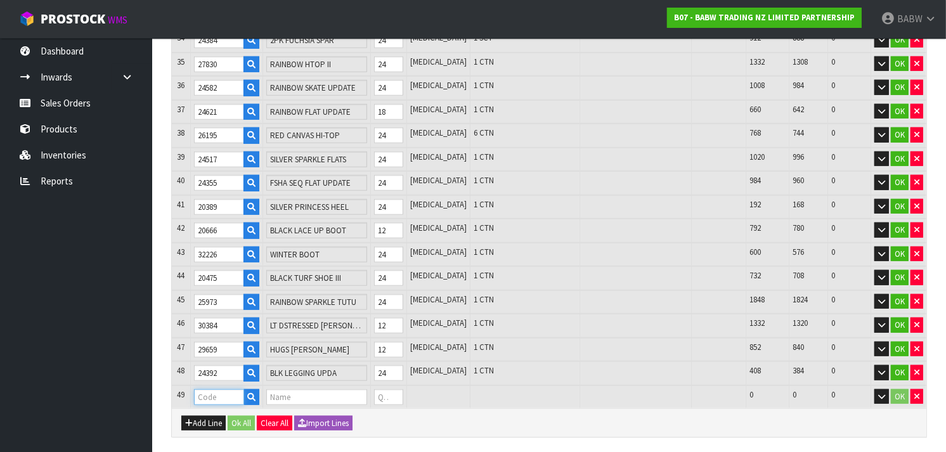
click at [212, 389] on input "text" at bounding box center [219, 397] width 51 height 16
click at [370, 386] on tr "49 22351 FIRE FIGHTER 0 [MEDICAL_DATA] 312 312 0 OK" at bounding box center [549, 397] width 755 height 23
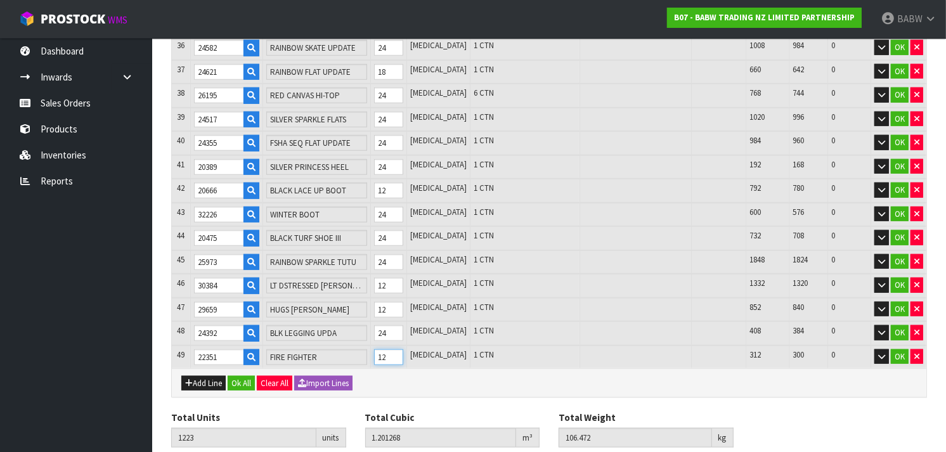
scroll to position [1060, 0]
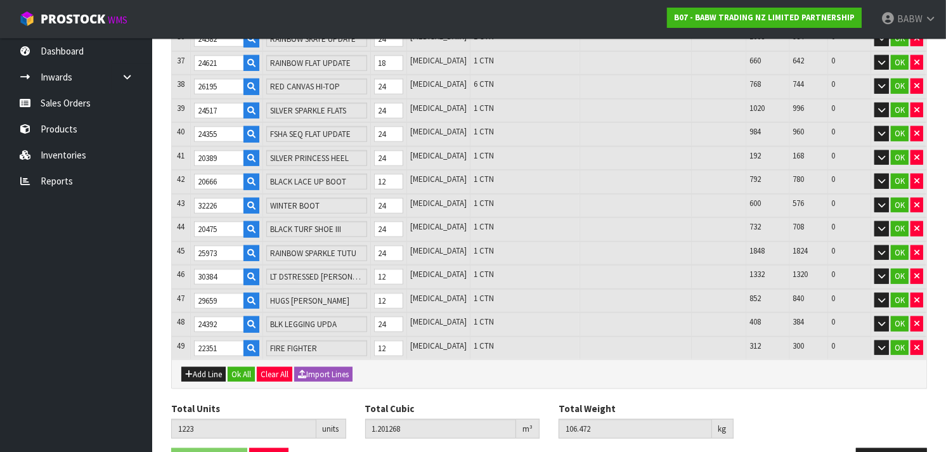
click at [194, 363] on div "Add Line Ok All Clear All Import Lines" at bounding box center [549, 374] width 755 height 29
click at [193, 367] on button "Add Line" at bounding box center [203, 374] width 44 height 15
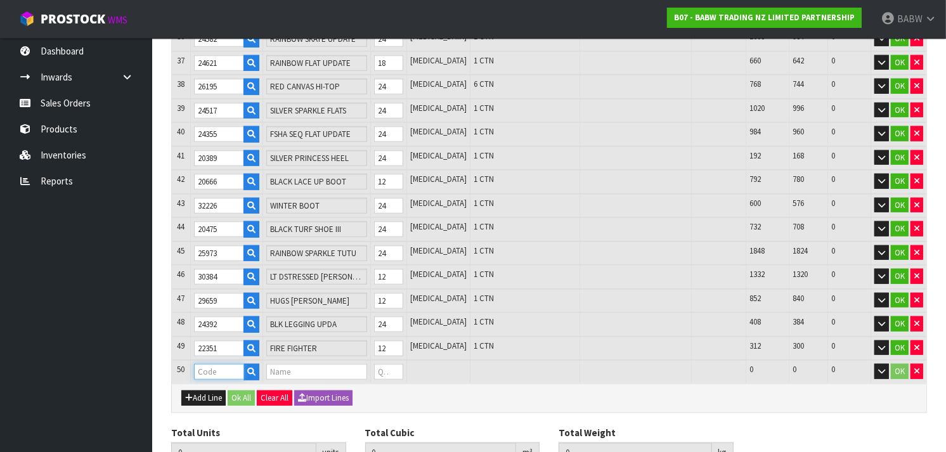
click at [202, 364] on input "text" at bounding box center [219, 372] width 51 height 16
click at [375, 360] on tr "50 31016 AXOLOTL SLEEPER 0 [MEDICAL_DATA] 408 408 0 OK" at bounding box center [549, 371] width 755 height 23
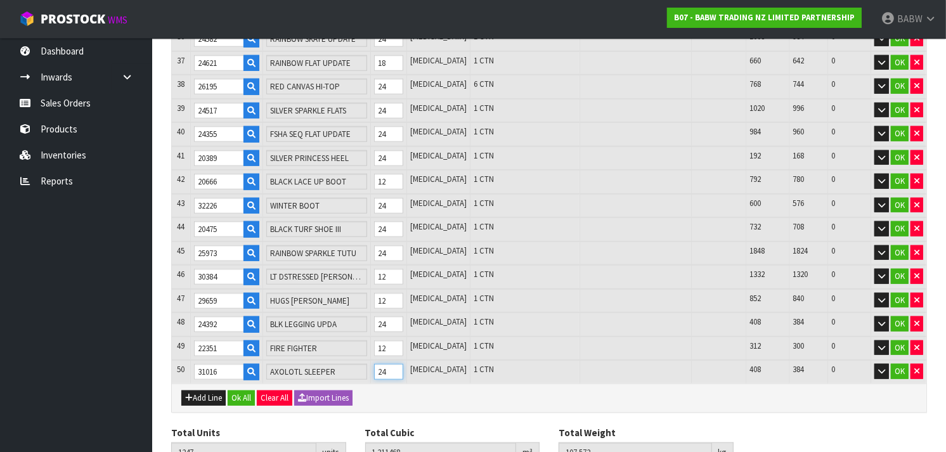
scroll to position [1095, 0]
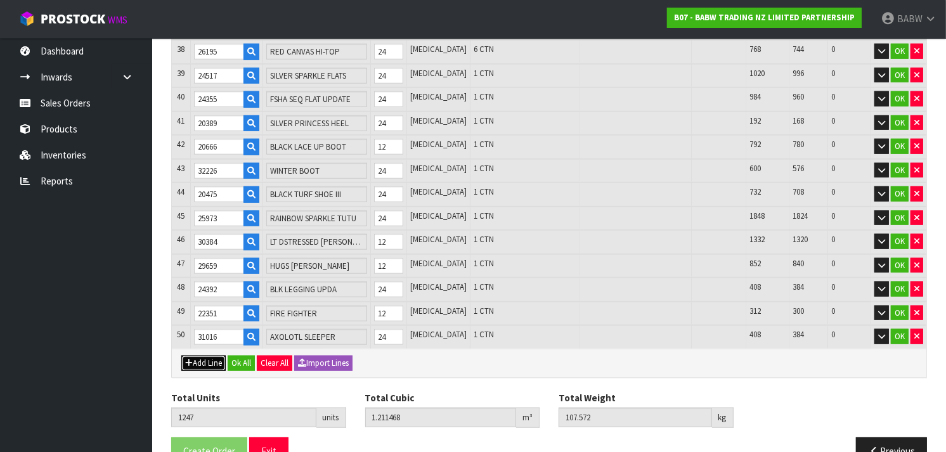
click at [208, 356] on button "Add Line" at bounding box center [203, 363] width 44 height 15
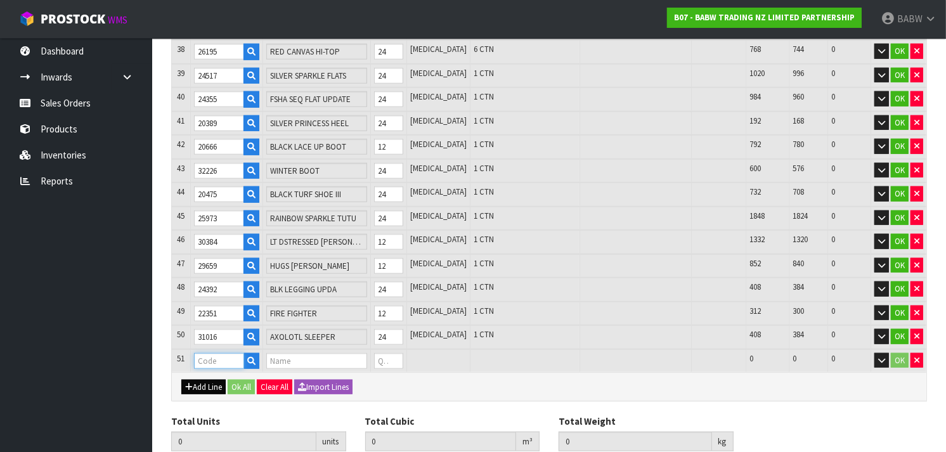
click at [208, 353] on input "text" at bounding box center [219, 361] width 51 height 16
click at [358, 349] on tr "51 25562 BLUE SOCCER UNIF 0 [MEDICAL_DATA] 156 156 0 OK" at bounding box center [549, 360] width 755 height 23
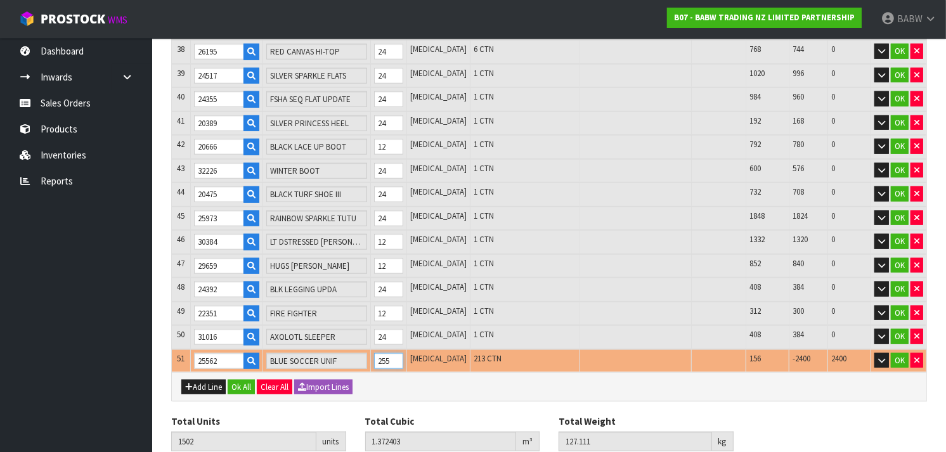
scroll to position [0, 0]
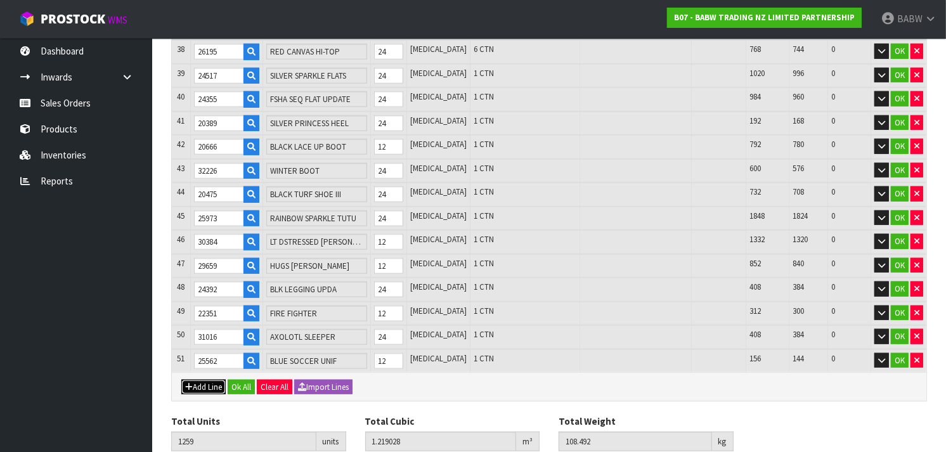
click at [195, 380] on button "Add Line" at bounding box center [203, 387] width 44 height 15
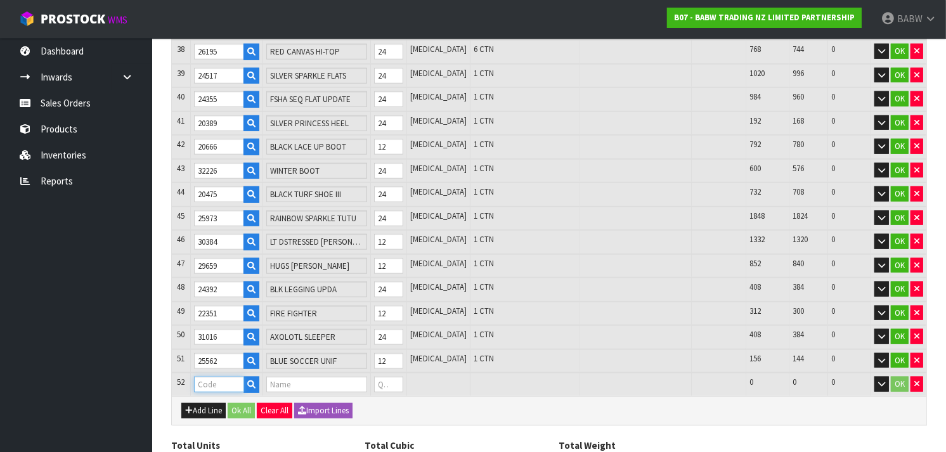
click at [212, 377] on input "text" at bounding box center [219, 385] width 51 height 16
click at [363, 373] on tr "52 27479 VEST W/BOW SUIT 0 [MEDICAL_DATA] 204 204 0 OK" at bounding box center [549, 384] width 755 height 23
click at [184, 403] on button "Add Line" at bounding box center [203, 410] width 44 height 15
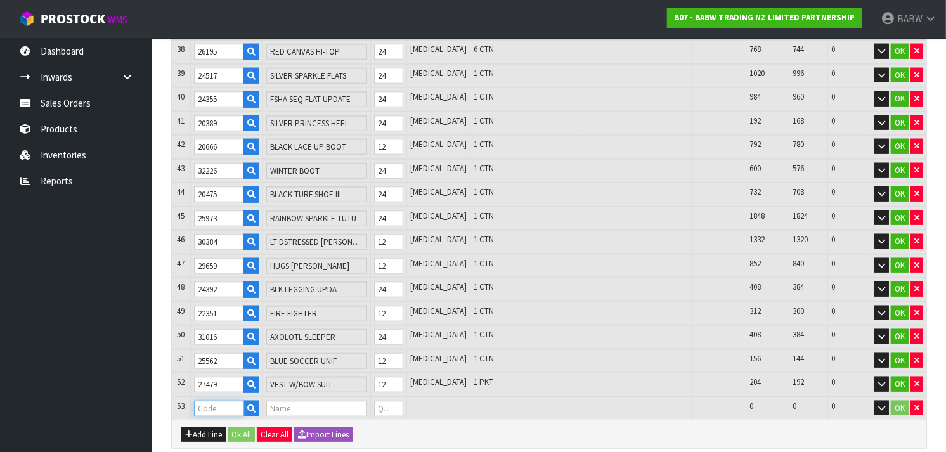
click at [212, 401] on input "text" at bounding box center [219, 409] width 51 height 16
click at [383, 397] on tr "53 28663 WHITE TEE NEW 0 [MEDICAL_DATA] 744 744 0 OK" at bounding box center [549, 408] width 755 height 23
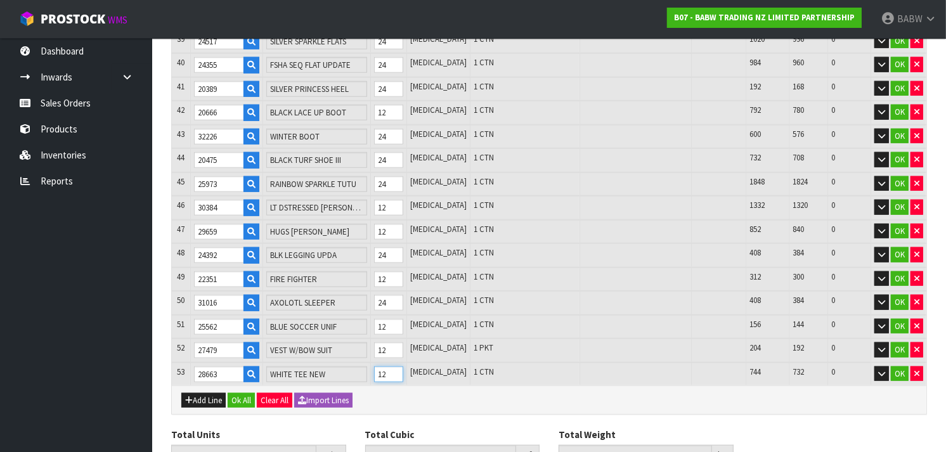
scroll to position [1130, 0]
click at [188, 396] on icon "button" at bounding box center [189, 400] width 8 height 8
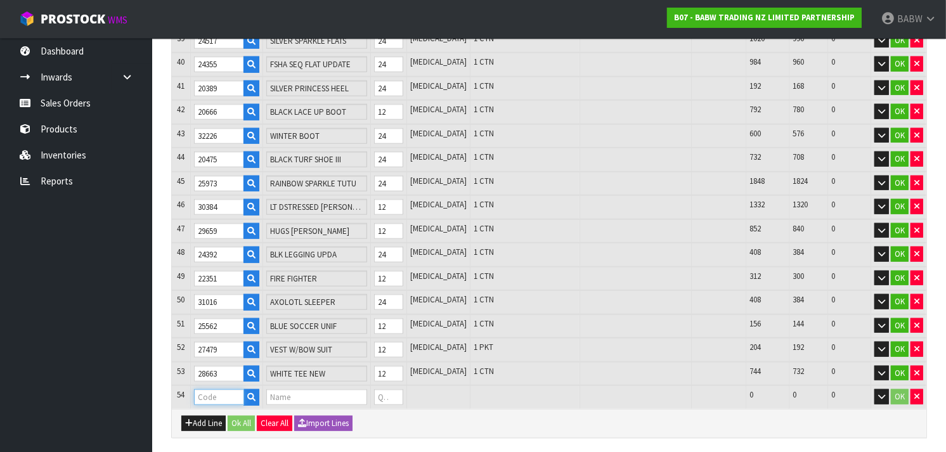
click at [204, 389] on input "text" at bounding box center [219, 397] width 51 height 16
click at [374, 386] on tr "54 28715 DENIM SPARKLE SK 0 [MEDICAL_DATA] 1068 1068 0 OK" at bounding box center [549, 397] width 755 height 23
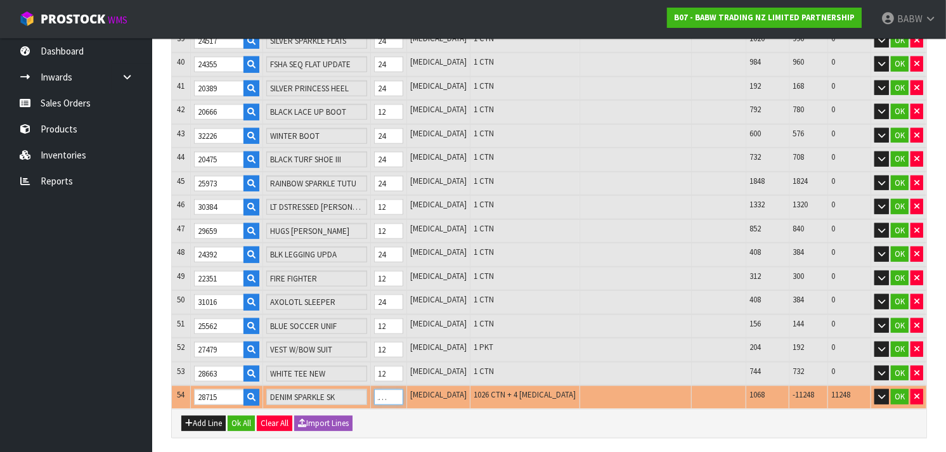
scroll to position [0, 0]
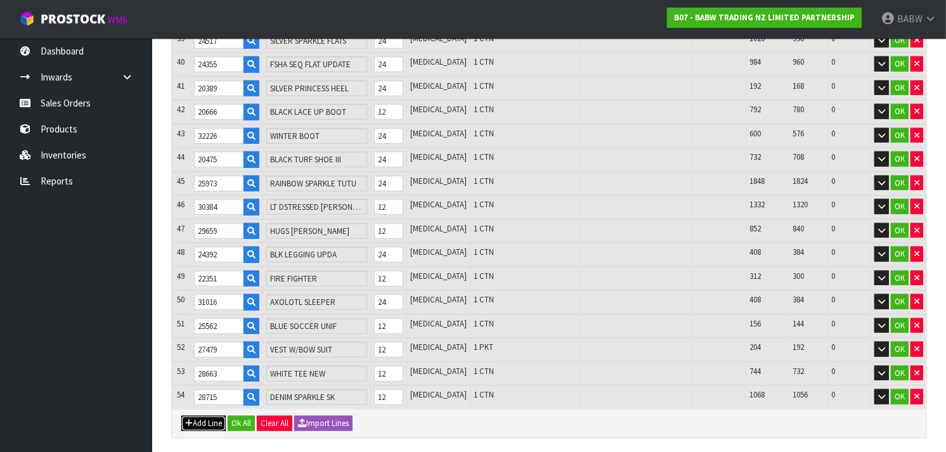
click at [213, 416] on button "Add Line" at bounding box center [203, 423] width 44 height 15
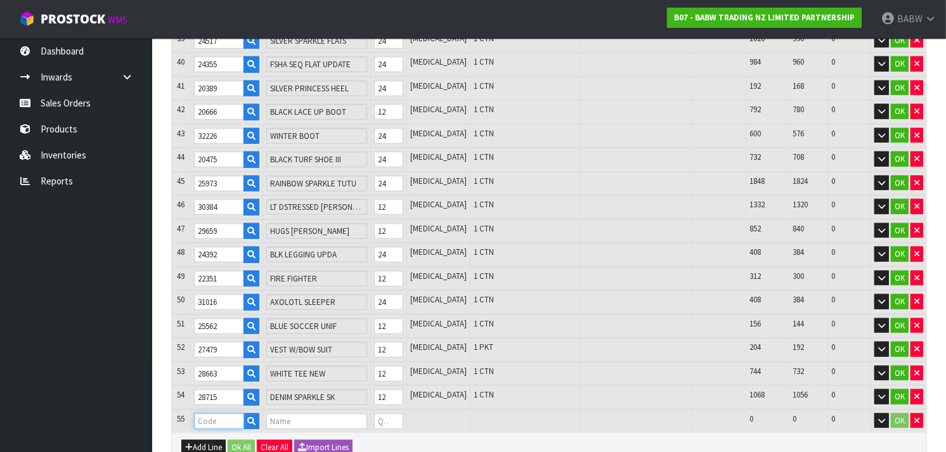
click at [217, 413] on input "text" at bounding box center [219, 421] width 51 height 16
click at [357, 410] on tr "55 31664 NRL WARRIORS 0 [MEDICAL_DATA] 816 816 0 OK" at bounding box center [549, 421] width 755 height 23
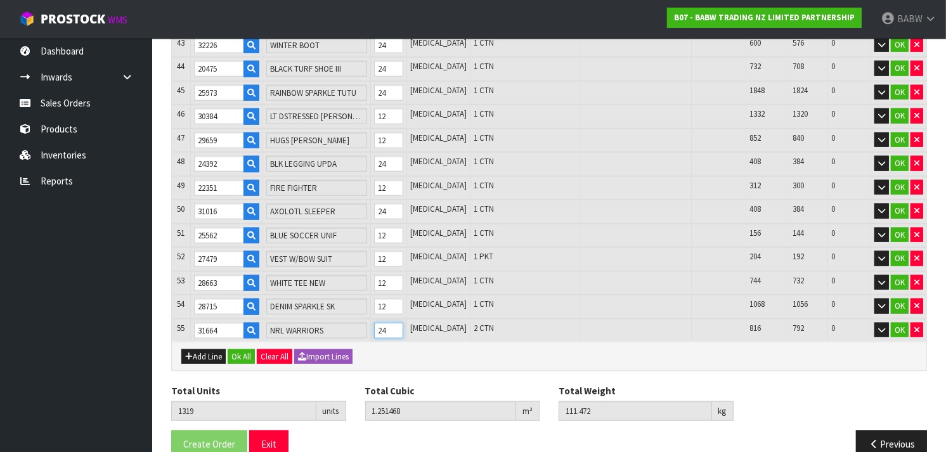
scroll to position [1221, 0]
click at [194, 349] on button "Add Line" at bounding box center [203, 356] width 44 height 15
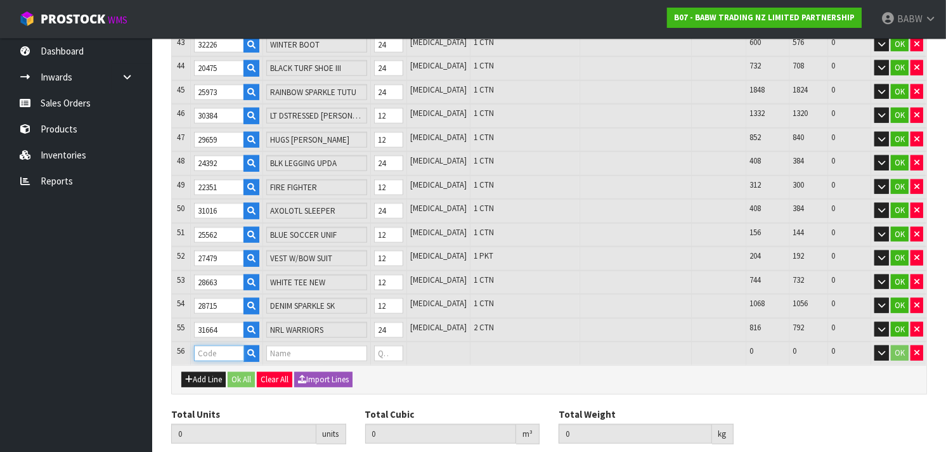
click at [201, 346] on input "text" at bounding box center [219, 354] width 51 height 16
click at [376, 342] on tr "56 28707 CAMO BEAR BOXER 0 [MEDICAL_DATA] 396 396 0 OK" at bounding box center [549, 353] width 755 height 23
click at [213, 372] on button "Add Line" at bounding box center [203, 379] width 44 height 15
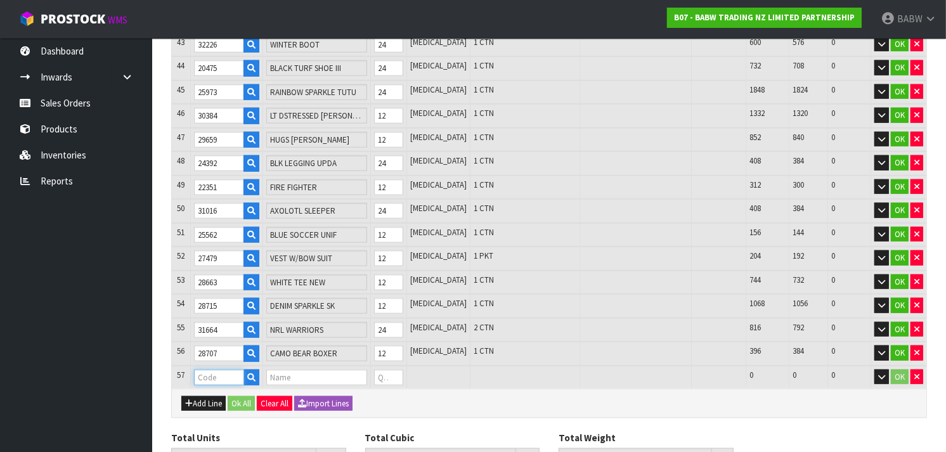
click at [217, 370] on input "text" at bounding box center [219, 378] width 51 height 16
drag, startPoint x: 402, startPoint y: 351, endPoint x: 347, endPoint y: 361, distance: 56.1
click at [347, 366] on tr "57 20526 POLICE OFFICER 0 [MEDICAL_DATA] 192 192 0 OK" at bounding box center [549, 377] width 755 height 23
click at [192, 396] on button "Add Line" at bounding box center [203, 403] width 44 height 15
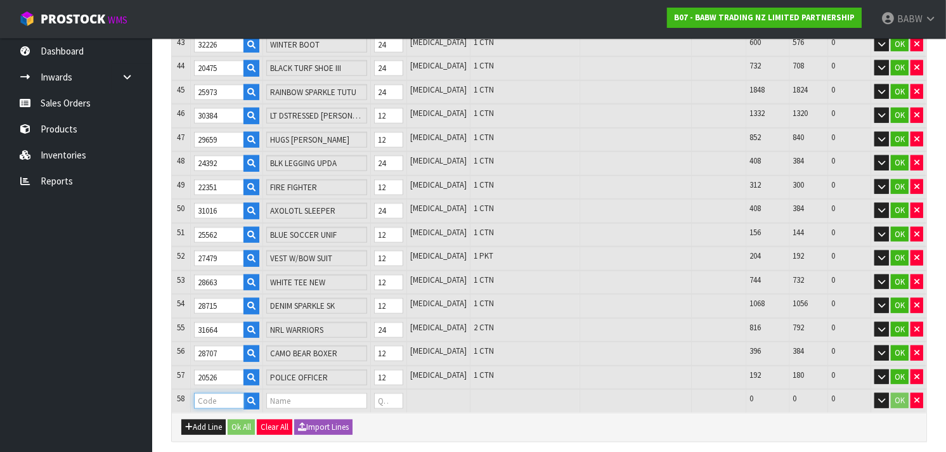
click at [207, 393] on input "text" at bounding box center [219, 401] width 51 height 16
click at [369, 389] on tr "58 29618 STACK LOVE TEE 0 [MEDICAL_DATA] 408 408 0 OK" at bounding box center [549, 400] width 755 height 23
click at [206, 420] on button "Add Line" at bounding box center [203, 427] width 44 height 15
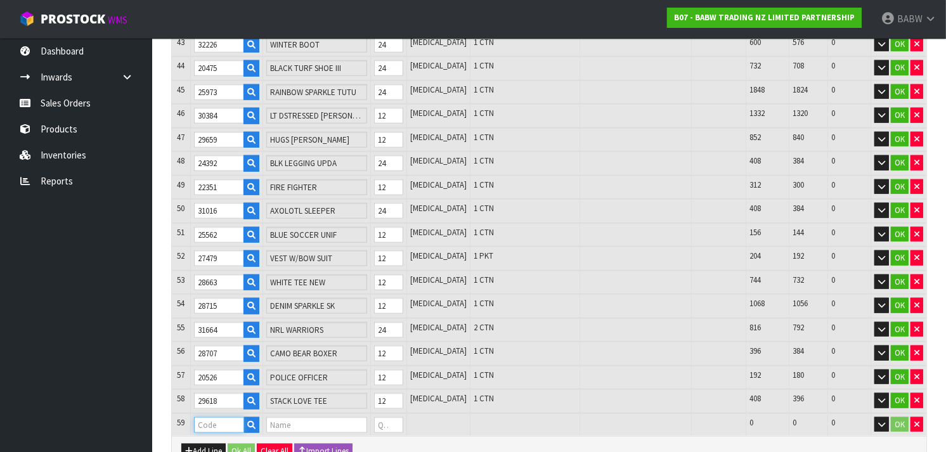
click at [217, 417] on input "text" at bounding box center [219, 425] width 51 height 16
click at [368, 413] on tr "59 26518 TIMELESS TEDDY 2 0 [MEDICAL_DATA] 1776 1776 0 OK" at bounding box center [549, 424] width 755 height 23
click at [194, 444] on button "Add Line" at bounding box center [203, 451] width 44 height 15
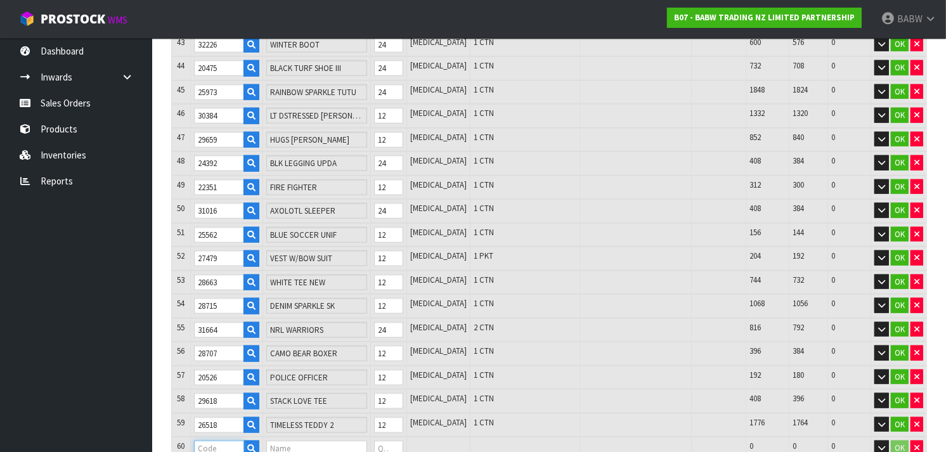
click at [211, 441] on input "text" at bounding box center [219, 449] width 51 height 16
click at [372, 437] on tr "60 22601 PAWLETTE 0 [MEDICAL_DATA] 1584 1584 0 OK" at bounding box center [549, 448] width 755 height 23
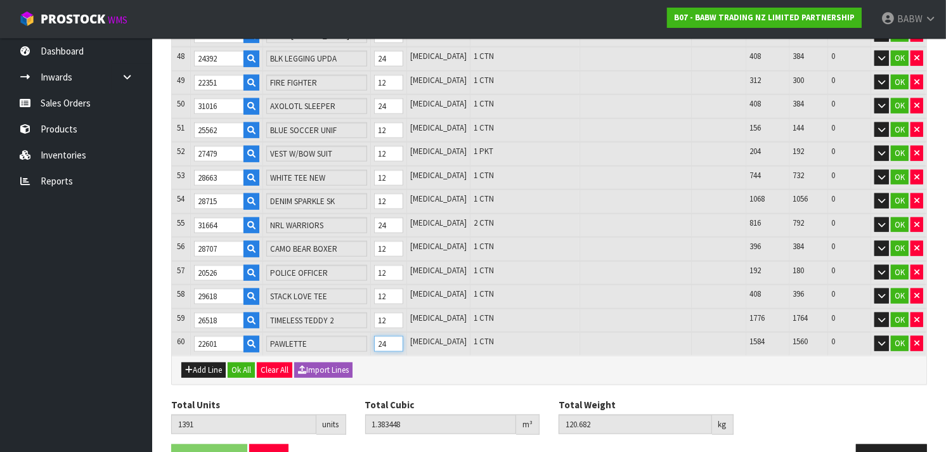
scroll to position [1329, 0]
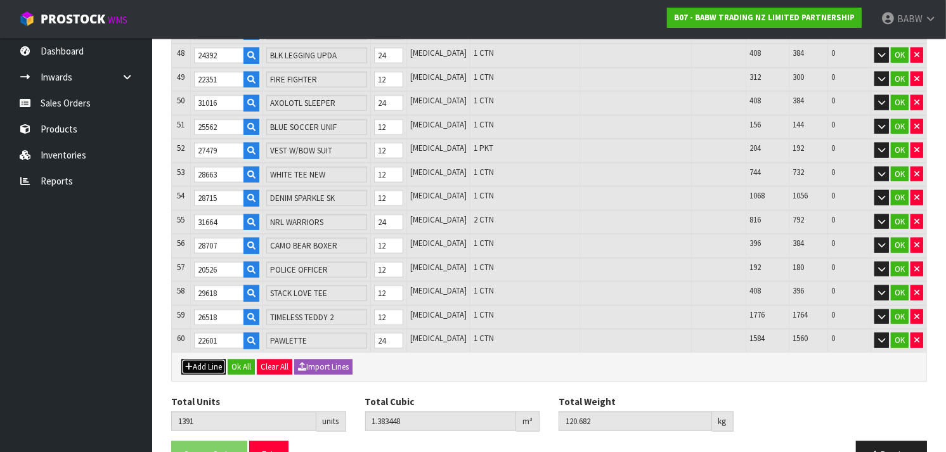
click at [205, 360] on button "Add Line" at bounding box center [203, 367] width 44 height 15
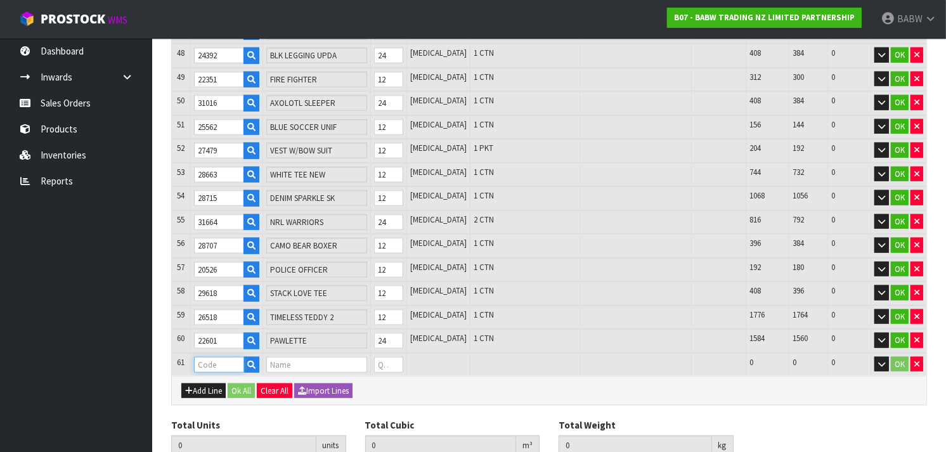
click at [208, 357] on input "text" at bounding box center [219, 365] width 51 height 16
drag, startPoint x: 404, startPoint y: 334, endPoint x: 341, endPoint y: 347, distance: 64.8
click at [341, 353] on tr "61 24867 LONGHORN II 0 [MEDICAL_DATA] 492 492 0 OK" at bounding box center [549, 364] width 755 height 23
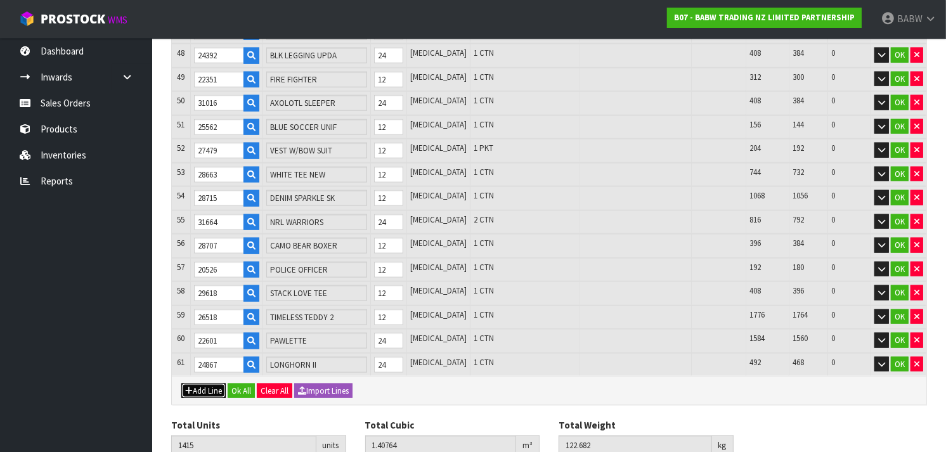
click at [221, 384] on button "Add Line" at bounding box center [203, 391] width 44 height 15
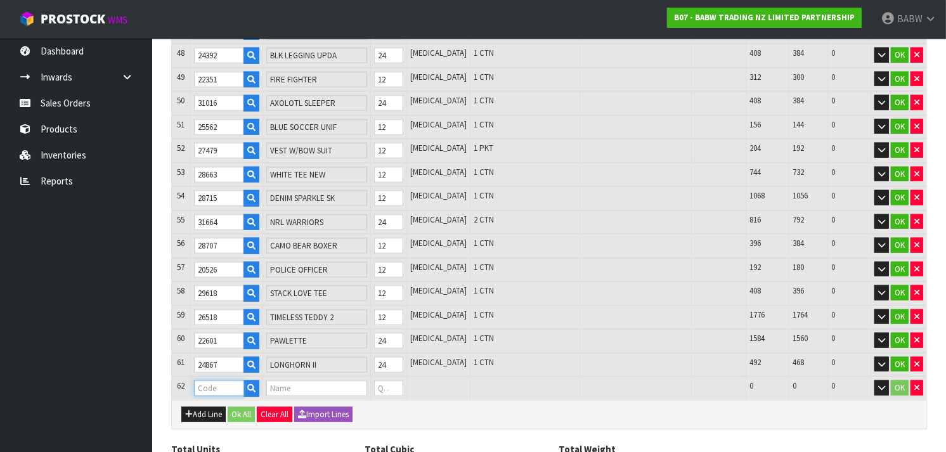
drag, startPoint x: 221, startPoint y: 360, endPoint x: 207, endPoint y: 363, distance: 13.7
click at [207, 380] on input "text" at bounding box center [219, 388] width 51 height 16
click at [354, 377] on tr "62 28167 FOUNDATION BEAR 0 [MEDICAL_DATA] 708 708 0 OK" at bounding box center [549, 388] width 755 height 23
click at [199, 407] on button "Add Line" at bounding box center [203, 414] width 44 height 15
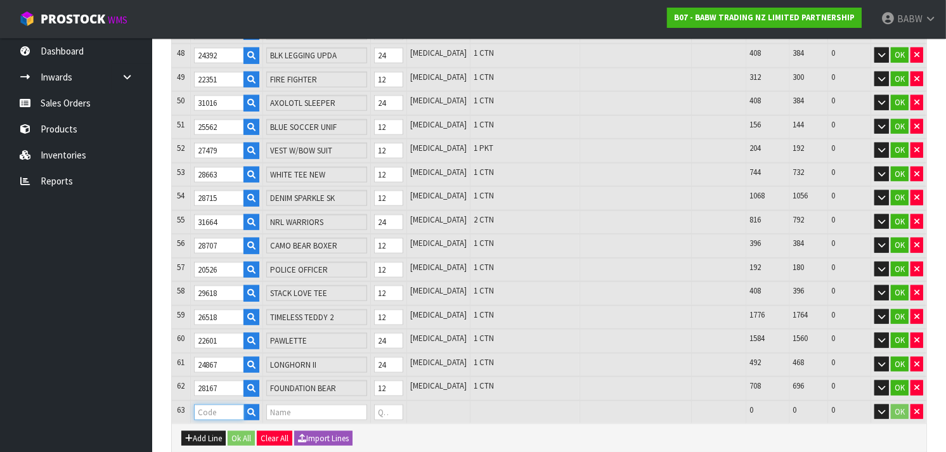
click at [204, 405] on input "text" at bounding box center [219, 413] width 51 height 16
click at [384, 401] on tr "63 31542 [GEOGRAPHIC_DATA] 0 [MEDICAL_DATA] 576 576 0 OK" at bounding box center [549, 412] width 755 height 23
click at [223, 431] on button "Add Line" at bounding box center [203, 438] width 44 height 15
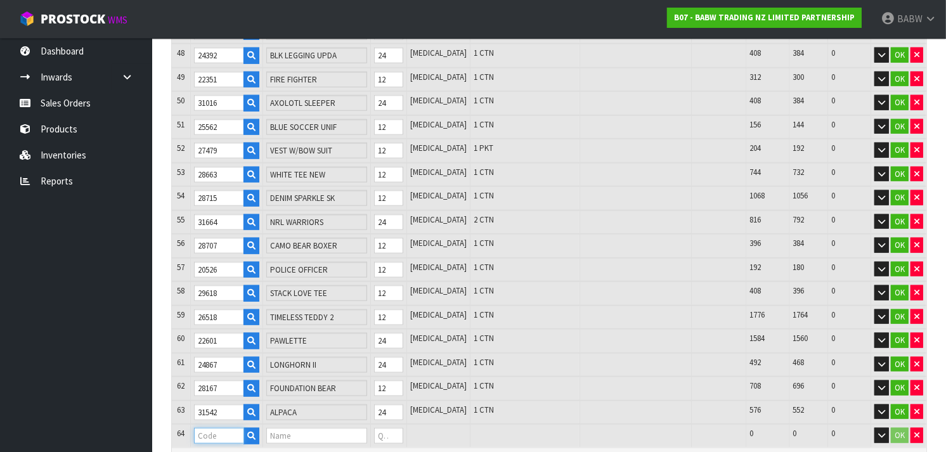
click at [228, 428] on input "text" at bounding box center [219, 436] width 51 height 16
click at [378, 424] on tr "64 31900 RAINBOW CHEETAH 0 [MEDICAL_DATA] 480 480 0 OK" at bounding box center [549, 435] width 755 height 23
click at [212, 451] on input "text" at bounding box center [219, 460] width 51 height 16
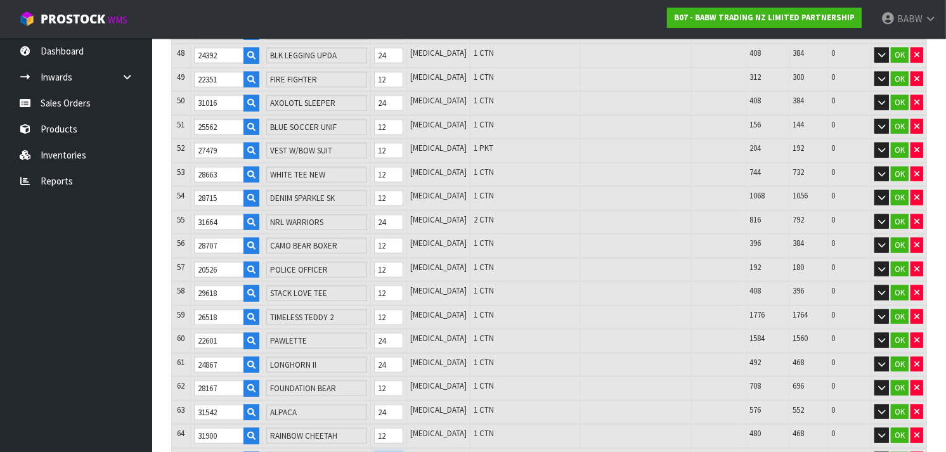
click at [367, 448] on tr "65 29486 AXOLOTL 0 [MEDICAL_DATA] 444 444 0 OK" at bounding box center [549, 459] width 755 height 23
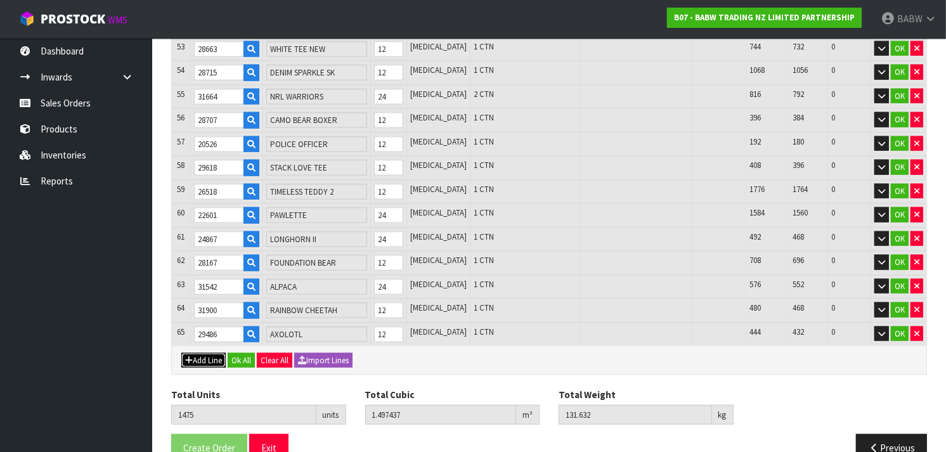
click at [202, 353] on button "Add Line" at bounding box center [203, 360] width 44 height 15
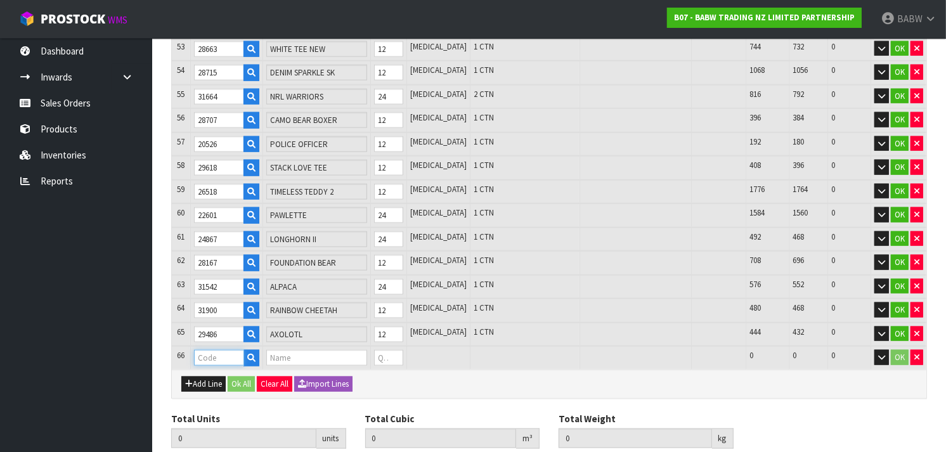
click at [227, 350] on input "text" at bounding box center [219, 358] width 51 height 16
click at [375, 346] on tr "66 32189 [GEOGRAPHIC_DATA] 0 [MEDICAL_DATA] 240 240 0 OK" at bounding box center [549, 357] width 755 height 23
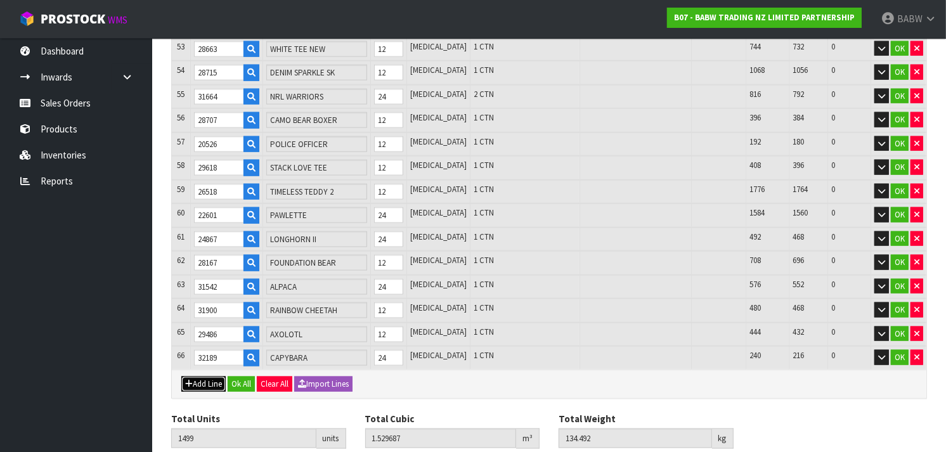
click at [200, 377] on button "Add Line" at bounding box center [203, 384] width 44 height 15
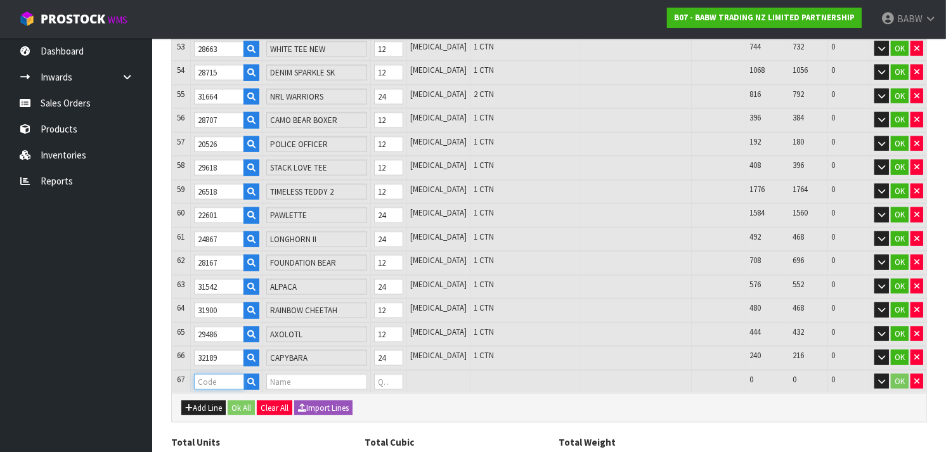
click at [204, 374] on input "text" at bounding box center [219, 382] width 51 height 16
click at [380, 370] on tr "67 32358 BDAY SLEEPER 0 [MEDICAL_DATA] 252 252 0 OK" at bounding box center [549, 381] width 755 height 23
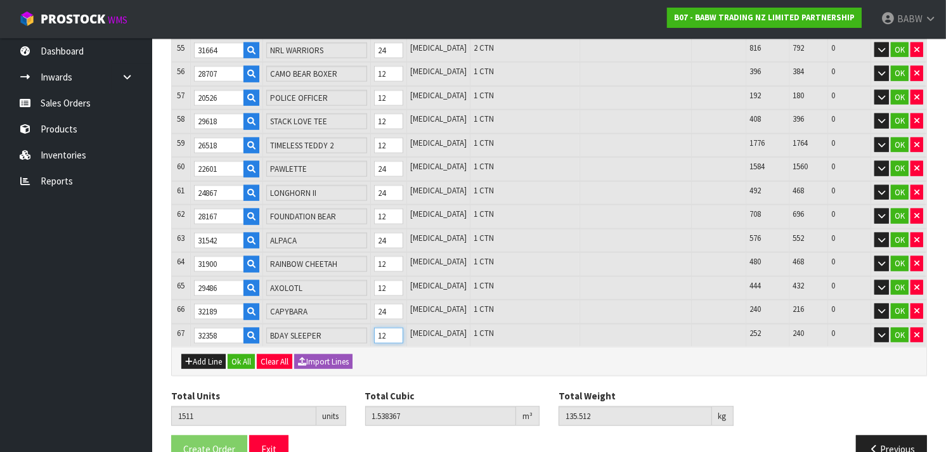
scroll to position [1502, 0]
click at [190, 354] on button "Add Line" at bounding box center [203, 361] width 44 height 15
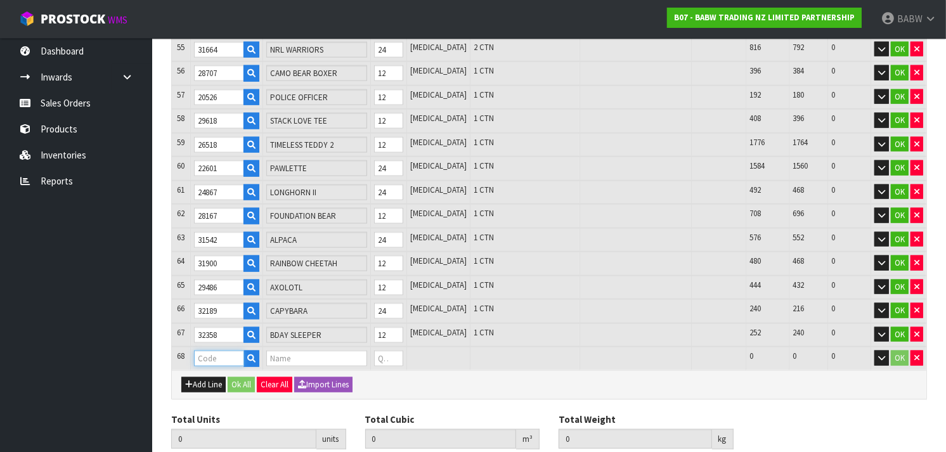
click at [206, 351] on input "text" at bounding box center [219, 359] width 51 height 16
click at [367, 347] on tr "68 31992 [GEOGRAPHIC_DATA] 0 [MEDICAL_DATA] 288 288 0 OK" at bounding box center [549, 358] width 755 height 23
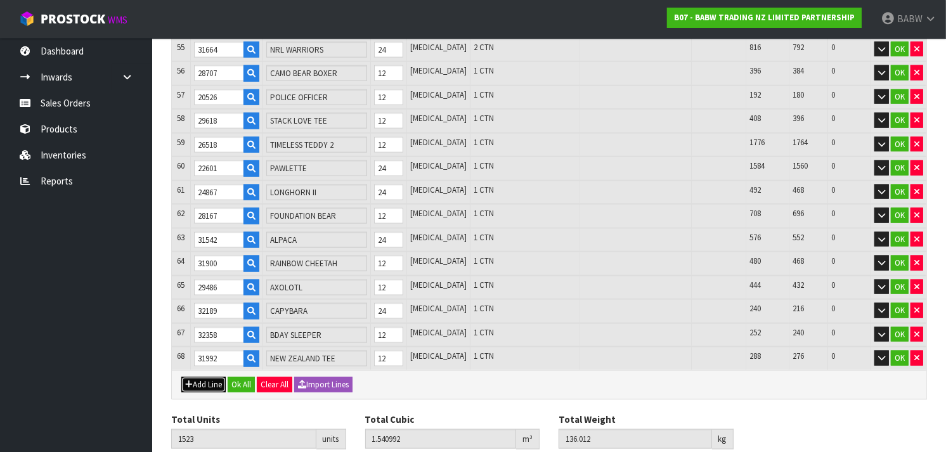
click at [200, 377] on button "Add Line" at bounding box center [203, 384] width 44 height 15
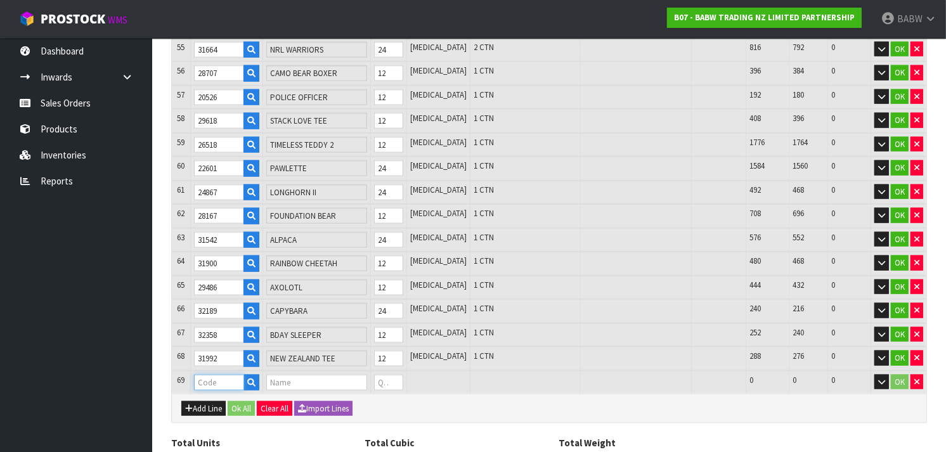
click at [209, 375] on input "text" at bounding box center [219, 383] width 51 height 16
drag, startPoint x: 398, startPoint y: 353, endPoint x: 356, endPoint y: 363, distance: 43.2
click at [207, 401] on button "Add Line" at bounding box center [203, 408] width 44 height 15
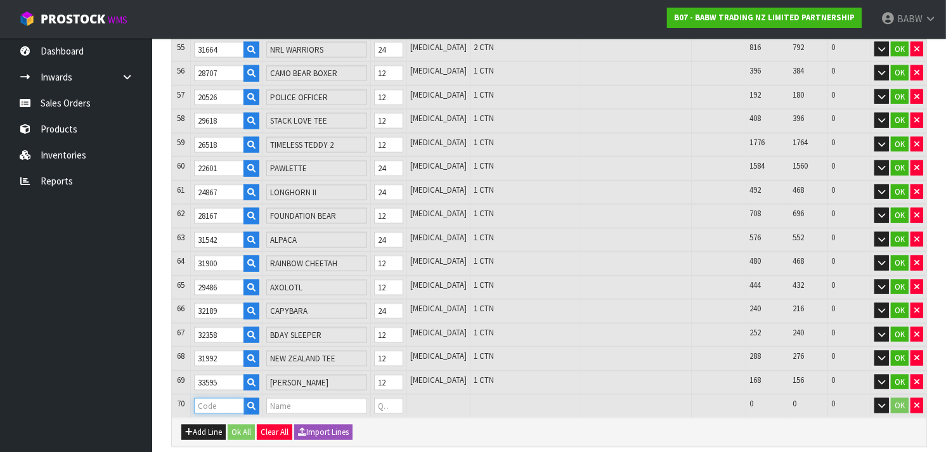
click at [211, 398] on input "text" at bounding box center [219, 406] width 51 height 16
click at [377, 394] on tr "70 32448 RAINBOW OMBRE DRESS 0 [MEDICAL_DATA] 264 264 0 OK" at bounding box center [549, 405] width 755 height 23
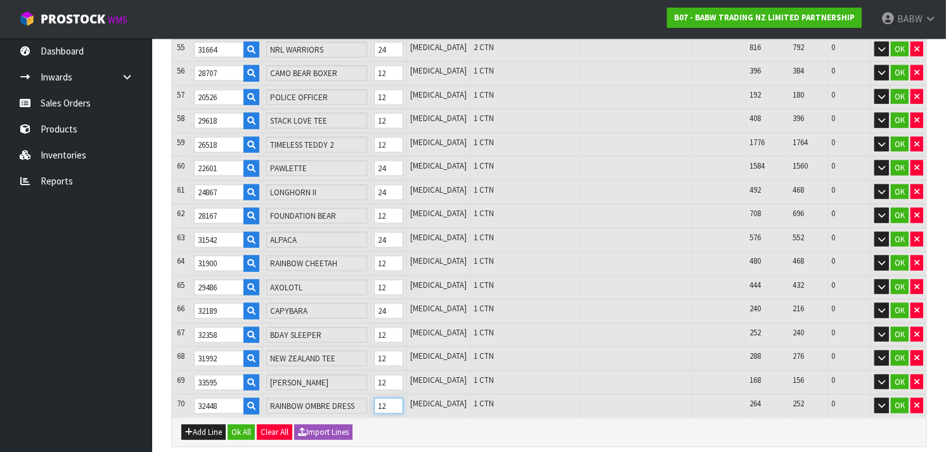
scroll to position [1571, 0]
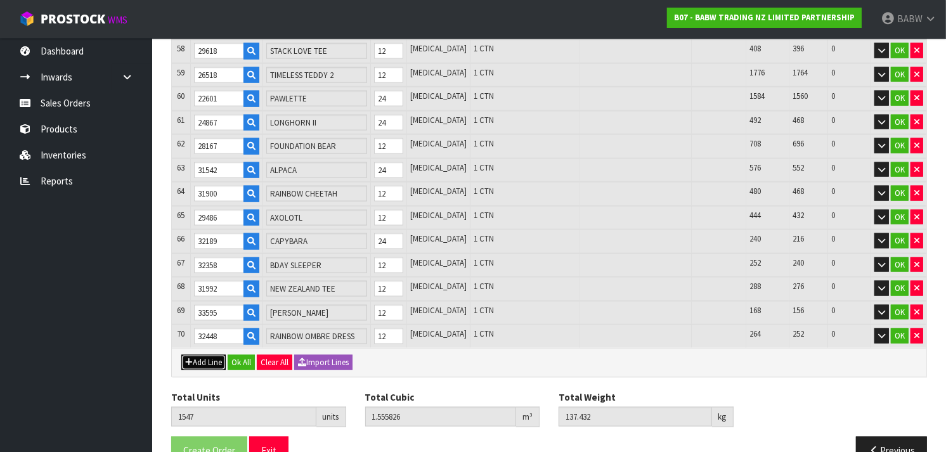
click at [202, 355] on button "Add Line" at bounding box center [203, 362] width 44 height 15
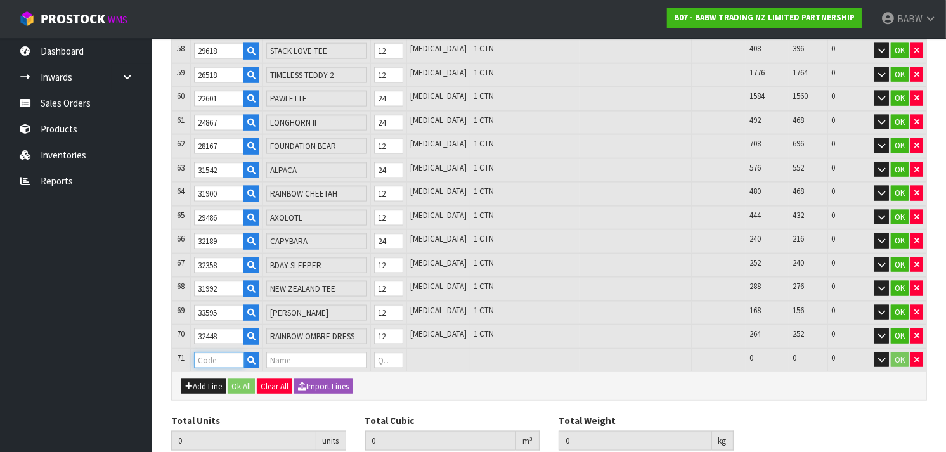
click at [204, 353] on input "text" at bounding box center [219, 361] width 51 height 16
drag, startPoint x: 407, startPoint y: 324, endPoint x: 368, endPoint y: 337, distance: 41.5
click at [368, 349] on tr "71 32460 RAINBOW BR CARRIER 0 [MEDICAL_DATA] 2976 2976 0 OK" at bounding box center [549, 360] width 755 height 23
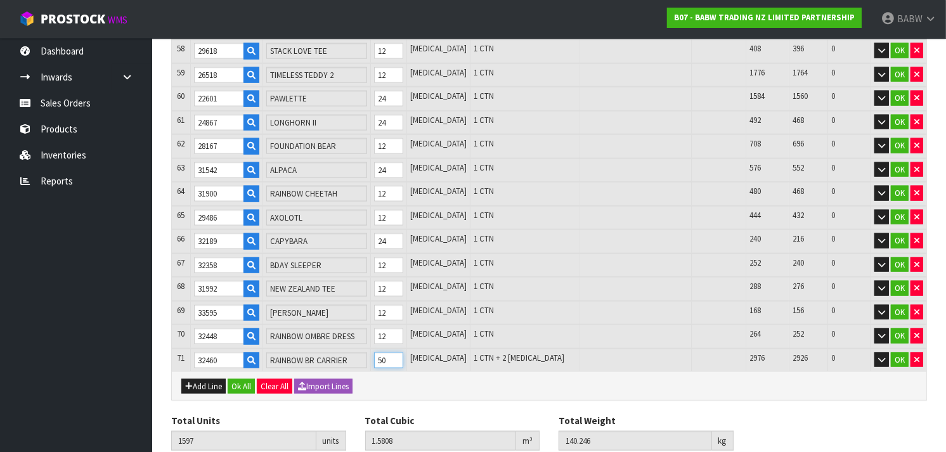
scroll to position [1595, 0]
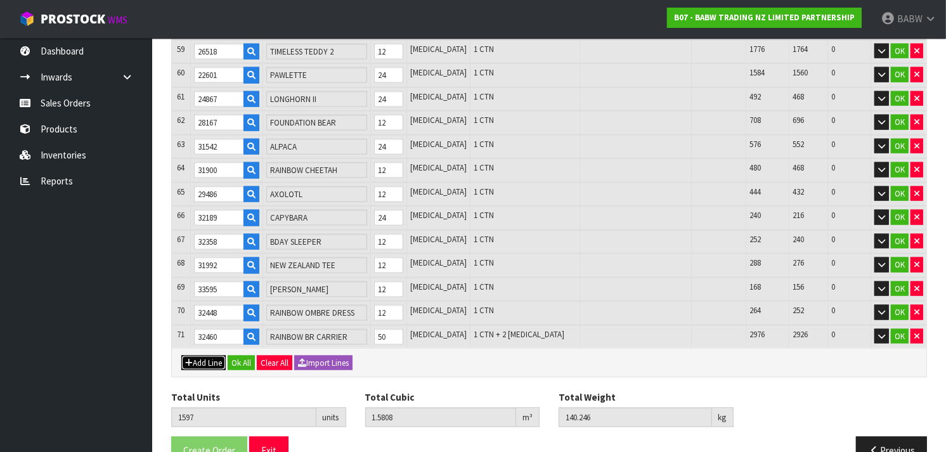
click at [193, 356] on button "Add Line" at bounding box center [203, 363] width 44 height 15
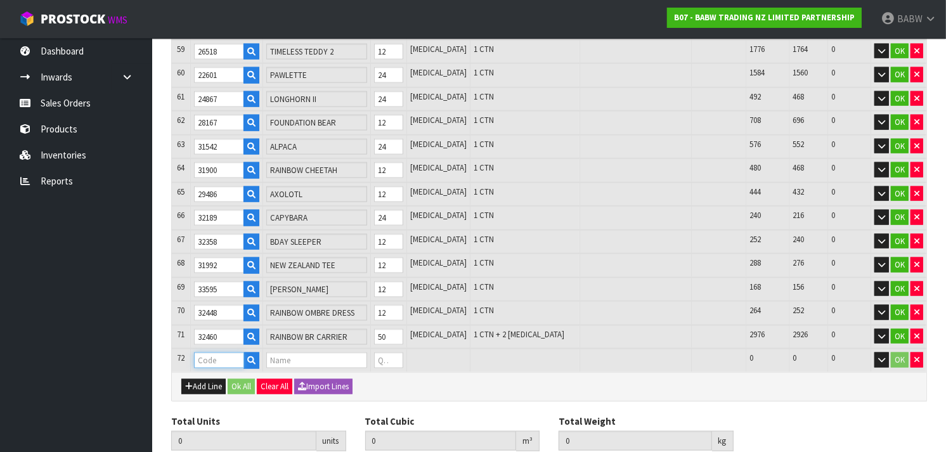
click at [207, 353] on input "text" at bounding box center [219, 361] width 51 height 16
click at [382, 349] on tr "72 32030 KIWI PLUSH 0 [MEDICAL_DATA] 1464 1464 0 OK" at bounding box center [549, 360] width 755 height 23
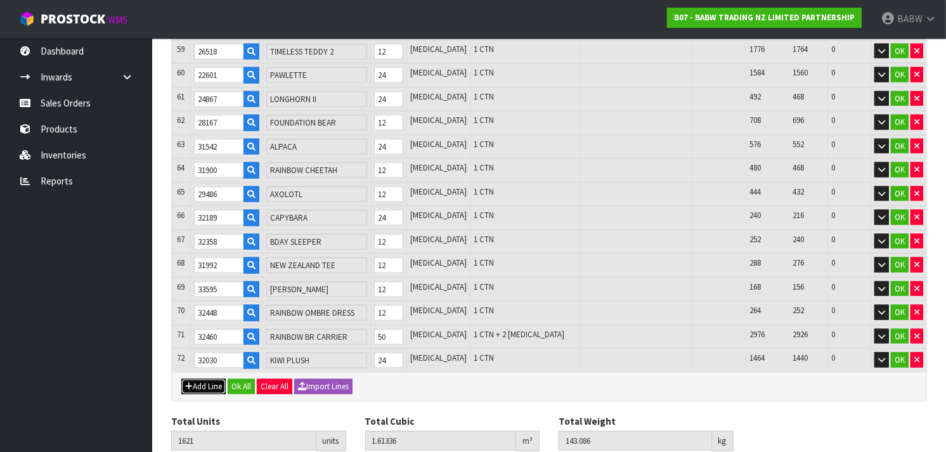
click at [205, 379] on button "Add Line" at bounding box center [203, 386] width 44 height 15
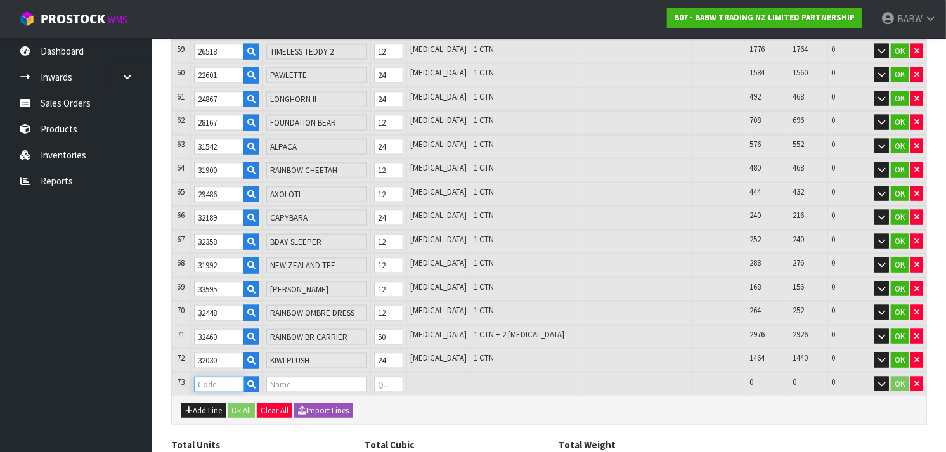
click at [211, 377] on input "text" at bounding box center [219, 385] width 51 height 16
drag, startPoint x: 408, startPoint y: 355, endPoint x: 386, endPoint y: 353, distance: 22.3
click at [386, 373] on tr "73 32345 BIRTHDAY BEAR VII 0 [MEDICAL_DATA] 576 576 0 OK" at bounding box center [549, 384] width 755 height 23
click at [204, 403] on button "Add Line" at bounding box center [203, 410] width 44 height 15
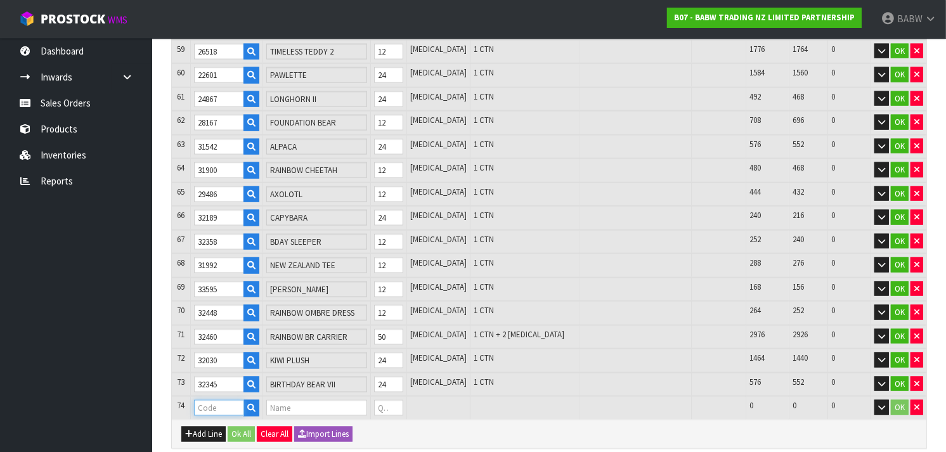
click at [207, 400] on input "text" at bounding box center [219, 408] width 51 height 16
drag, startPoint x: 403, startPoint y: 374, endPoint x: 367, endPoint y: 384, distance: 38.0
click at [367, 396] on tr "74 33554 BFF BEAR 0 [MEDICAL_DATA] 456 456 0 OK" at bounding box center [549, 407] width 755 height 23
click at [216, 427] on button "Add Line" at bounding box center [203, 434] width 44 height 15
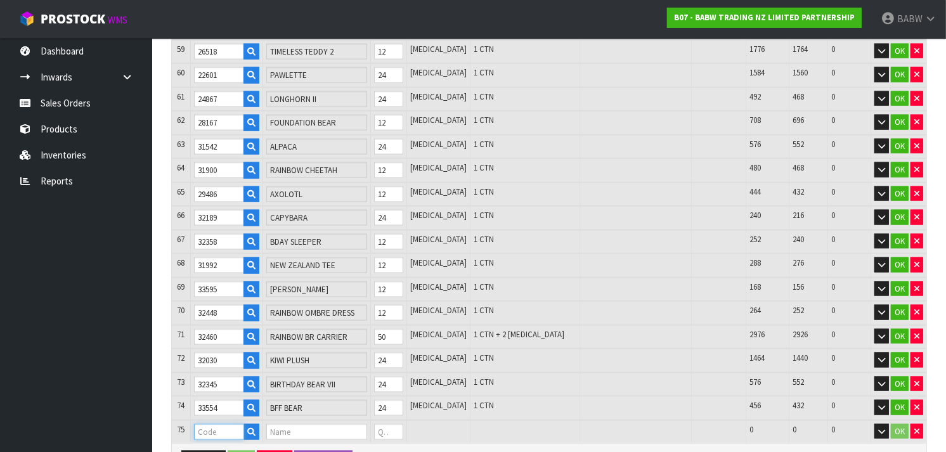
click at [216, 424] on input "text" at bounding box center [219, 432] width 51 height 16
click at [379, 420] on tr "75 27185 PINEAPPLE BEAR HEAD YELLOW OP SCENTIMENT 127C 0 [MEDICAL_DATA] 1850 18…" at bounding box center [549, 431] width 755 height 23
click at [206, 451] on button "Add Line" at bounding box center [203, 458] width 44 height 15
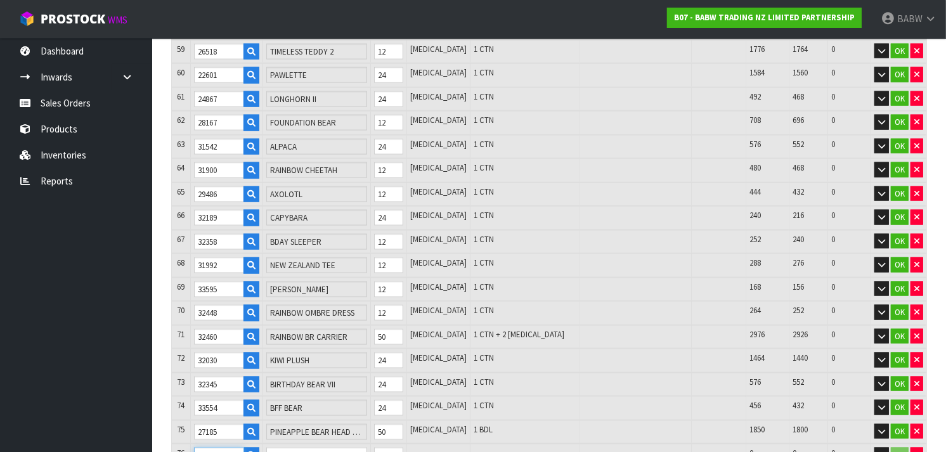
click at [207, 448] on input "text" at bounding box center [219, 456] width 51 height 16
click at [372, 444] on tr "76 33710 GREEN OP TUTTI FRUITTI SCENTIMENT 0 [MEDICAL_DATA] 1100 1100 0 OK" at bounding box center [549, 455] width 755 height 23
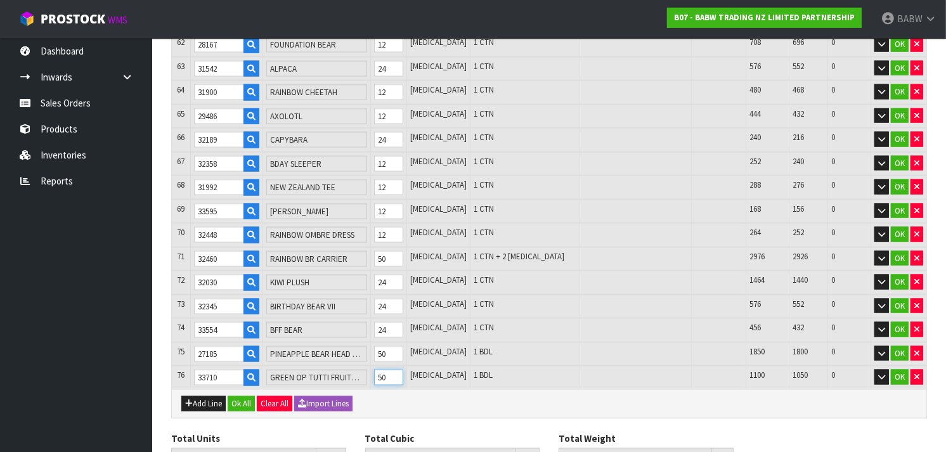
scroll to position [1675, 0]
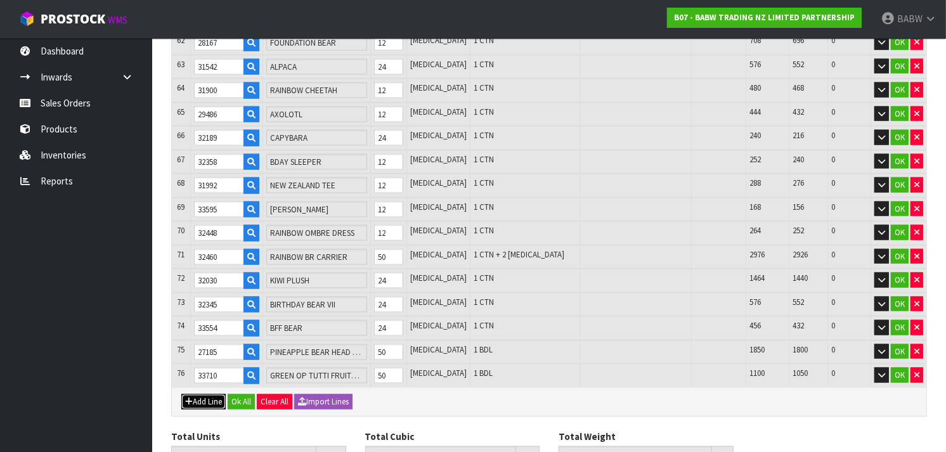
click at [188, 398] on icon "button" at bounding box center [189, 402] width 8 height 8
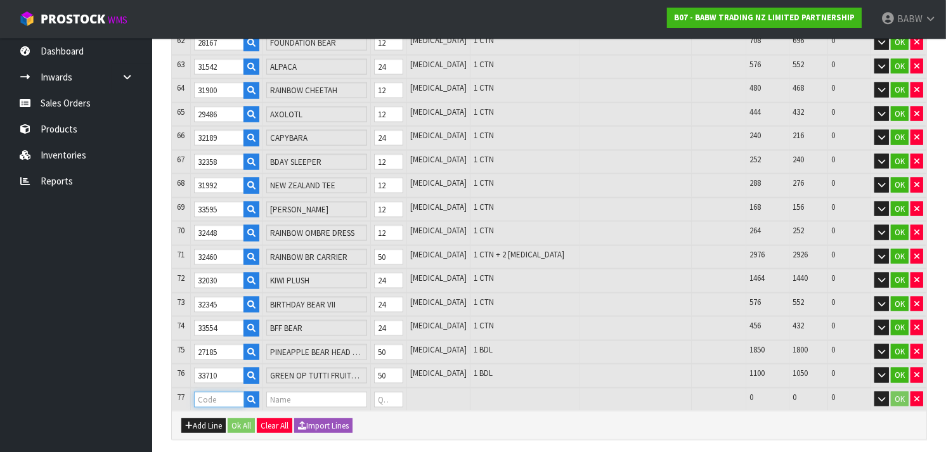
click at [214, 392] on input "text" at bounding box center [219, 400] width 51 height 16
drag, startPoint x: 406, startPoint y: 362, endPoint x: 390, endPoint y: 365, distance: 16.7
click at [390, 388] on td "0" at bounding box center [389, 399] width 36 height 23
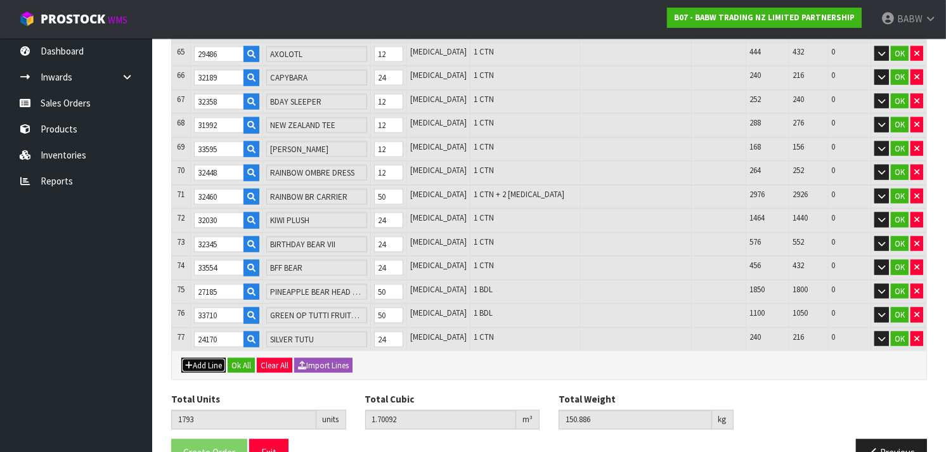
click at [203, 358] on button "Add Line" at bounding box center [203, 365] width 44 height 15
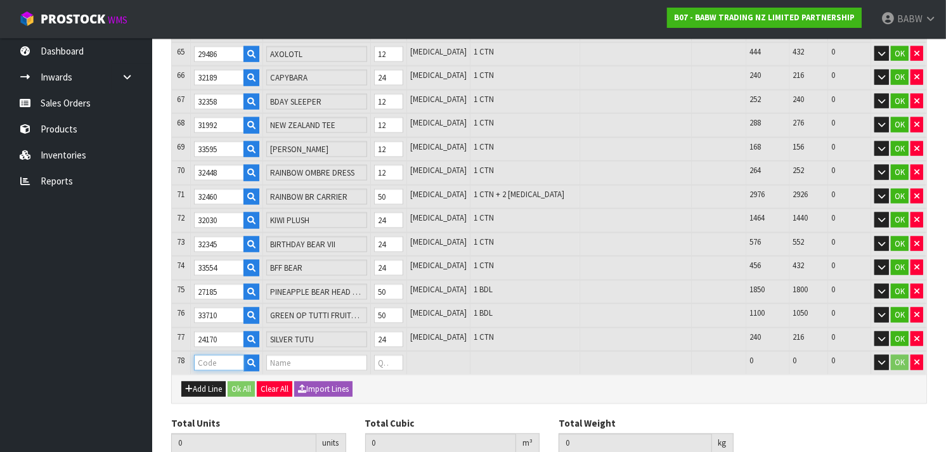
click at [204, 355] on input "text" at bounding box center [219, 363] width 51 height 16
click at [377, 351] on tr "78 32480 WEDDING DRESS II 0 [MEDICAL_DATA] 444 444 0 OK" at bounding box center [549, 362] width 755 height 23
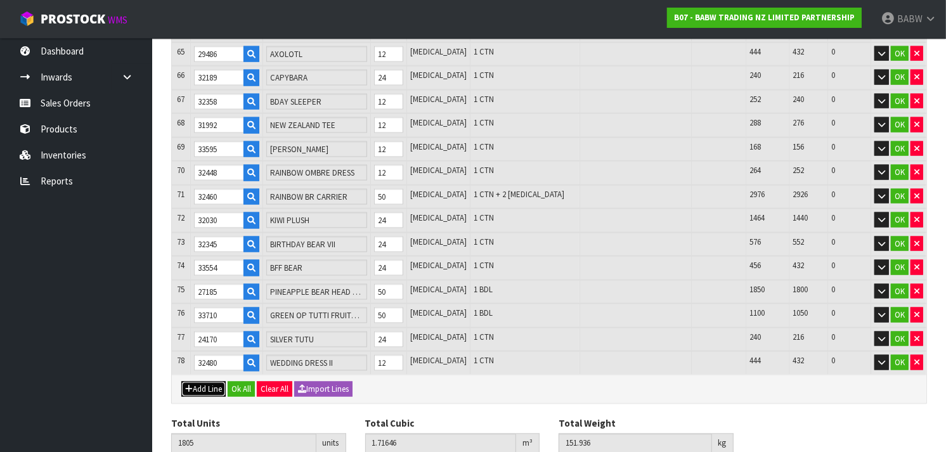
click at [205, 382] on button "Add Line" at bounding box center [203, 389] width 44 height 15
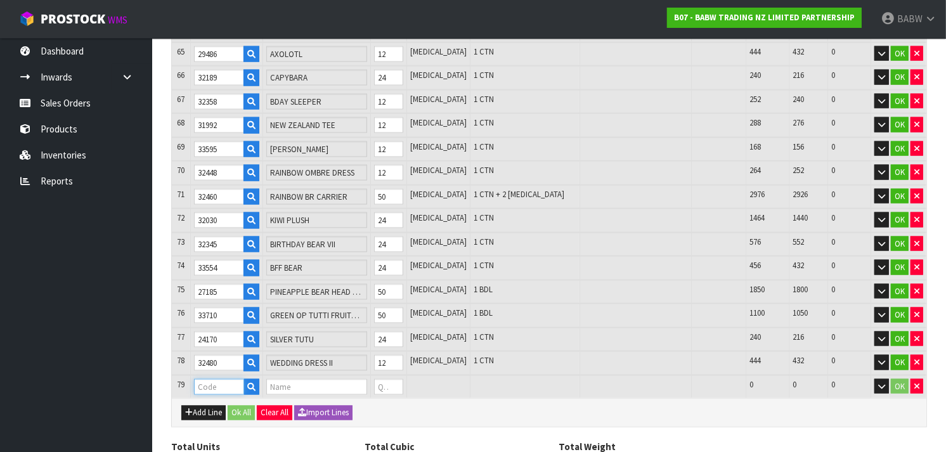
click at [209, 379] on input "text" at bounding box center [219, 387] width 51 height 16
click at [358, 375] on tr "79 28505 PK BIRTHDAY T II 0 [MEDICAL_DATA] 540 540 0 OK" at bounding box center [549, 386] width 755 height 23
click at [185, 409] on icon "button" at bounding box center [189, 413] width 8 height 8
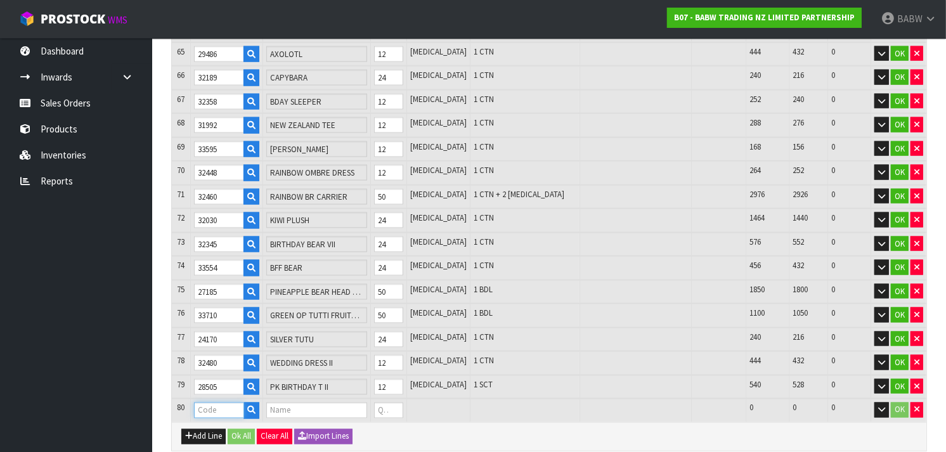
click at [207, 403] on input "text" at bounding box center [219, 411] width 51 height 16
drag, startPoint x: 401, startPoint y: 377, endPoint x: 392, endPoint y: 372, distance: 10.8
click at [392, 403] on input "0" at bounding box center [388, 411] width 29 height 16
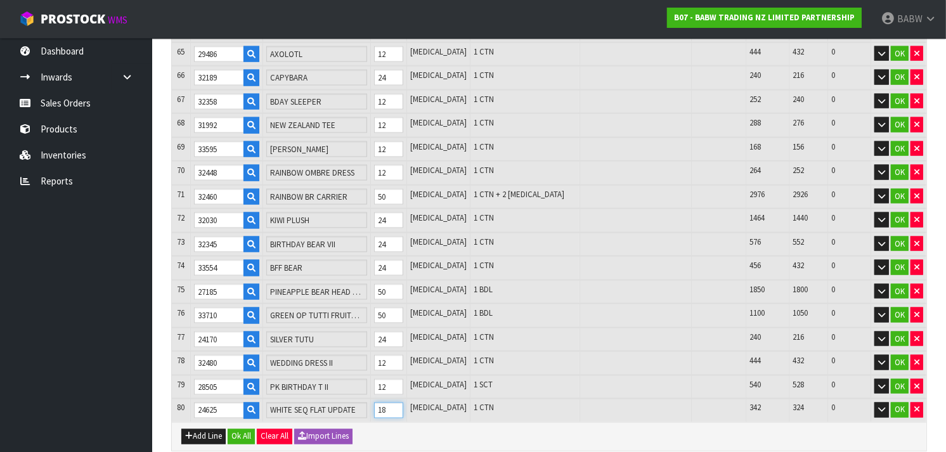
scroll to position [1805, 0]
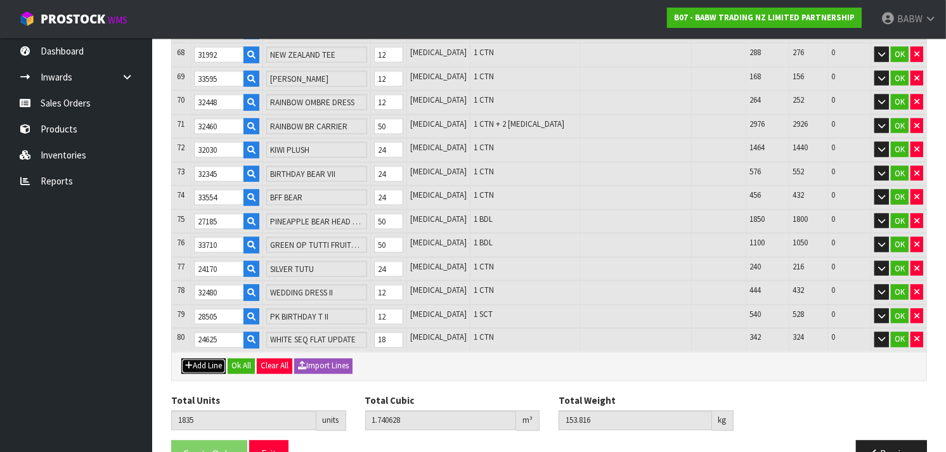
click at [195, 359] on button "Add Line" at bounding box center [203, 366] width 44 height 15
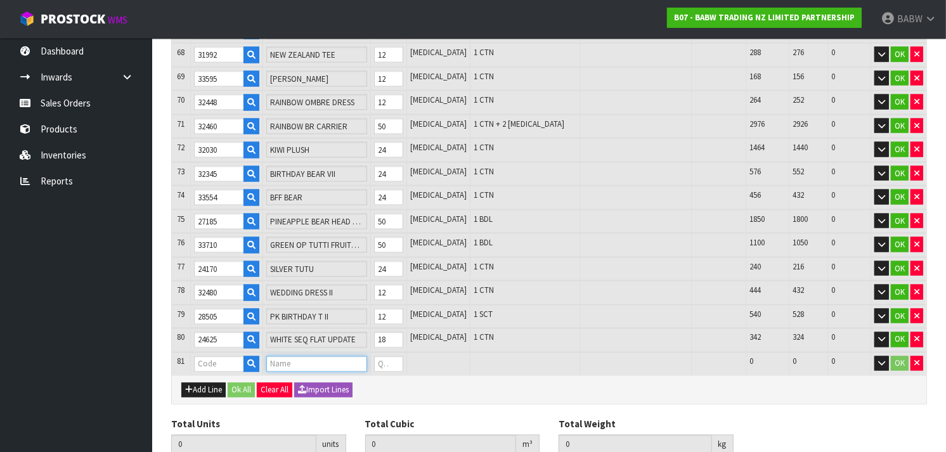
click at [296, 356] on input "text" at bounding box center [316, 364] width 101 height 16
click at [306, 356] on input "BALE" at bounding box center [316, 364] width 101 height 16
click at [213, 356] on input "text" at bounding box center [219, 364] width 51 height 16
paste input "90047"
click at [401, 356] on input "0" at bounding box center [388, 364] width 29 height 16
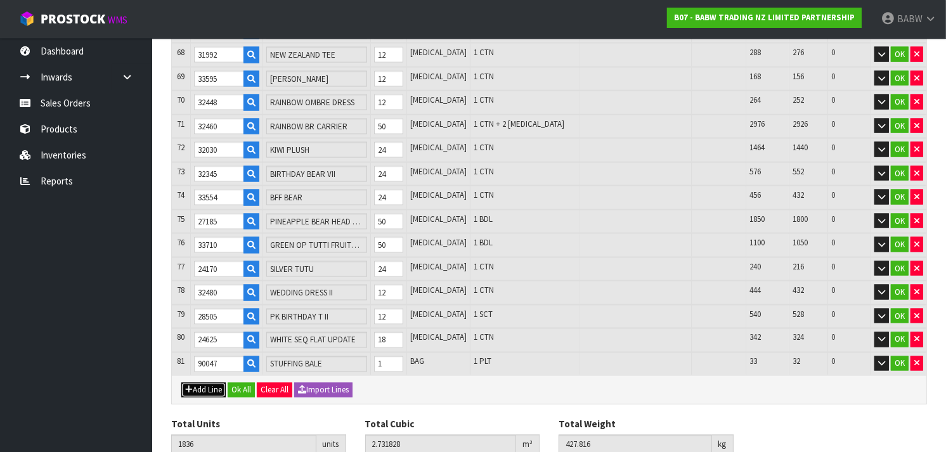
click at [212, 383] on button "Add Line" at bounding box center [203, 390] width 44 height 15
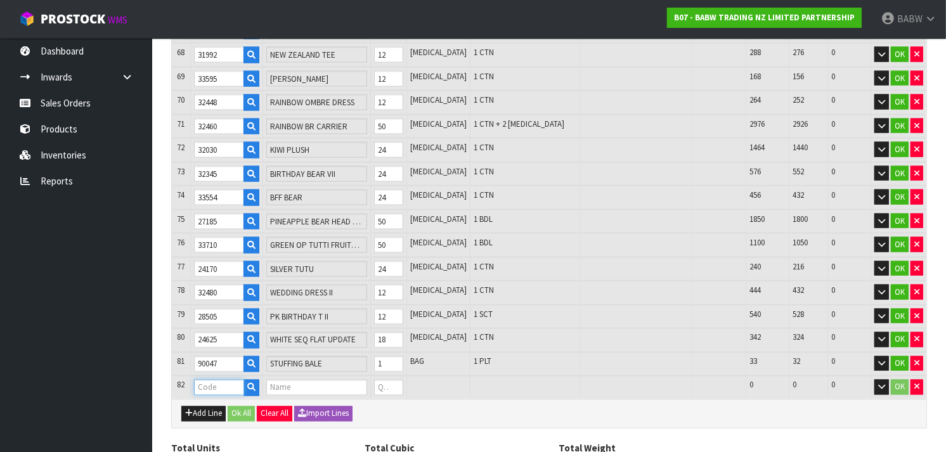
click at [236, 380] on input "text" at bounding box center [219, 388] width 51 height 16
paste input "90017"
drag, startPoint x: 406, startPoint y: 353, endPoint x: 388, endPoint y: 355, distance: 17.9
click at [388, 376] on td "0" at bounding box center [389, 387] width 36 height 23
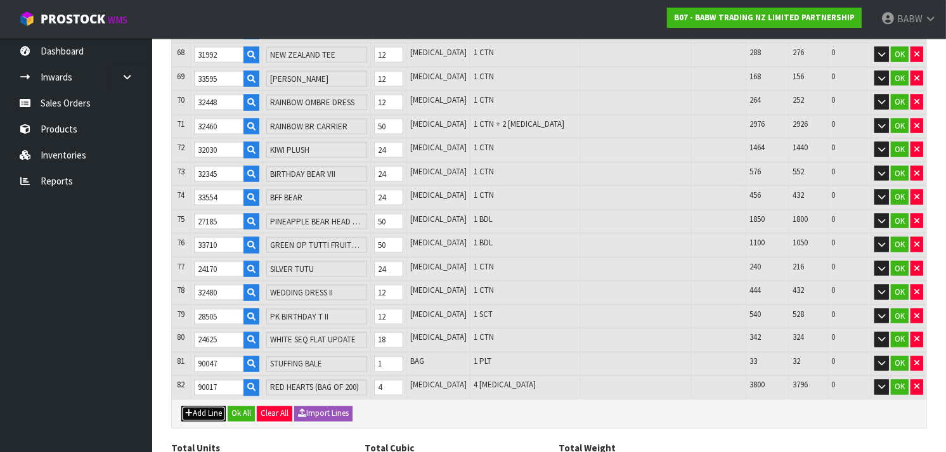
click at [198, 406] on button "Add Line" at bounding box center [203, 413] width 44 height 15
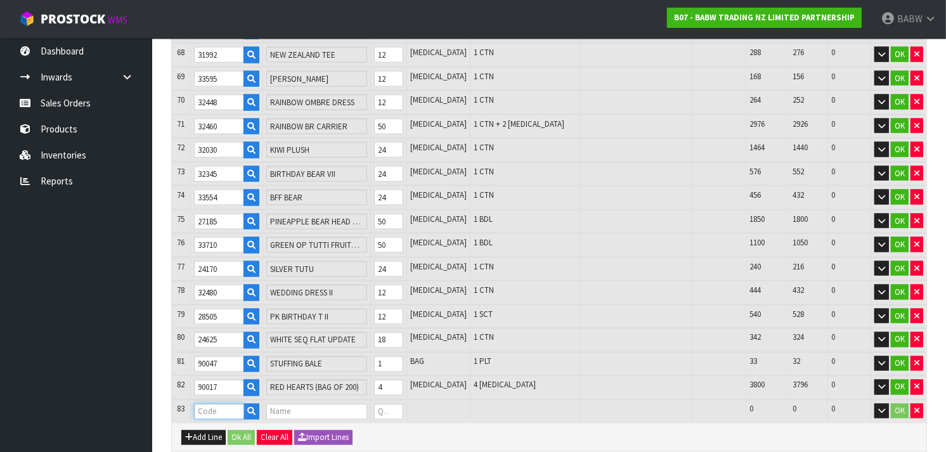
click at [224, 404] on input "text" at bounding box center [219, 412] width 51 height 16
paste input "90009"
click at [399, 404] on input "0" at bounding box center [388, 412] width 29 height 16
click at [213, 431] on button "Add Line" at bounding box center [203, 438] width 44 height 15
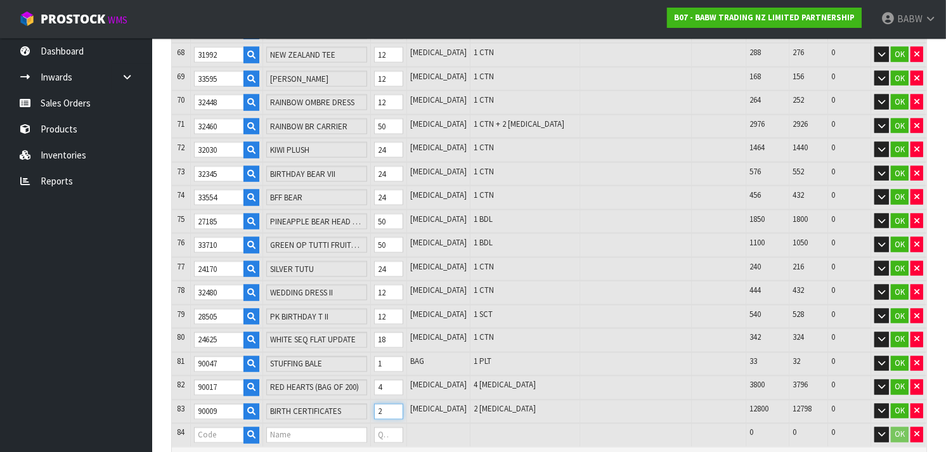
click at [383, 400] on tr "83 90009 BIRTH CERTIFICATES 2 [MEDICAL_DATA] 2 [MEDICAL_DATA] 12800 12798 0 OK" at bounding box center [549, 412] width 755 height 24
click at [498, 400] on td "1 [MEDICAL_DATA]" at bounding box center [525, 412] width 110 height 24
click at [377, 400] on tr "83 90009 BIRTH CERTIFICATES 1 [MEDICAL_DATA] 1 [MEDICAL_DATA] 12800 12799 0 OK" at bounding box center [549, 412] width 755 height 24
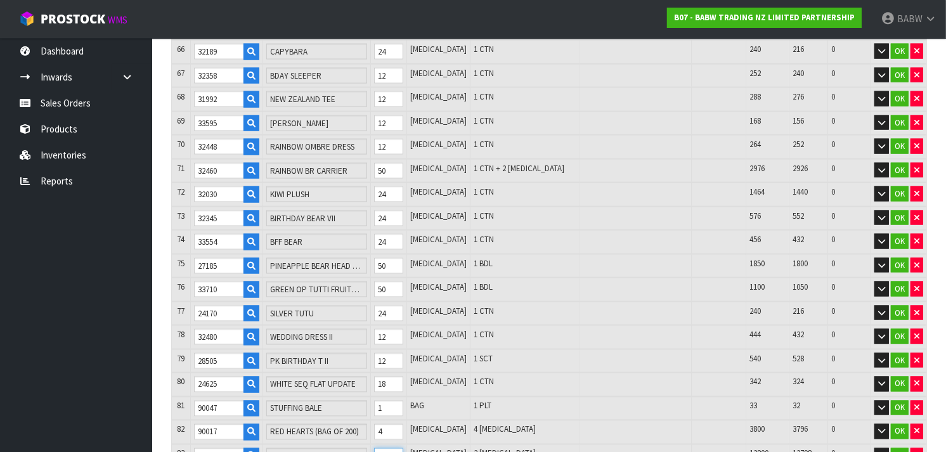
scroll to position [1898, 0]
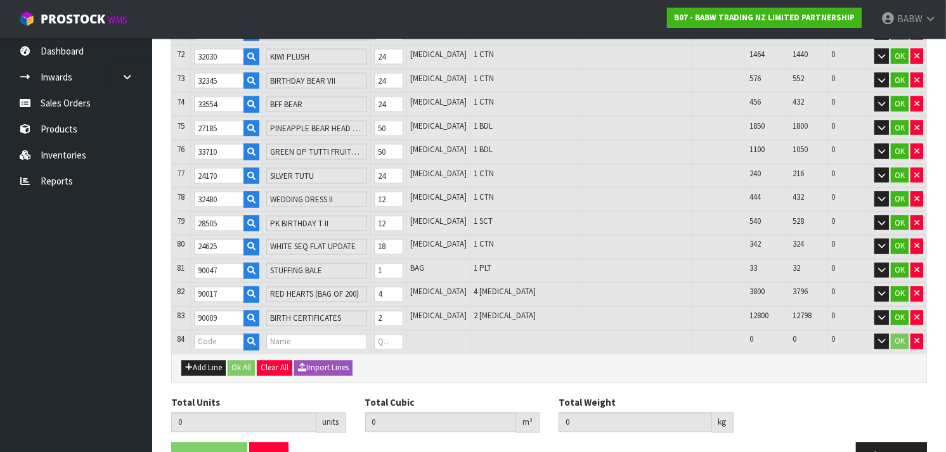
click at [410, 354] on div "Add Line Ok All Clear All Import Lines" at bounding box center [549, 368] width 755 height 29
click at [222, 334] on input "text" at bounding box center [219, 342] width 51 height 16
click at [283, 334] on input "text" at bounding box center [316, 342] width 101 height 16
click at [917, 337] on icon "button" at bounding box center [916, 341] width 5 height 8
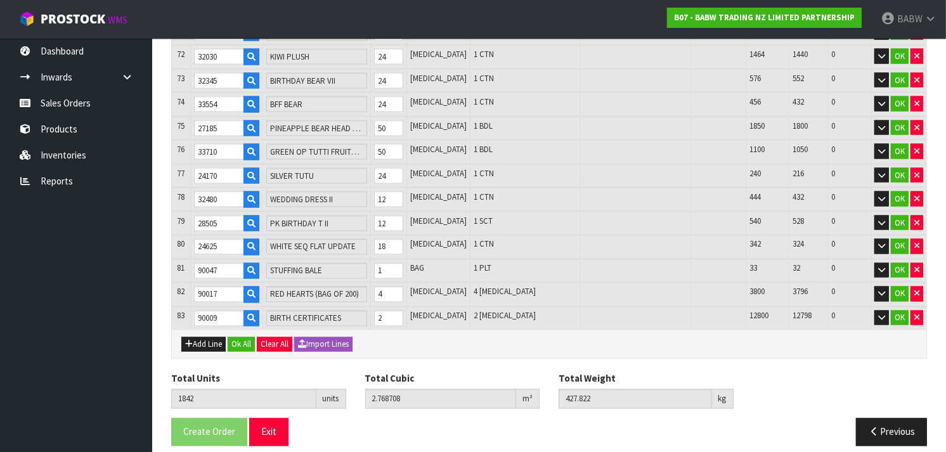
scroll to position [1875, 0]
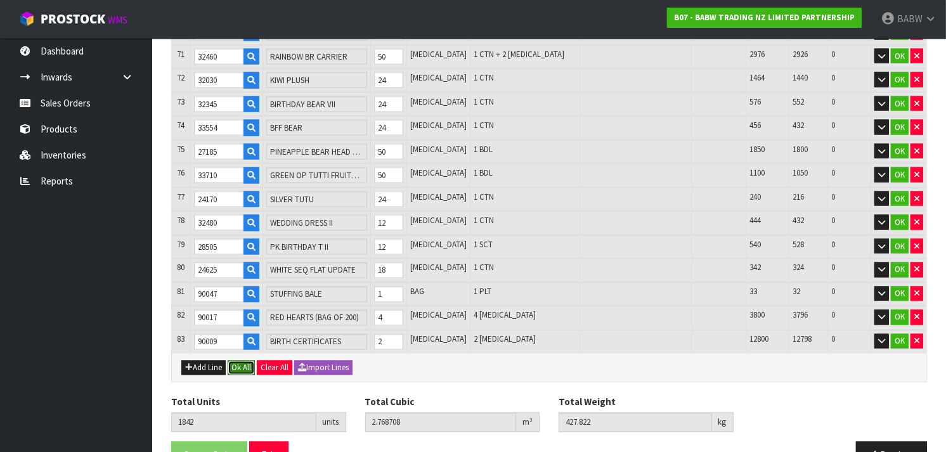
click at [241, 361] on button "Ok All" at bounding box center [241, 368] width 27 height 15
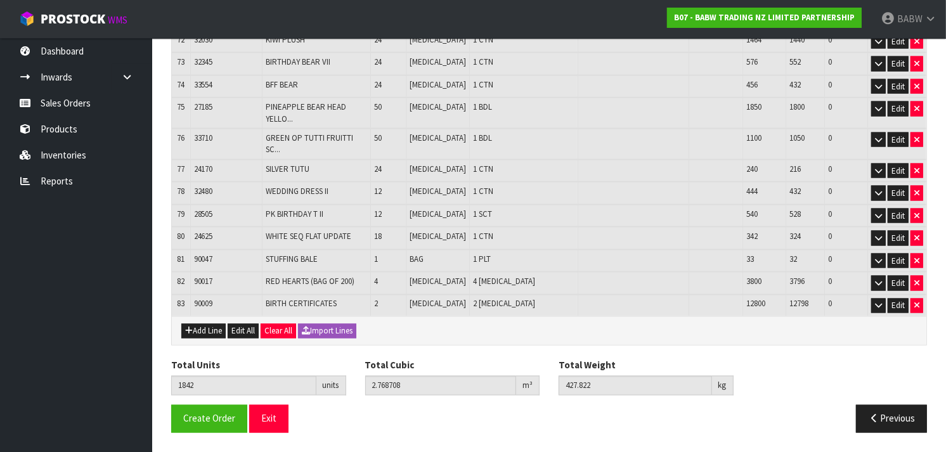
scroll to position [1769, 0]
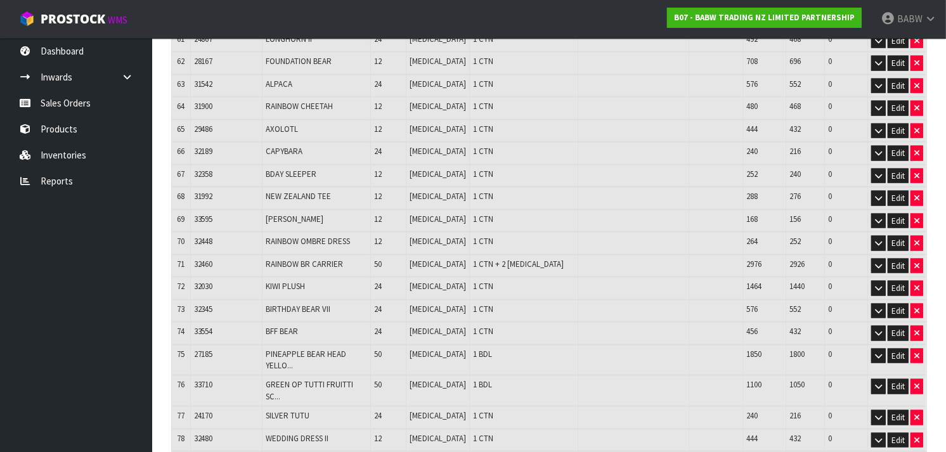
scroll to position [1815, 0]
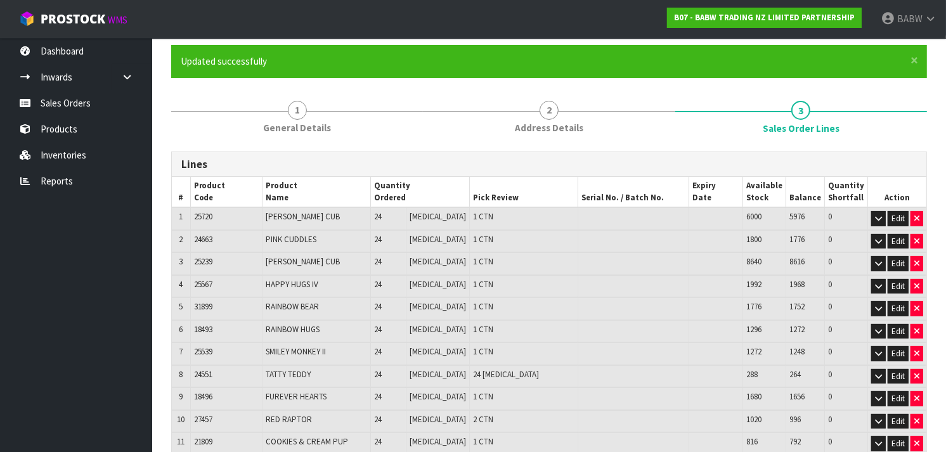
scroll to position [0, 0]
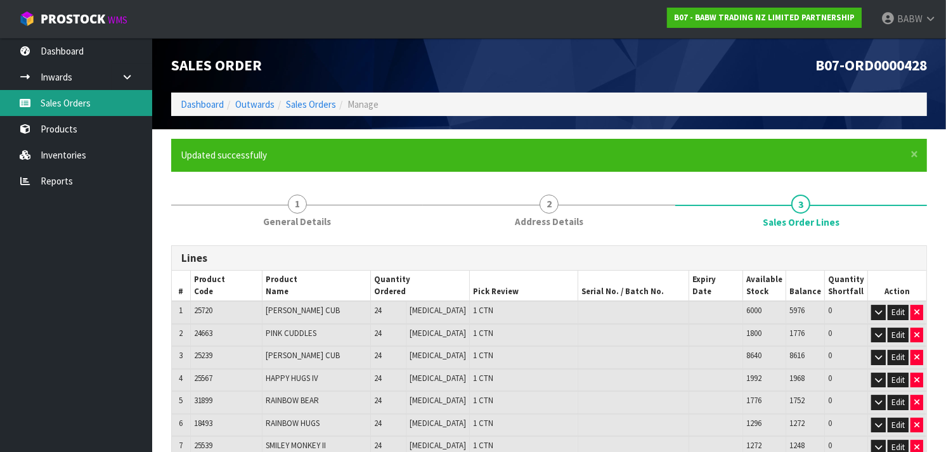
click at [62, 107] on link "Sales Orders" at bounding box center [76, 103] width 152 height 26
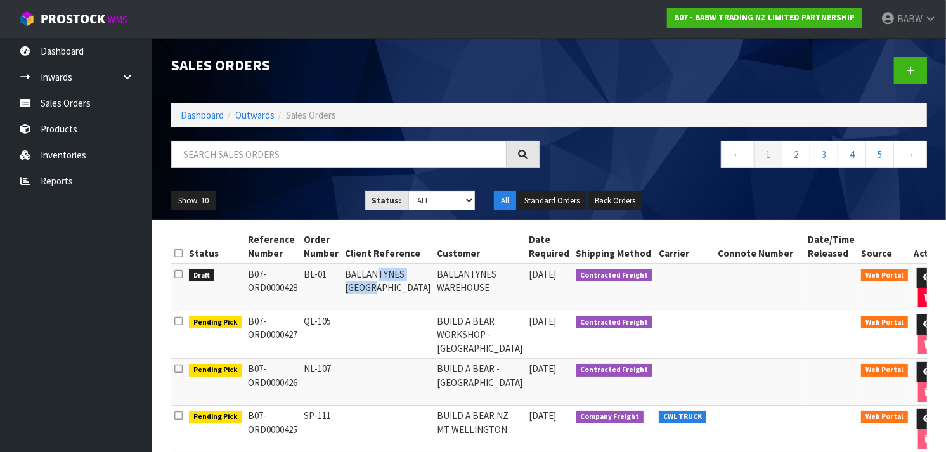
drag, startPoint x: 379, startPoint y: 275, endPoint x: 378, endPoint y: 294, distance: 19.0
click at [378, 294] on td "BALLANTYNES [GEOGRAPHIC_DATA]" at bounding box center [388, 288] width 92 height 48
drag, startPoint x: 378, startPoint y: 294, endPoint x: 449, endPoint y: 269, distance: 75.4
click at [449, 269] on tr "Draft B07-ORD0000428 BL-01 BALLANTYNES [GEOGRAPHIC_DATA] BALLANTYNES WAREHOUSE …" at bounding box center [558, 288] width 775 height 48
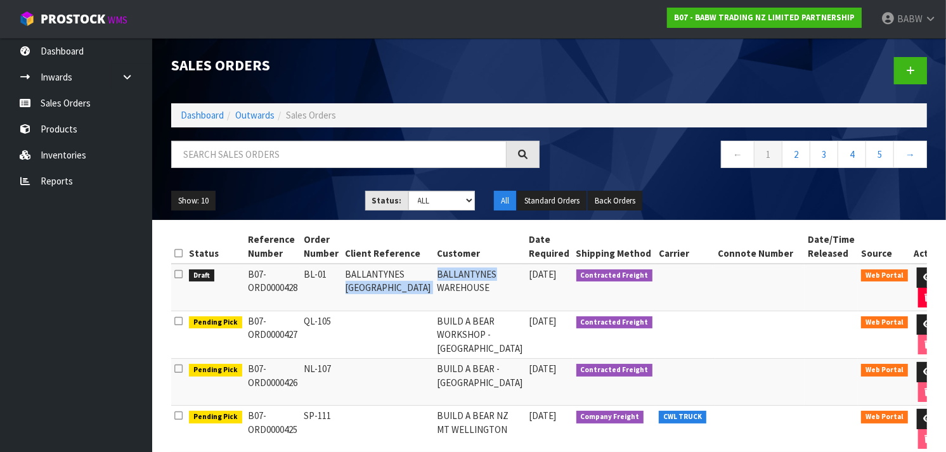
click at [449, 269] on td "BALLANTYNES WAREHOUSE" at bounding box center [480, 288] width 92 height 48
drag, startPoint x: 449, startPoint y: 269, endPoint x: 419, endPoint y: 296, distance: 40.4
click at [419, 296] on tr "Draft B07-ORD0000428 BL-01 BALLANTYNES [GEOGRAPHIC_DATA] BALLANTYNES WAREHOUSE …" at bounding box center [558, 288] width 775 height 48
click at [419, 296] on td "BALLANTYNES [GEOGRAPHIC_DATA]" at bounding box center [388, 288] width 92 height 48
drag, startPoint x: 419, startPoint y: 296, endPoint x: 425, endPoint y: 271, distance: 25.4
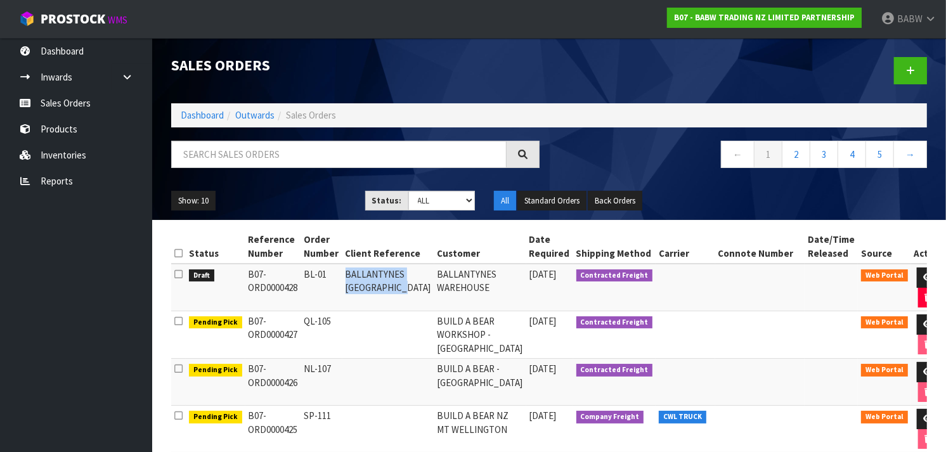
click at [425, 271] on td "BALLANTYNES [GEOGRAPHIC_DATA]" at bounding box center [388, 288] width 92 height 48
drag, startPoint x: 425, startPoint y: 271, endPoint x: 425, endPoint y: 304, distance: 33.0
click at [425, 304] on td "BALLANTYNES [GEOGRAPHIC_DATA]" at bounding box center [388, 288] width 92 height 48
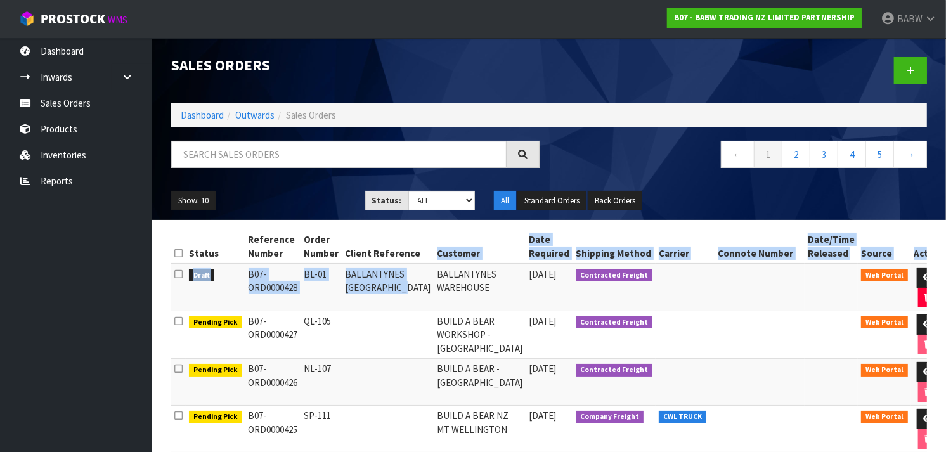
drag, startPoint x: 425, startPoint y: 304, endPoint x: 423, endPoint y: 259, distance: 45.7
click at [423, 259] on th "Client Reference" at bounding box center [388, 247] width 92 height 34
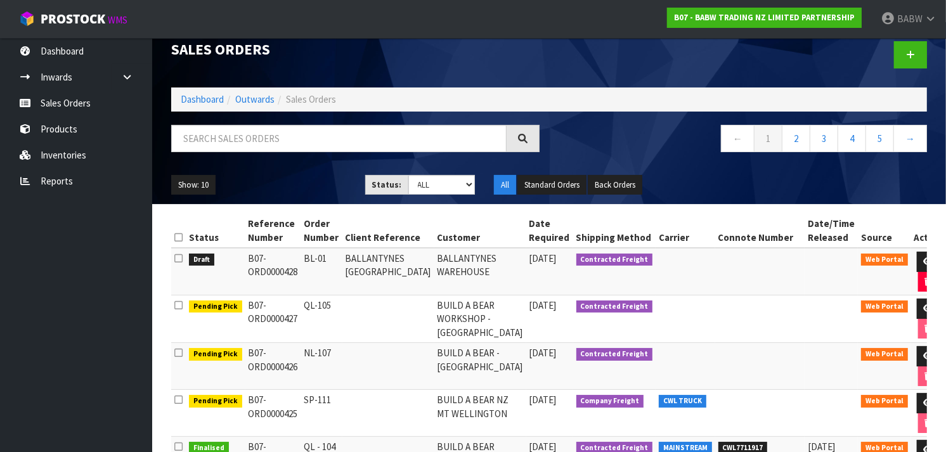
scroll to position [15, 0]
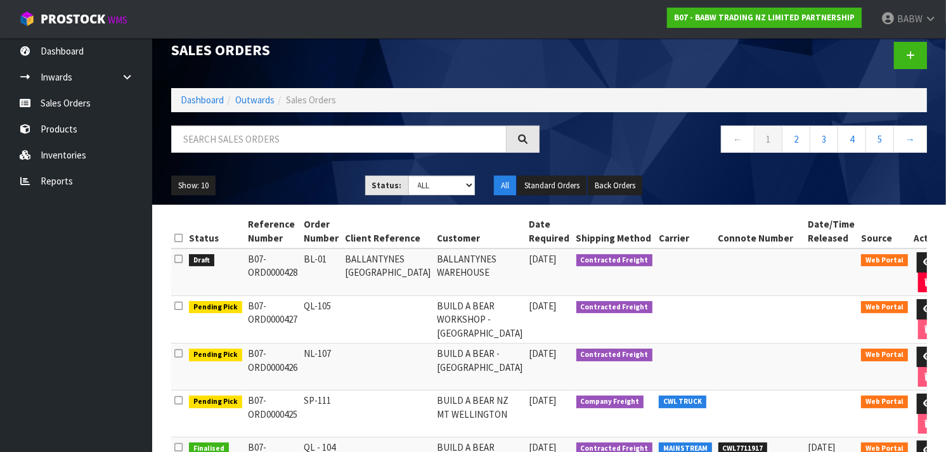
drag, startPoint x: 263, startPoint y: 254, endPoint x: 265, endPoint y: 408, distance: 154.1
click at [265, 408] on td "B07-ORD0000425" at bounding box center [273, 414] width 56 height 47
drag, startPoint x: 265, startPoint y: 399, endPoint x: 268, endPoint y: 299, distance: 100.2
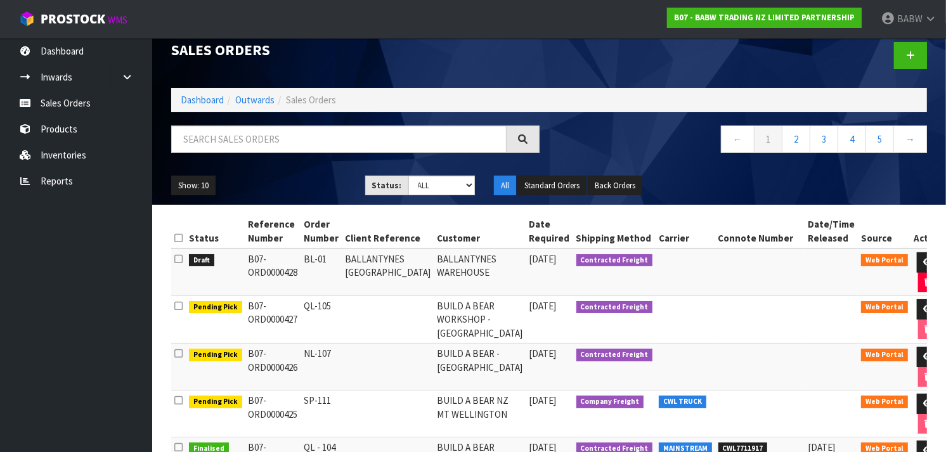
drag, startPoint x: 276, startPoint y: 260, endPoint x: 286, endPoint y: 423, distance: 163.3
click at [286, 423] on td "B07-ORD0000425" at bounding box center [273, 414] width 56 height 47
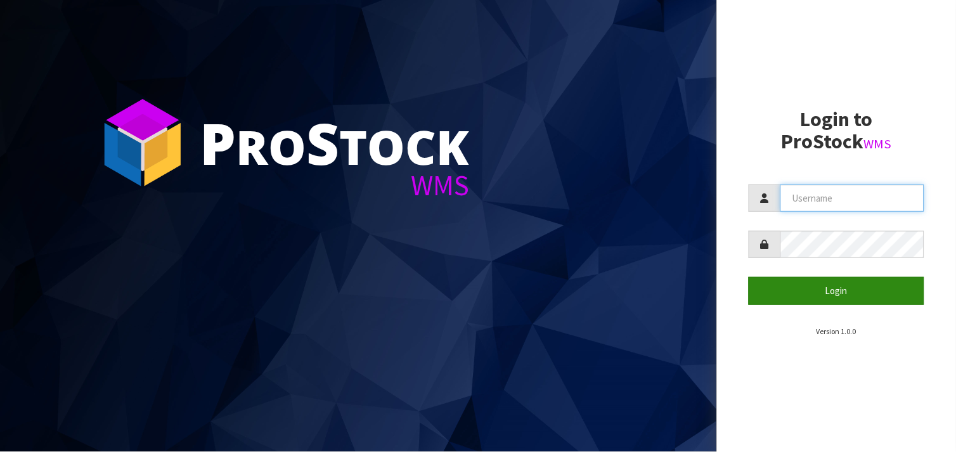
type input "BABW"
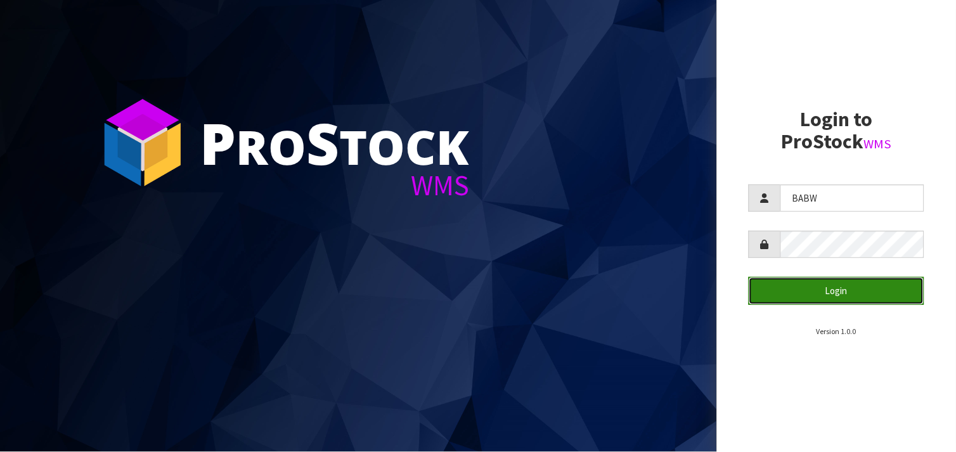
click at [821, 288] on button "Login" at bounding box center [837, 290] width 176 height 27
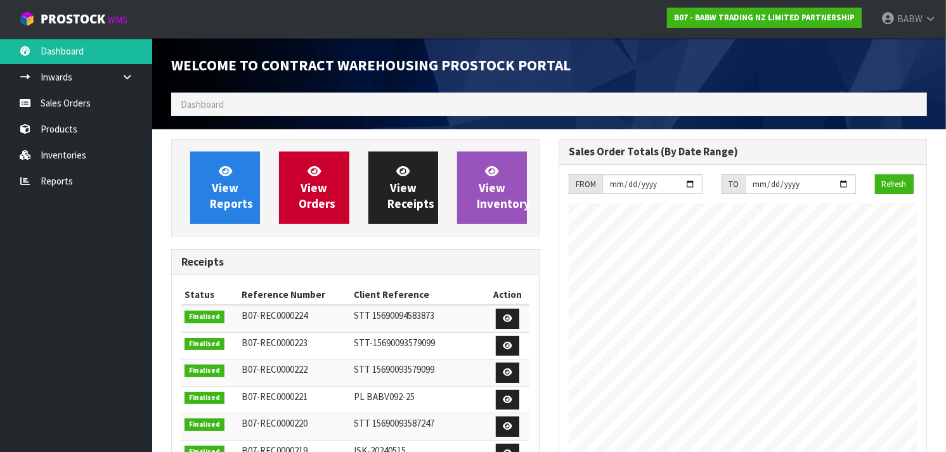
scroll to position [704, 387]
click at [91, 129] on link "Products" at bounding box center [76, 129] width 152 height 26
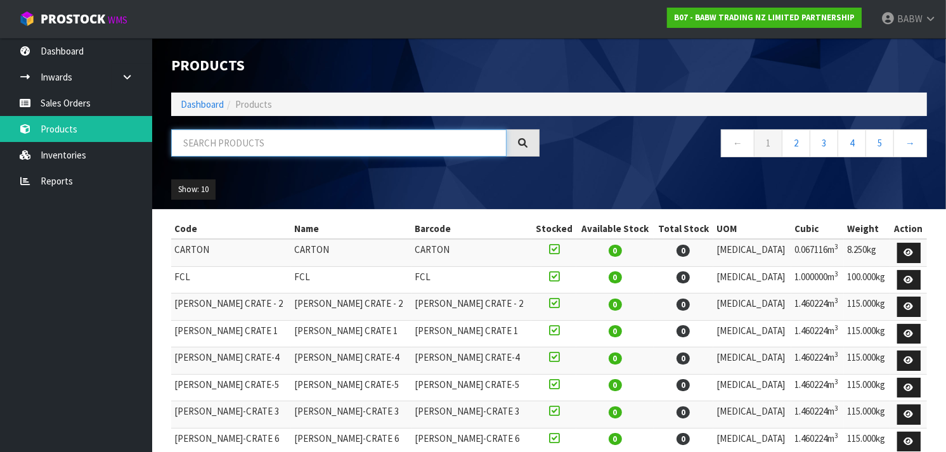
click at [243, 139] on input "text" at bounding box center [338, 142] width 335 height 27
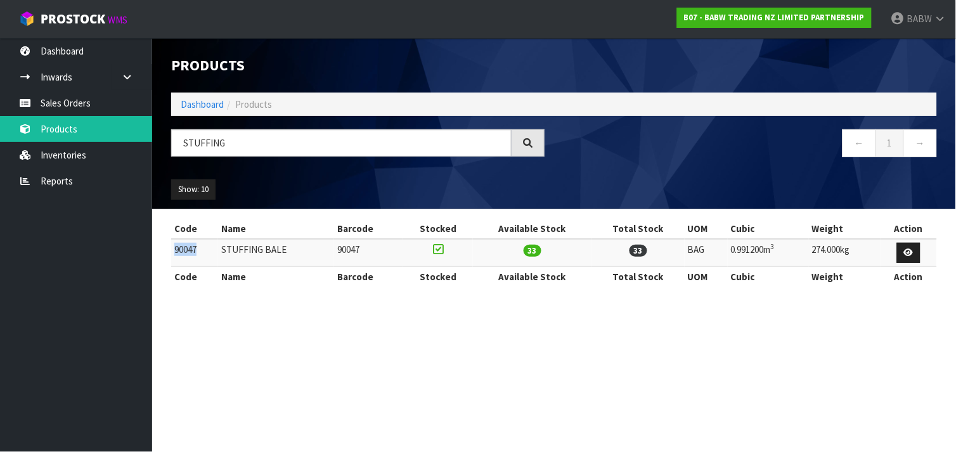
drag, startPoint x: 198, startPoint y: 251, endPoint x: 176, endPoint y: 255, distance: 23.1
click at [176, 255] on td "90047" at bounding box center [194, 252] width 47 height 27
copy td "90047"
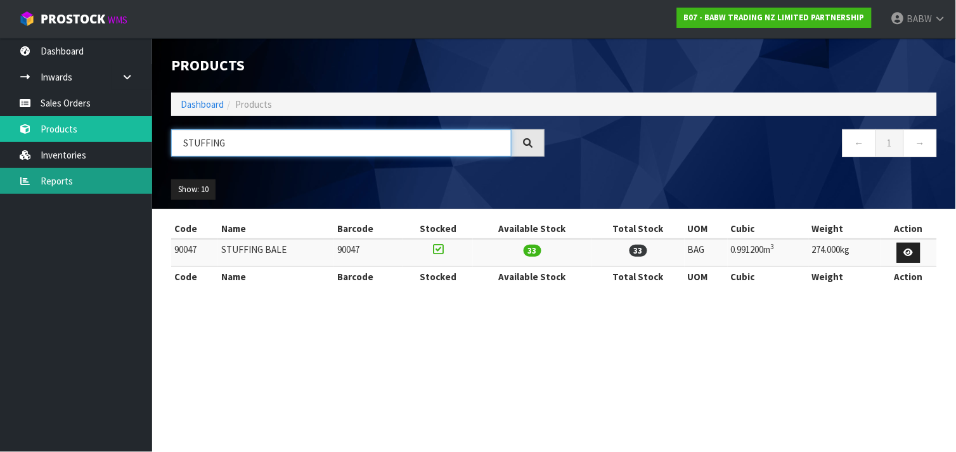
drag, startPoint x: 148, startPoint y: 149, endPoint x: 84, endPoint y: 168, distance: 66.8
click at [84, 168] on body "Toggle navigation ProStock WMS B07 - BABW TRADING NZ LIMITED PARTNERSHIP BABW L…" at bounding box center [478, 226] width 956 height 452
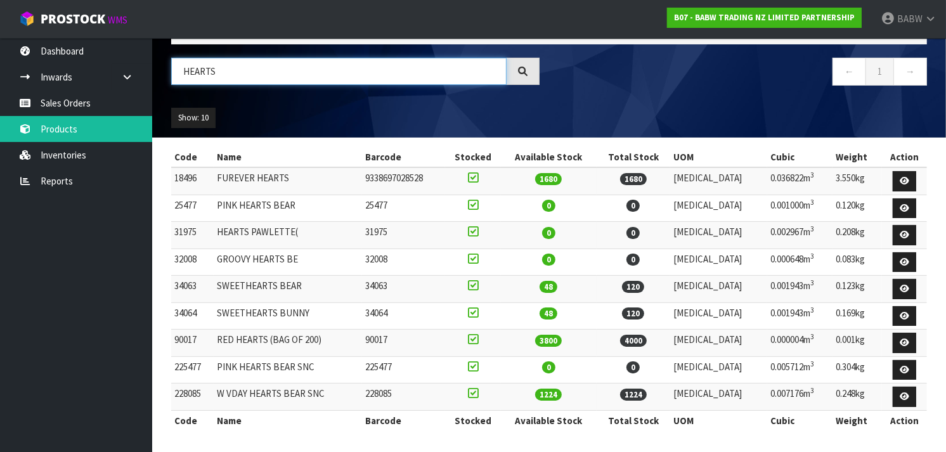
scroll to position [74, 0]
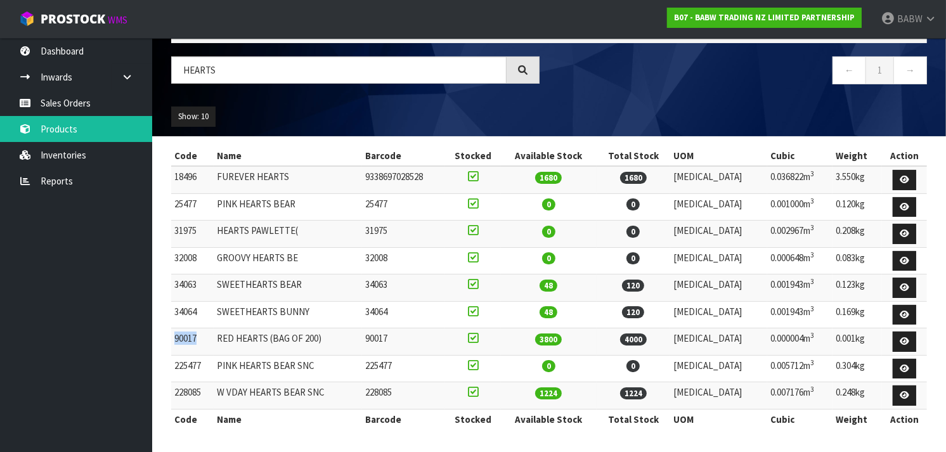
drag, startPoint x: 200, startPoint y: 341, endPoint x: 174, endPoint y: 339, distance: 26.0
click at [174, 339] on td "90017" at bounding box center [192, 341] width 42 height 27
copy td "90017"
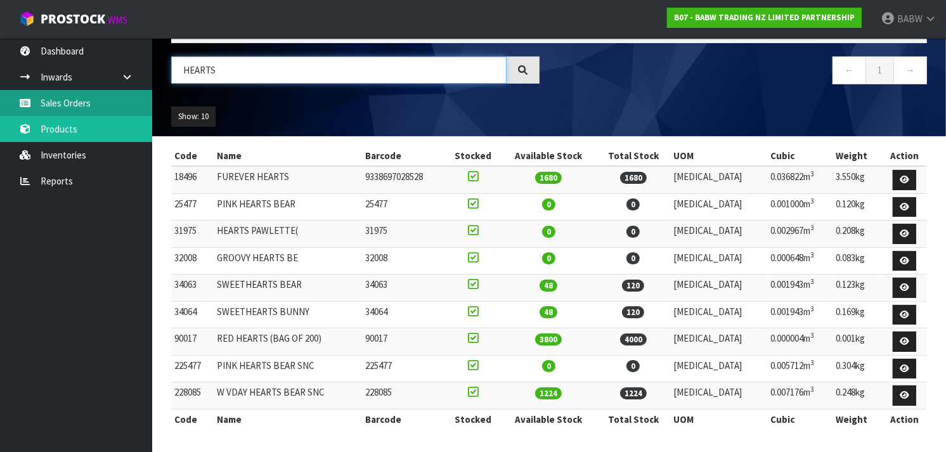
drag, startPoint x: 270, startPoint y: 63, endPoint x: 62, endPoint y: 92, distance: 210.6
click at [62, 92] on body "Toggle navigation ProStock WMS B07 - BABW TRADING NZ LIMITED PARTNERSHIP BABW L…" at bounding box center [473, 153] width 946 height 452
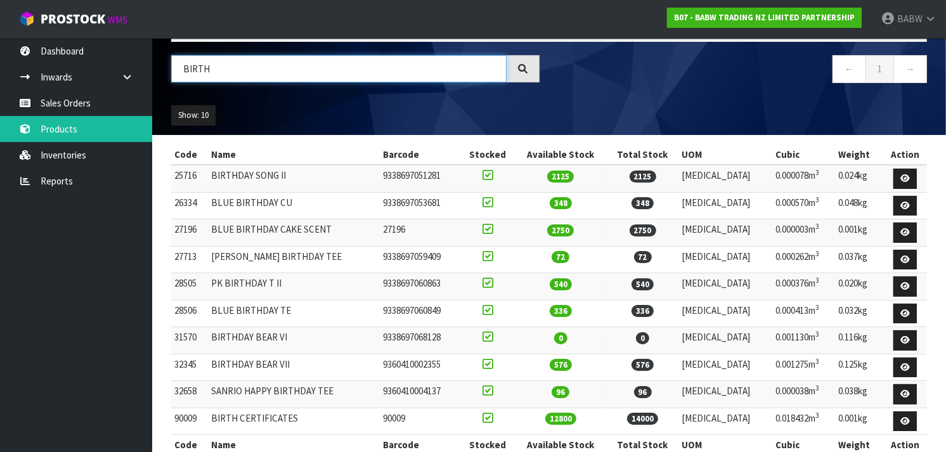
scroll to position [101, 0]
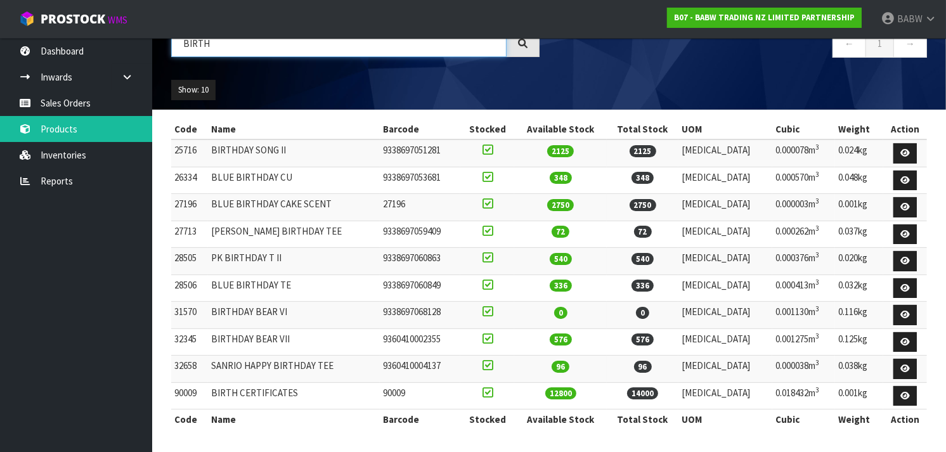
type input "BIRTH"
drag, startPoint x: 200, startPoint y: 391, endPoint x: 172, endPoint y: 394, distance: 28.7
click at [172, 394] on td "90009" at bounding box center [189, 395] width 37 height 27
copy td "90009"
